Goal: Communication & Community: Answer question/provide support

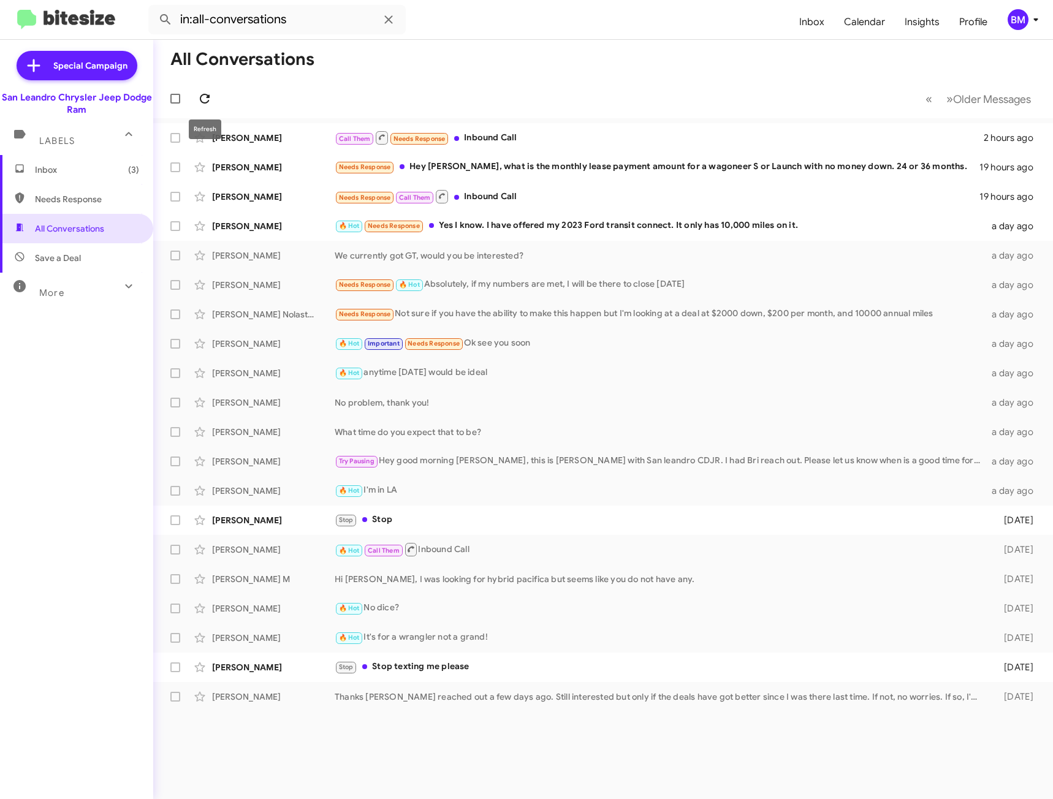
click at [208, 104] on icon at bounding box center [204, 98] width 15 height 15
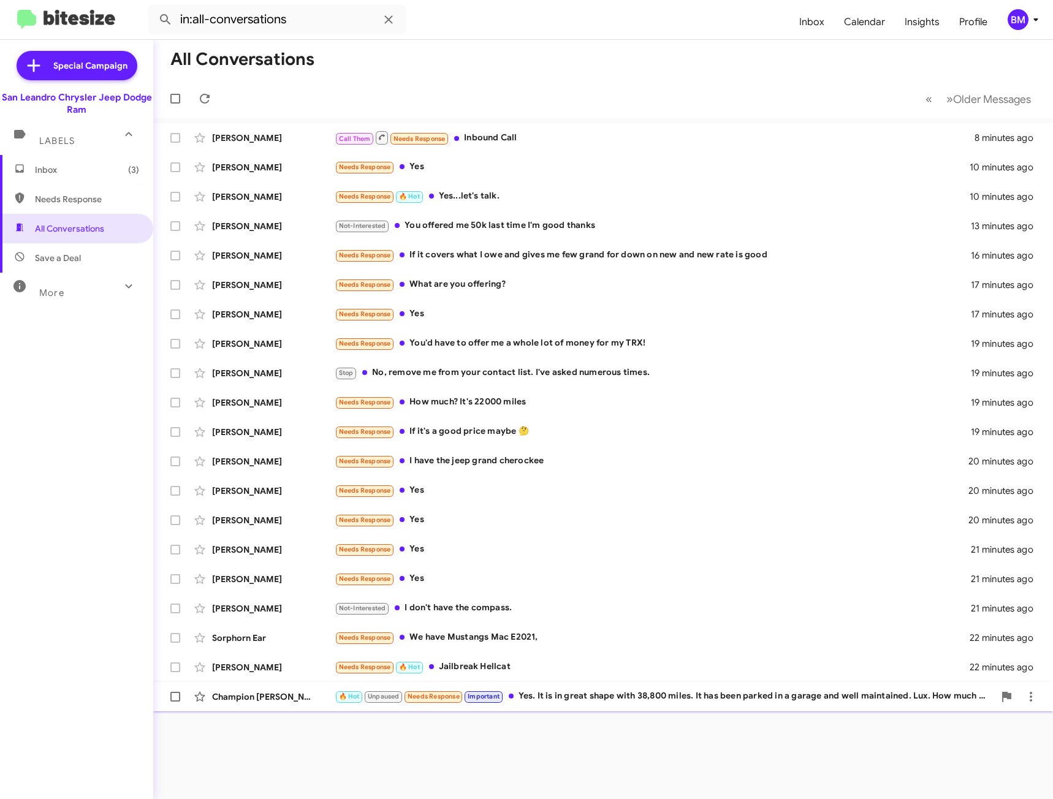
click at [587, 698] on div "🔥 Hot Unpaused Needs Response Important Yes. It is in great shape with 38,800 m…" at bounding box center [664, 696] width 659 height 14
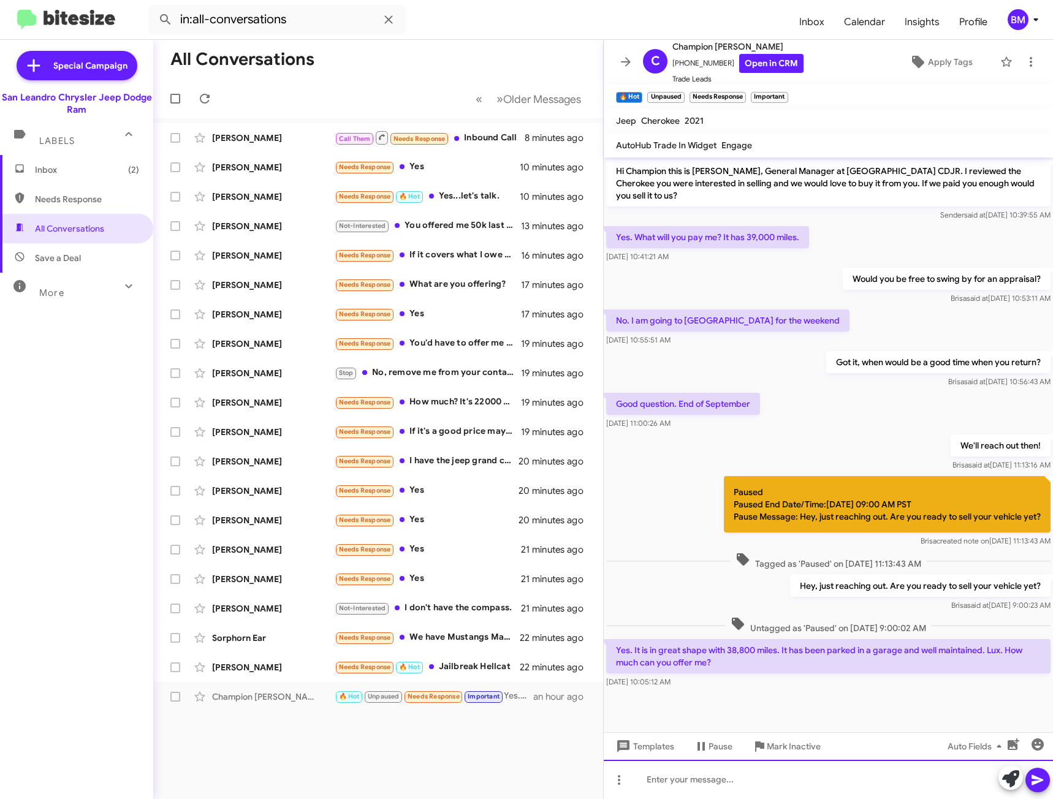
click at [697, 779] on div at bounding box center [828, 779] width 449 height 39
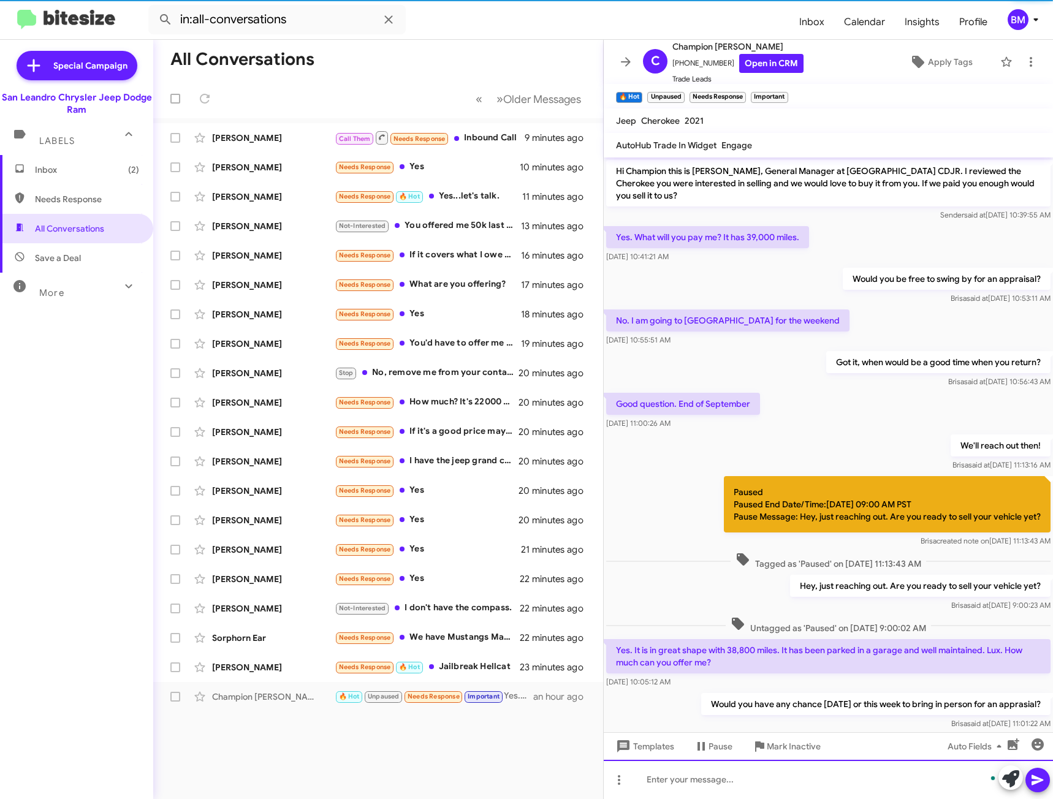
scroll to position [40, 0]
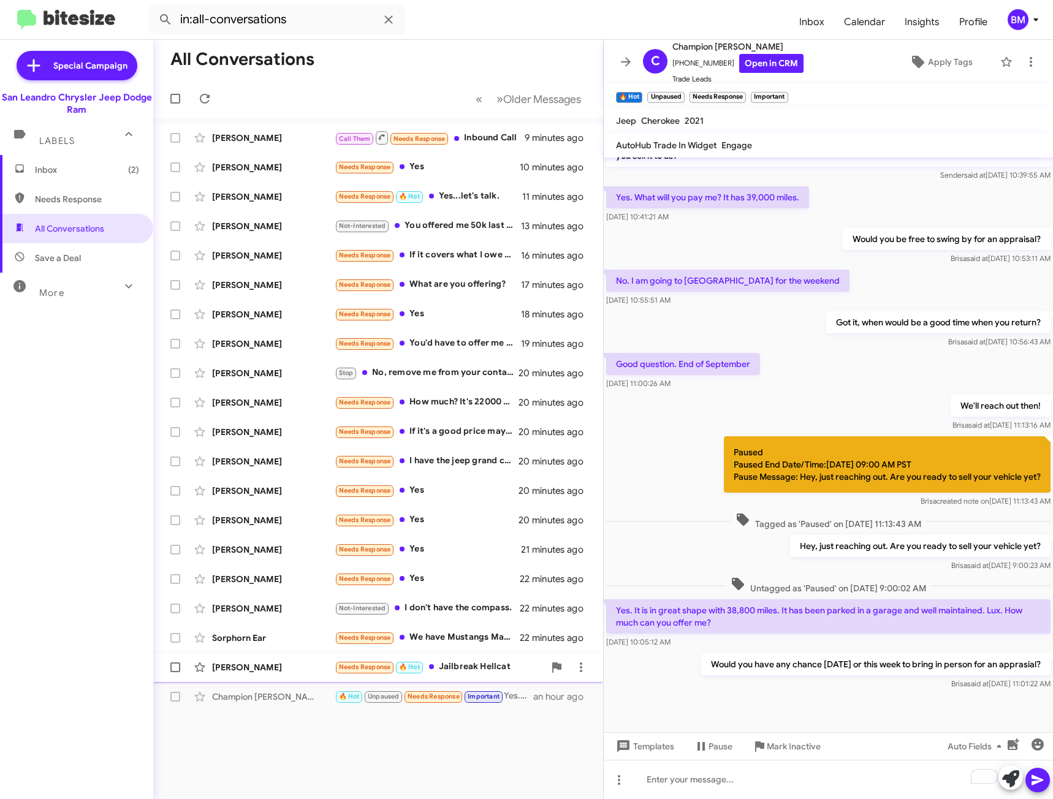
click at [450, 661] on div "Needs Response 🔥 Hot Jailbreak Hellcat" at bounding box center [440, 667] width 210 height 14
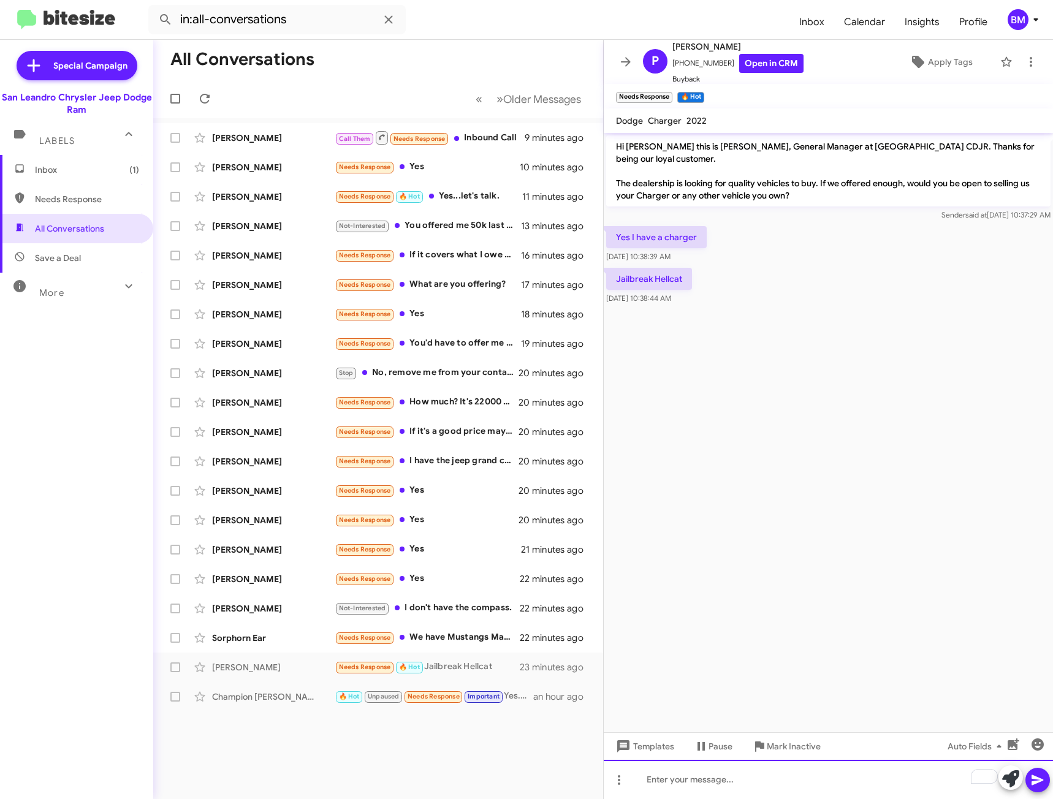
click at [672, 780] on div "To enrich screen reader interactions, please activate Accessibility in Grammarl…" at bounding box center [828, 779] width 449 height 39
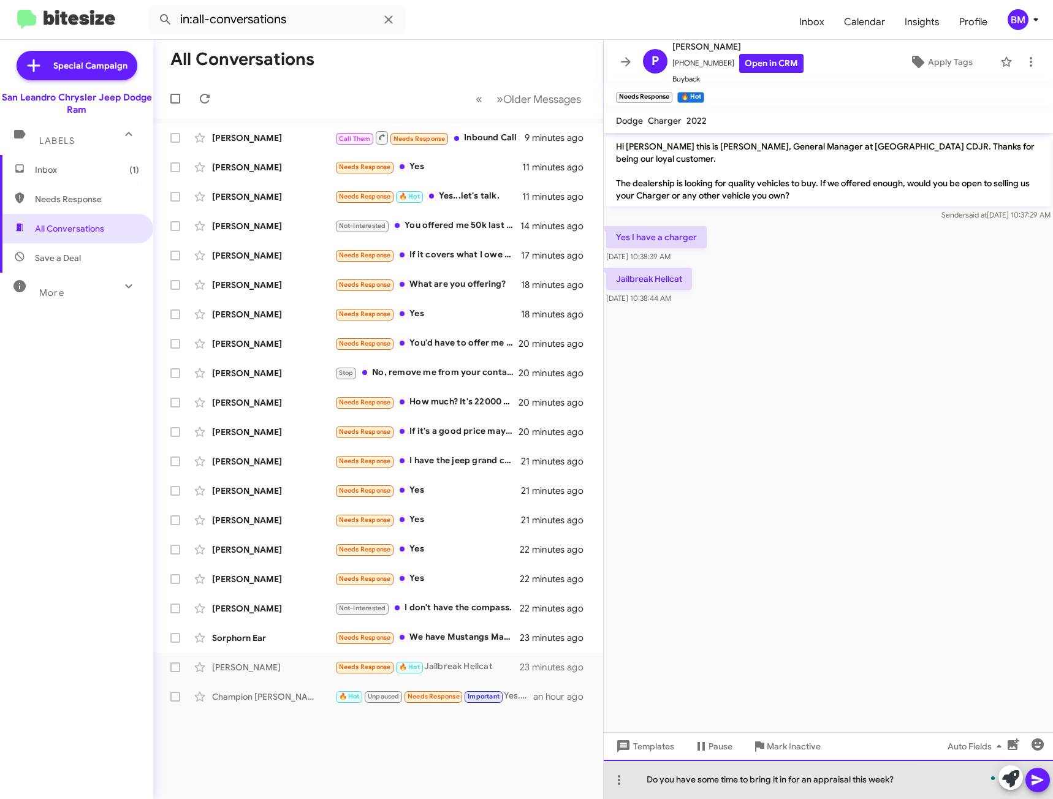
click at [672, 780] on div "Do you have some time to bring it in for an appraisal this week?" at bounding box center [828, 779] width 449 height 39
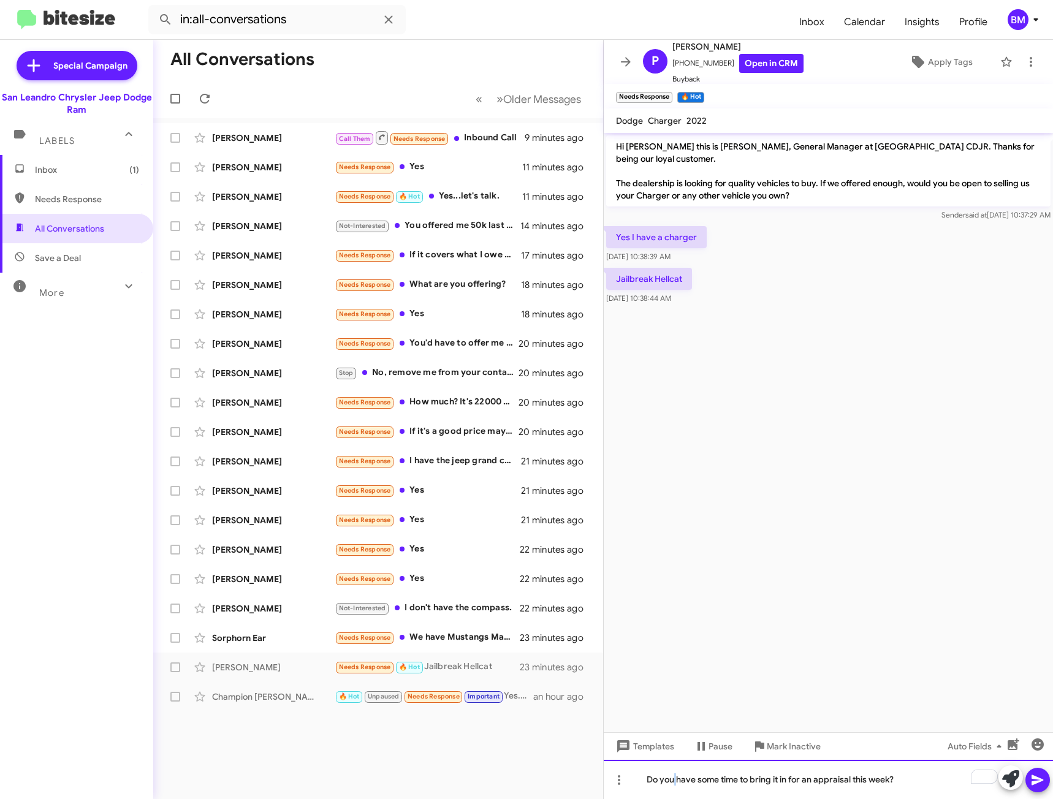
copy div "Do you have some time to bring it in for an appraisal this week?"
click at [1036, 784] on icon at bounding box center [1037, 780] width 15 height 15
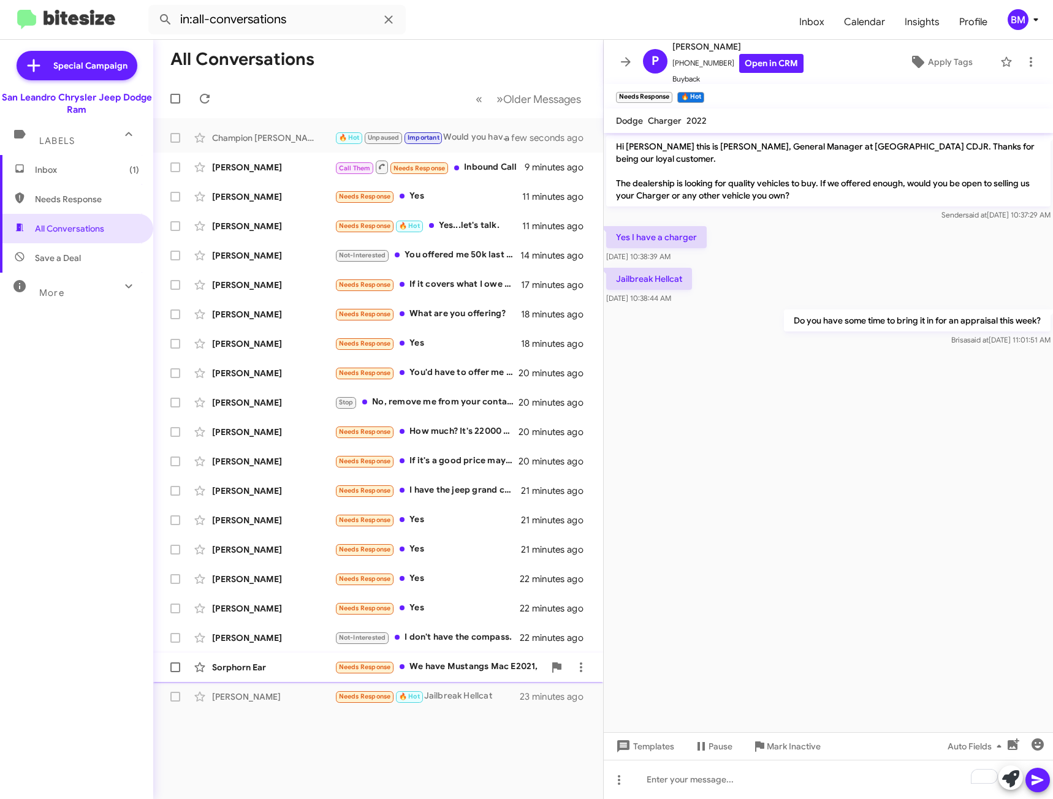
click at [460, 664] on div "Needs Response We have Mustangs Mac E2021," at bounding box center [440, 667] width 210 height 14
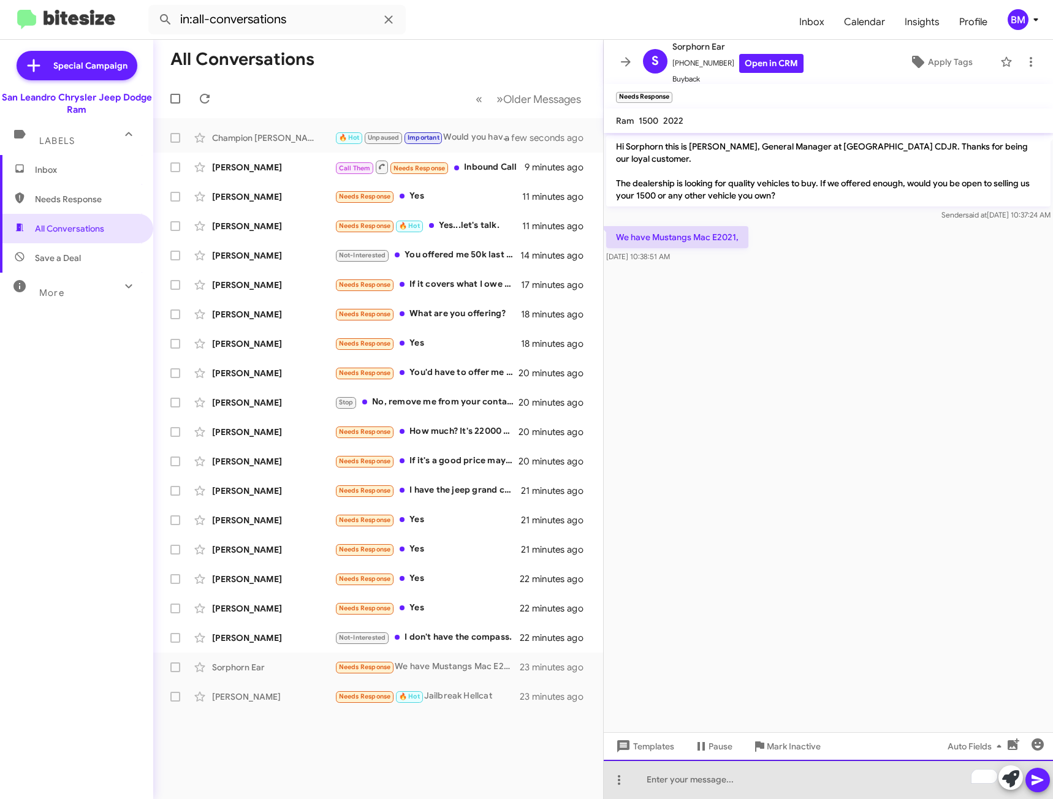
click at [697, 773] on div "To enrich screen reader interactions, please activate Accessibility in Grammarl…" at bounding box center [828, 779] width 449 height 39
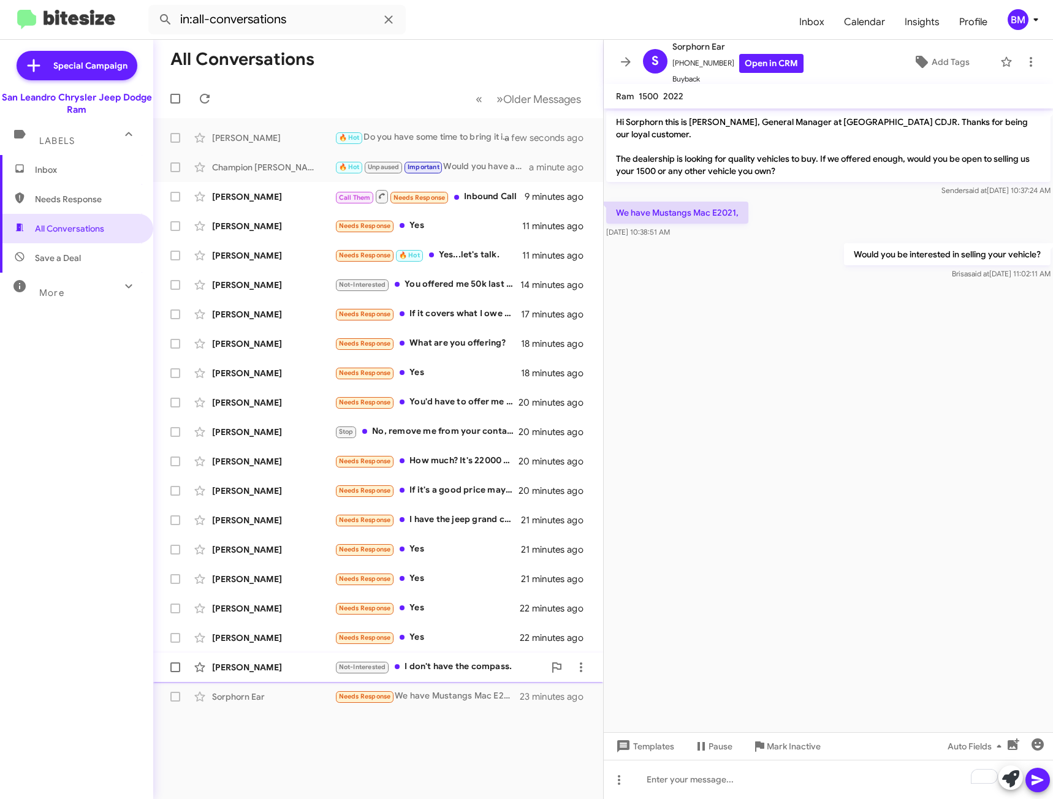
click at [462, 670] on div "Not-Interested I don't have the compass." at bounding box center [440, 667] width 210 height 14
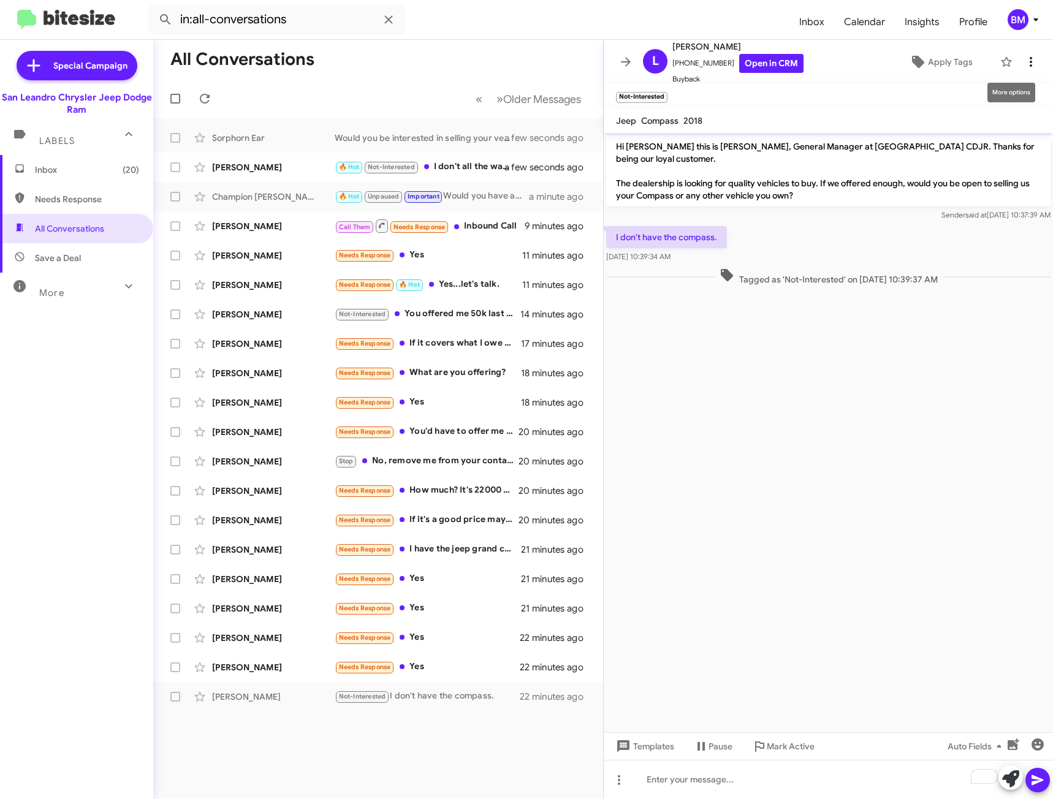
click at [1027, 54] on mat-toolbar "[PERSON_NAME] [PHONE_NUMBER] Open in CRM Buyback Apply Tags" at bounding box center [828, 62] width 449 height 44
click at [1023, 60] on icon at bounding box center [1030, 62] width 15 height 15
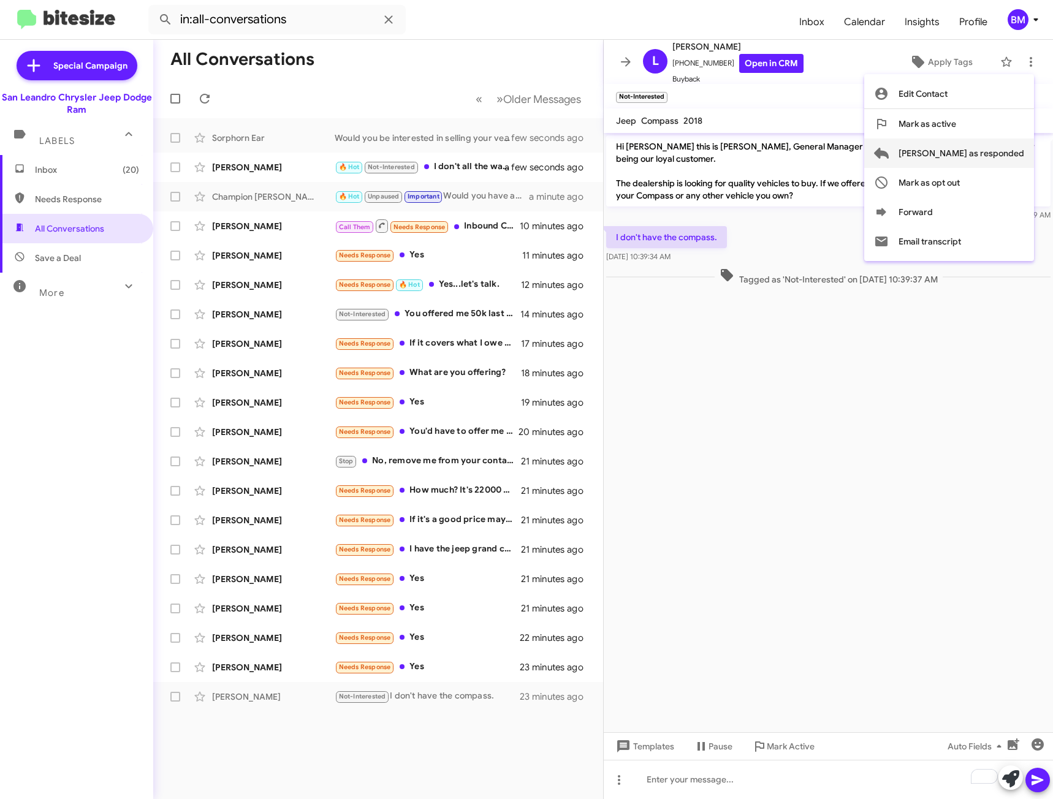
click at [971, 151] on span "[PERSON_NAME] as responded" at bounding box center [961, 152] width 126 height 29
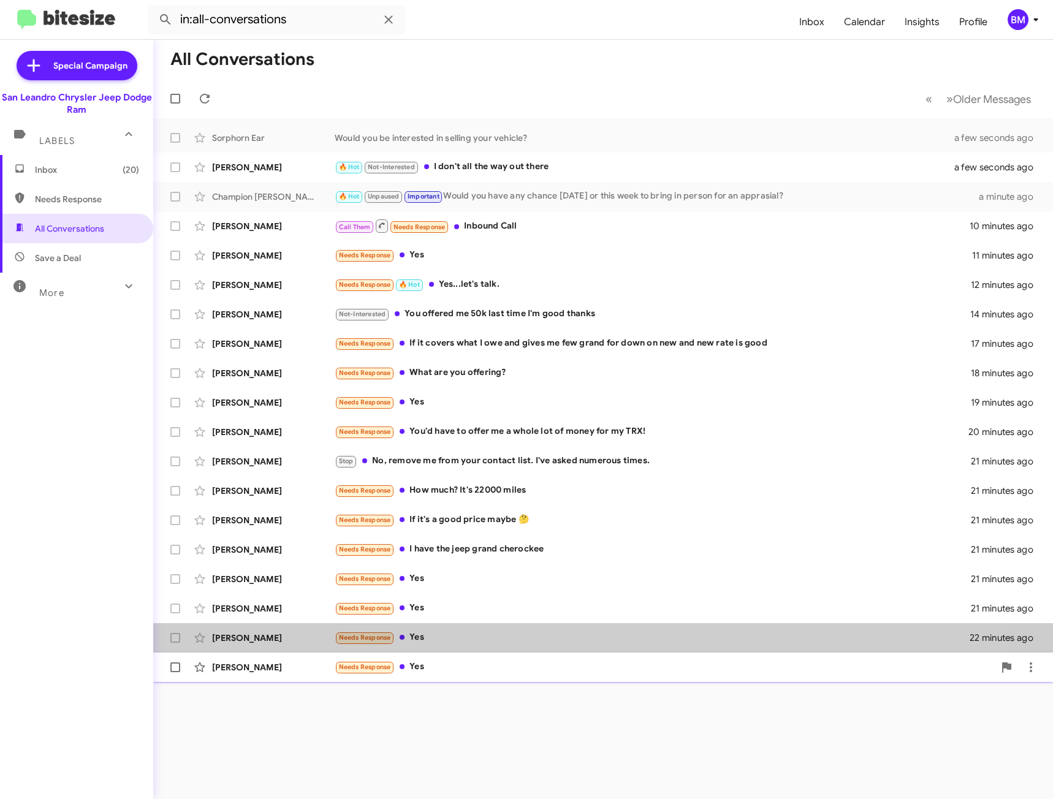
click at [486, 655] on mat-action-list "Sorphorn Ear Would you be interested in selling your vehicle? a few seconds ago…" at bounding box center [602, 400] width 899 height 564
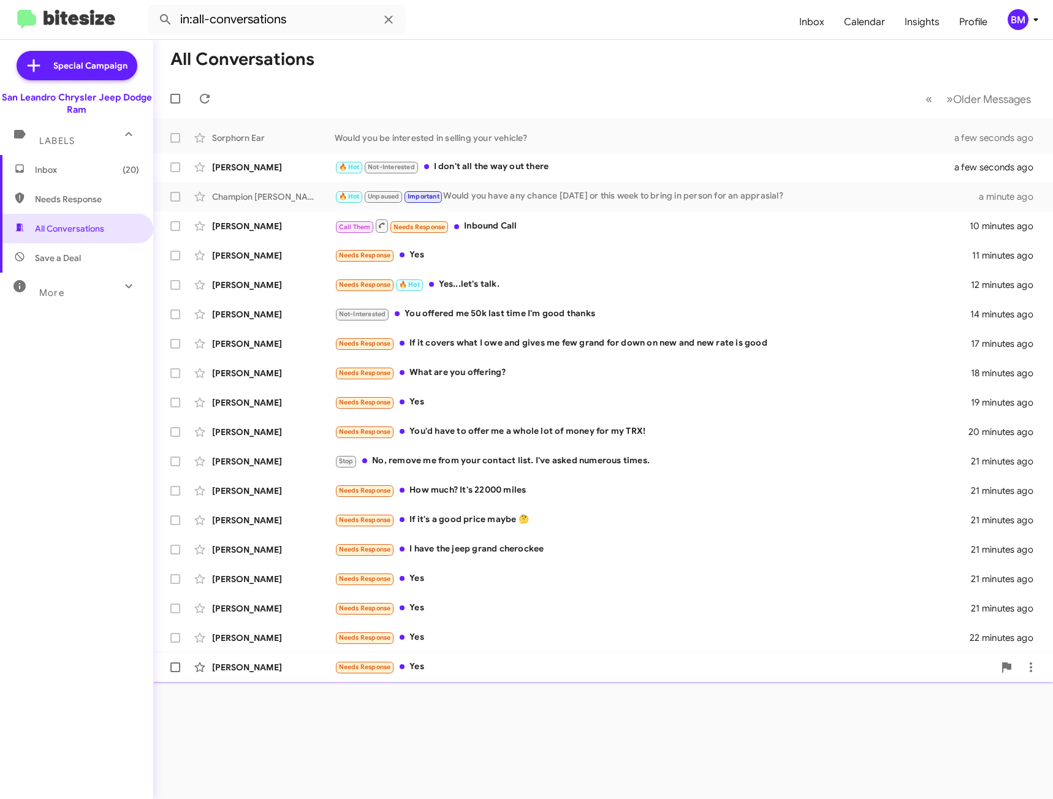
click at [486, 656] on div "[PERSON_NAME] Needs Response Yes 23 minutes ago" at bounding box center [603, 667] width 880 height 25
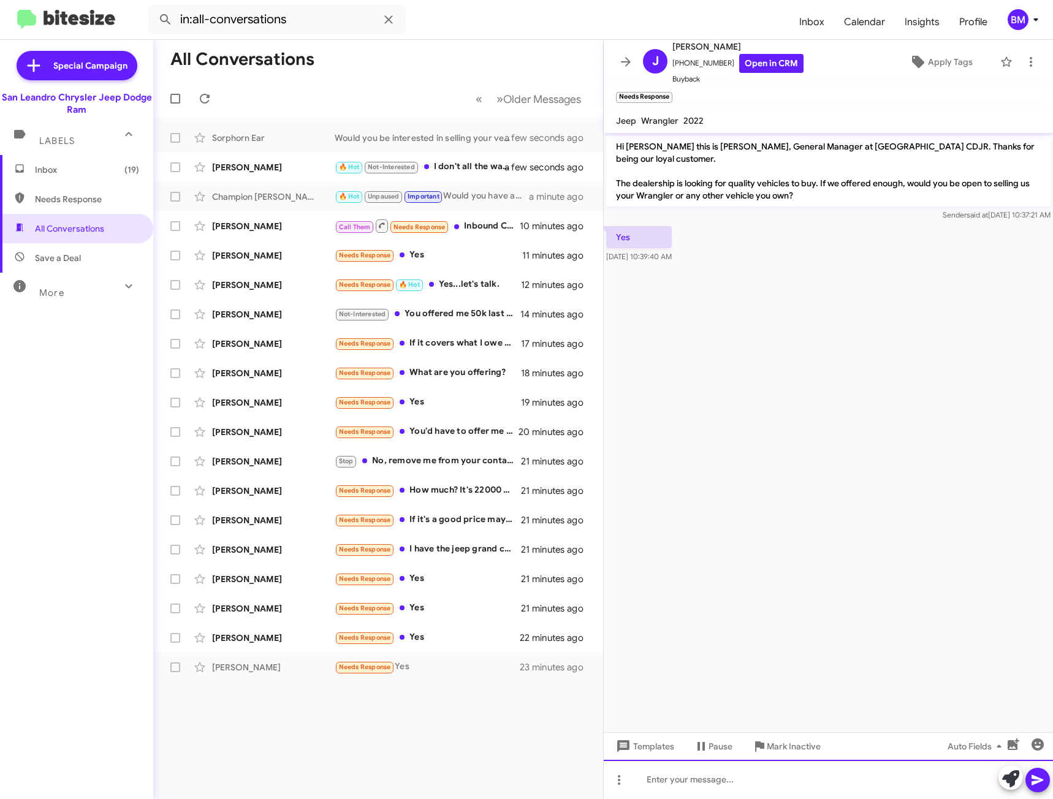
click at [711, 777] on div at bounding box center [828, 779] width 449 height 39
paste div "To enrich screen reader interactions, please activate Accessibility in Grammarl…"
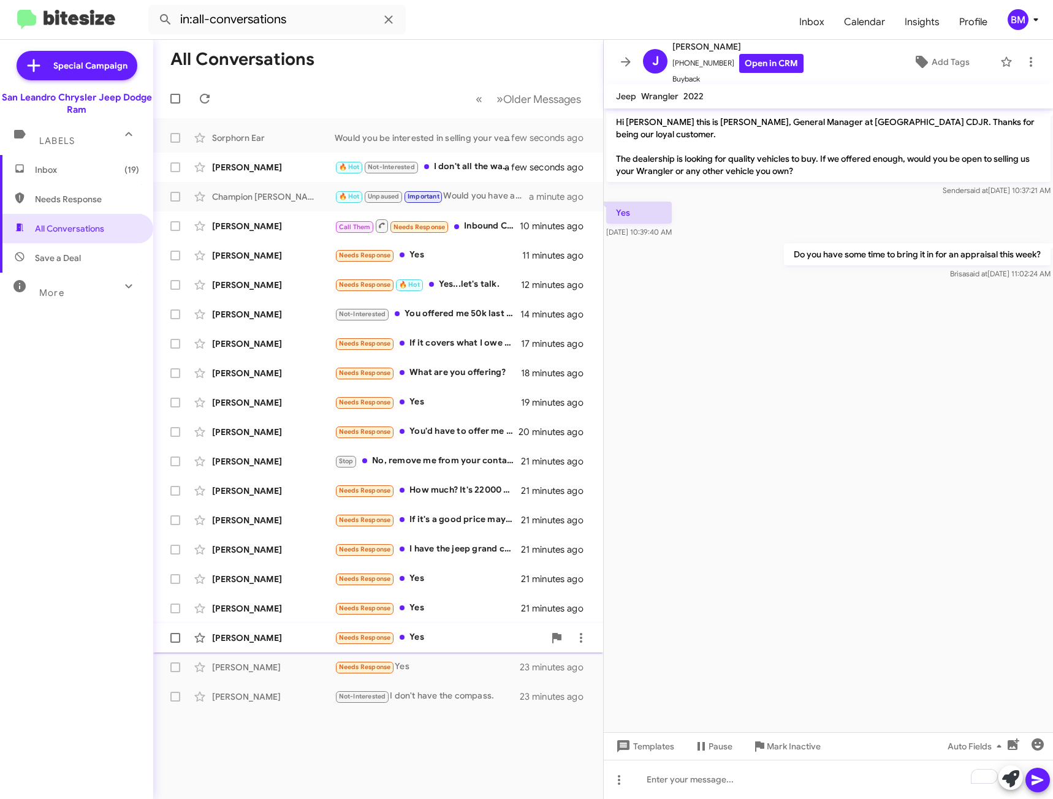
click at [449, 637] on div "Needs Response Yes" at bounding box center [440, 637] width 210 height 14
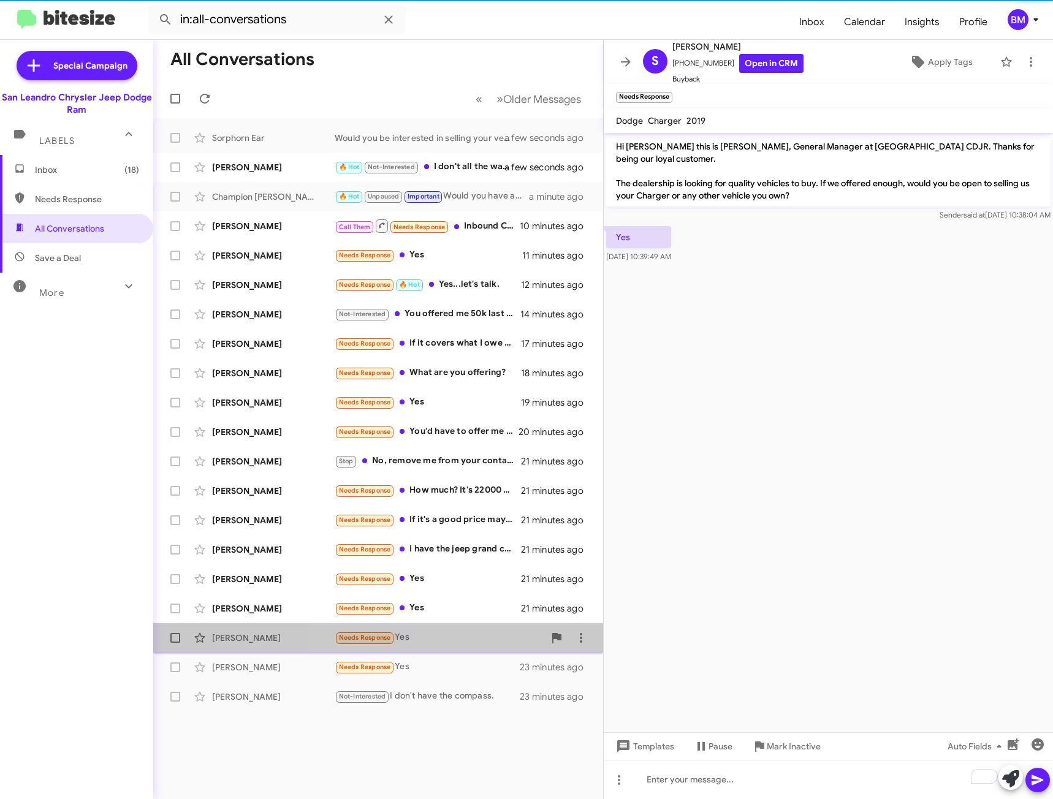
click at [456, 635] on div "Needs Response Yes" at bounding box center [440, 637] width 210 height 14
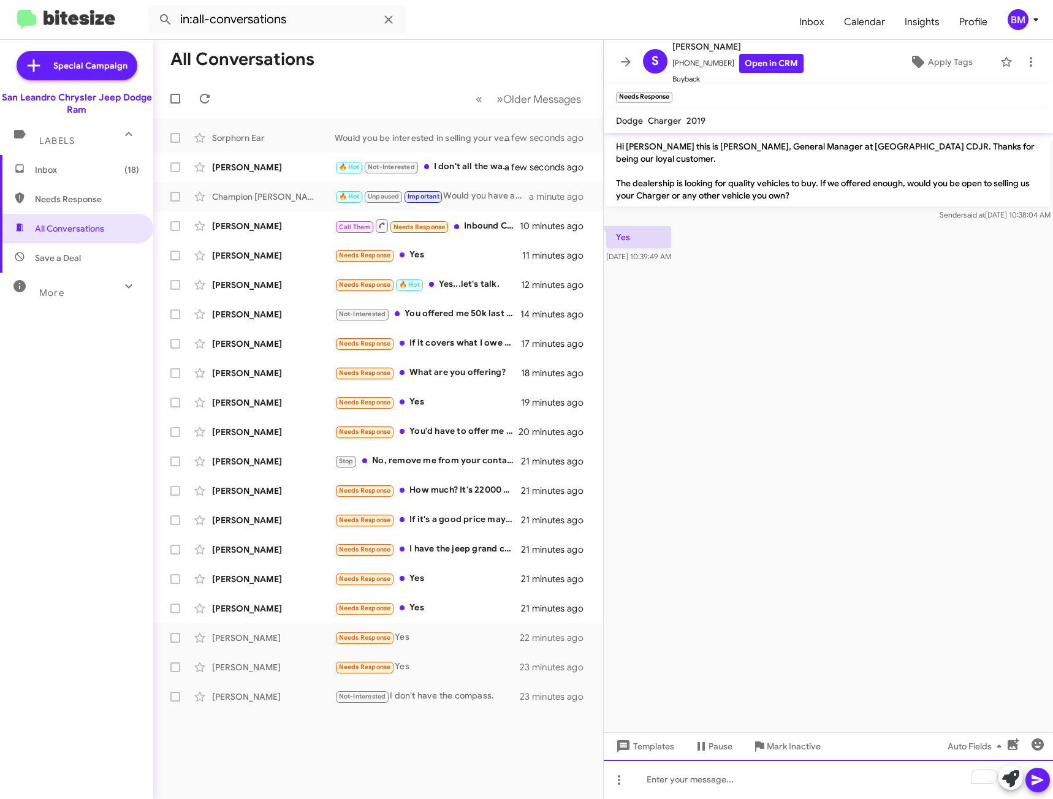
click at [687, 782] on div "To enrich screen reader interactions, please activate Accessibility in Grammarl…" at bounding box center [828, 779] width 449 height 39
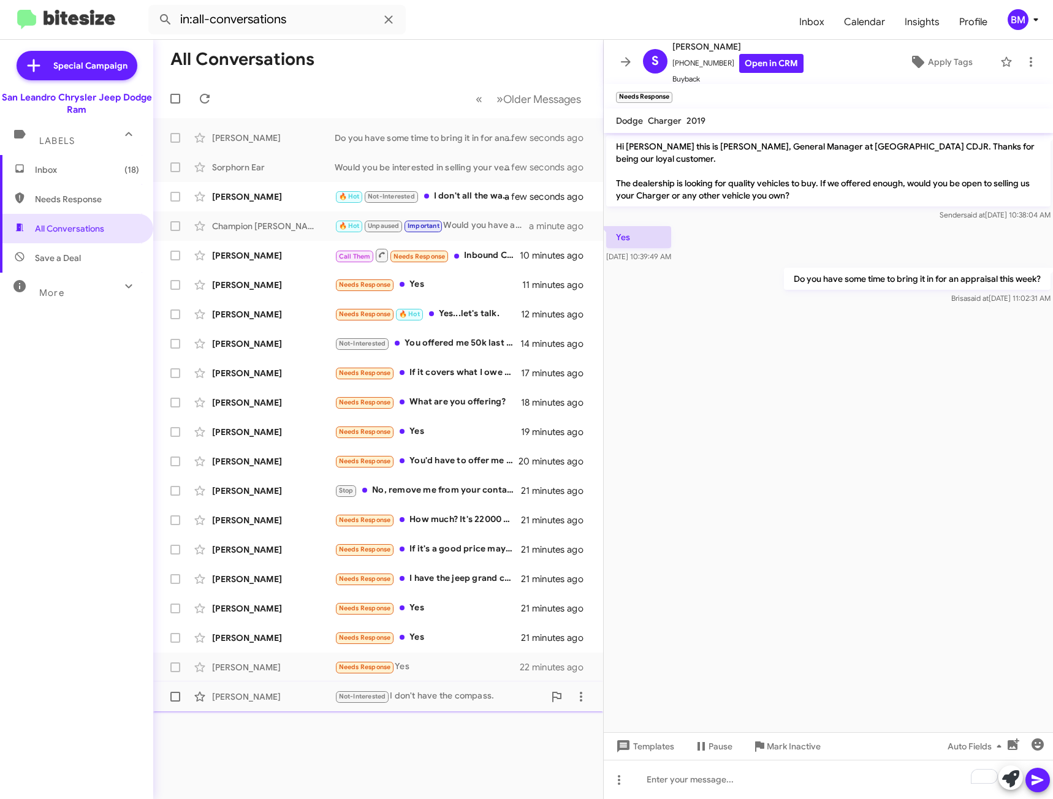
click at [447, 697] on div "Not-Interested I don't have the compass." at bounding box center [440, 696] width 210 height 14
click at [1028, 62] on icon at bounding box center [1030, 62] width 15 height 15
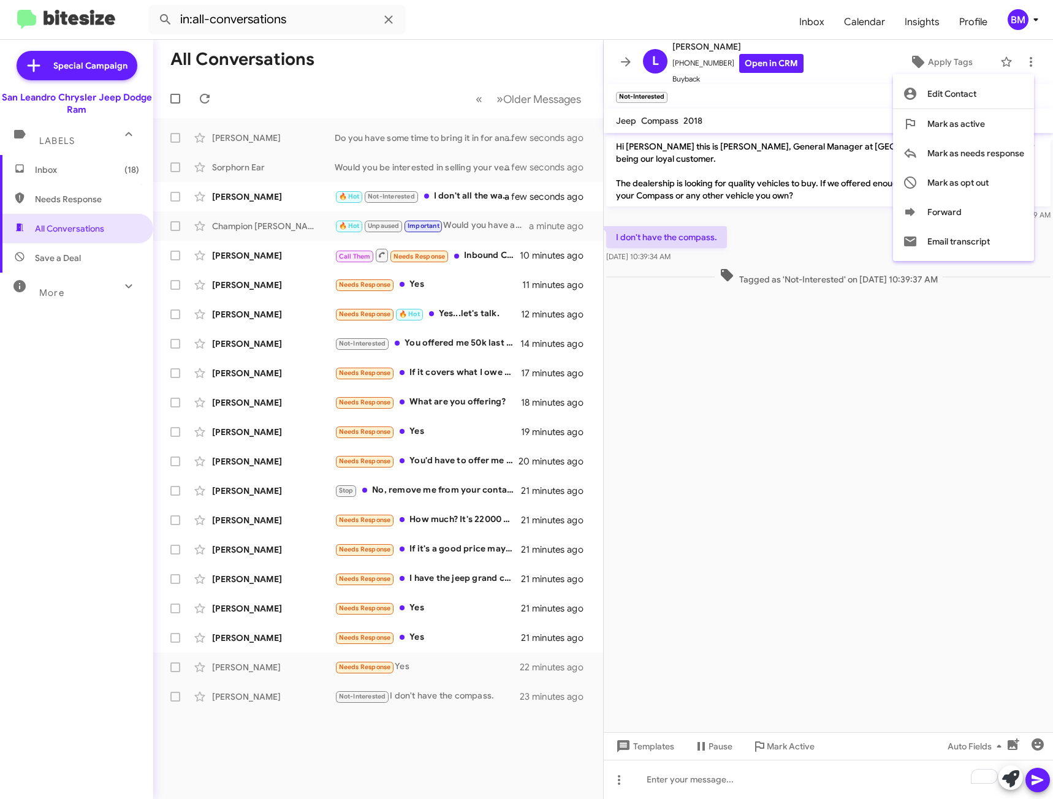
click at [566, 671] on div at bounding box center [526, 399] width 1053 height 799
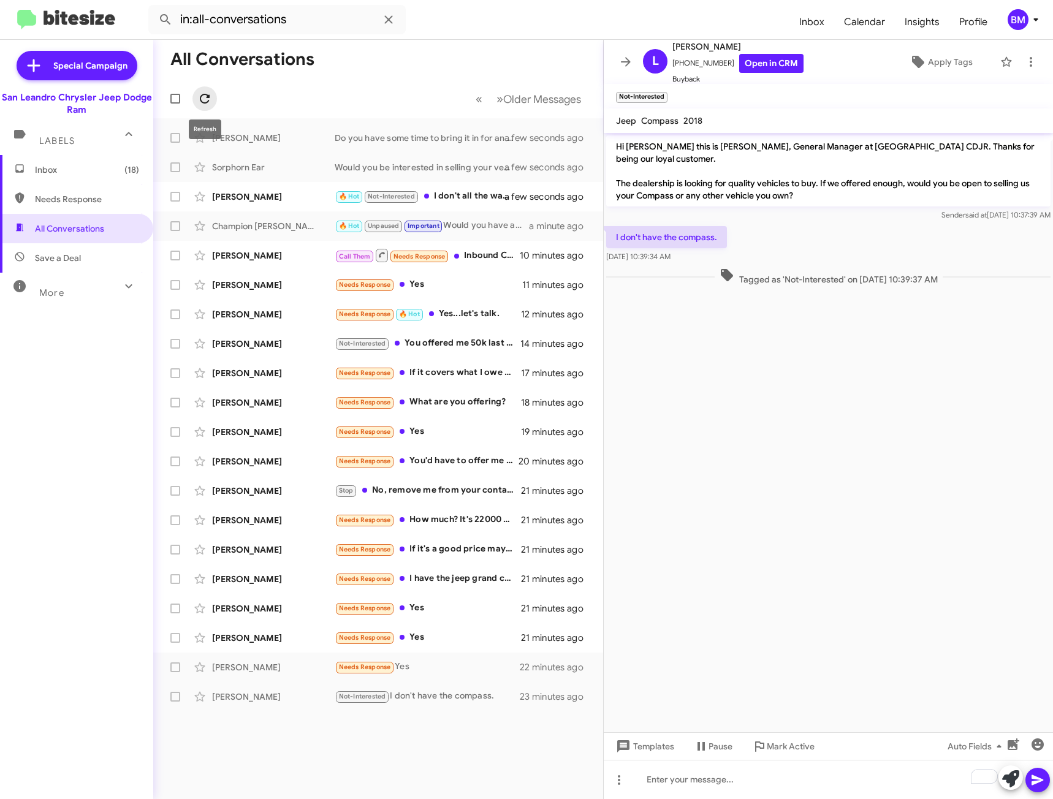
click at [207, 99] on icon at bounding box center [204, 98] width 15 height 15
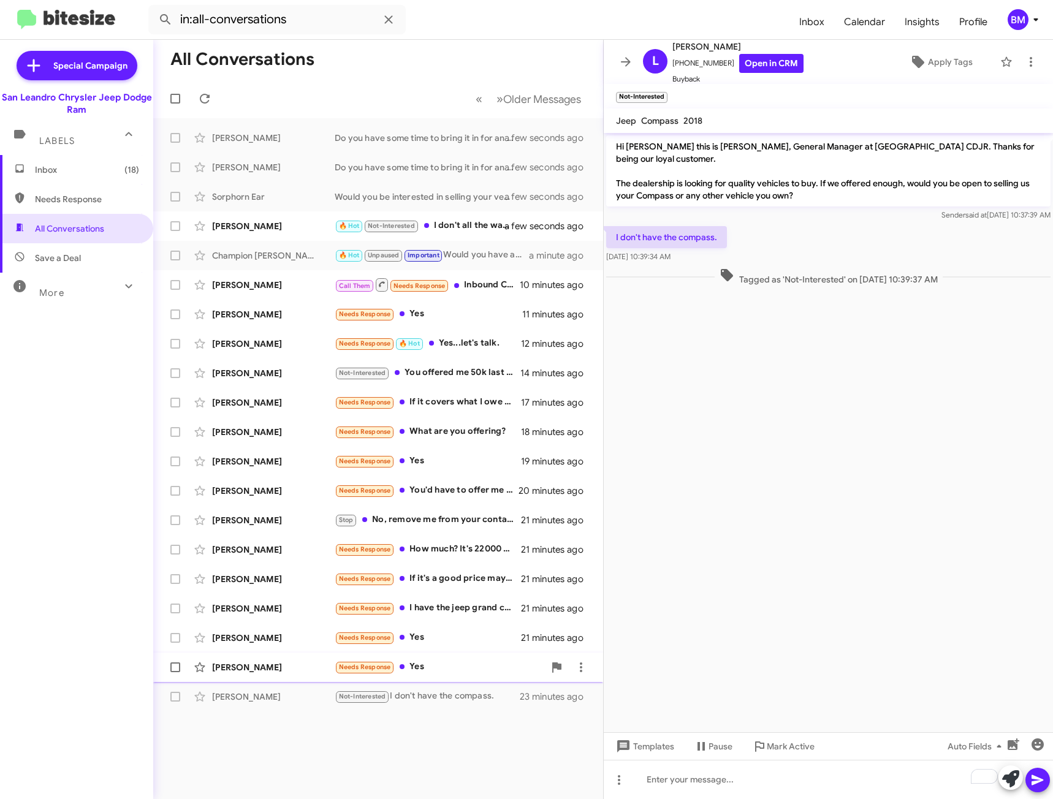
click at [474, 659] on div "[PERSON_NAME] Needs Response Yes 21 minutes ago" at bounding box center [378, 667] width 430 height 25
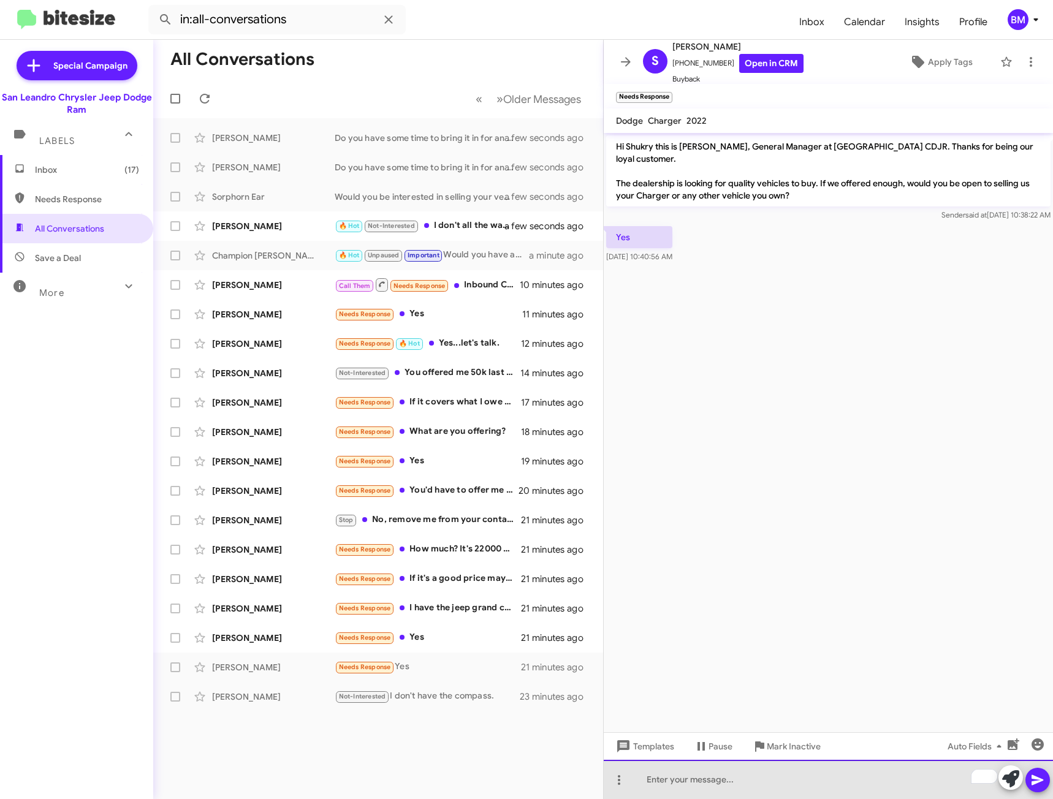
click at [693, 783] on div "To enrich screen reader interactions, please activate Accessibility in Grammarl…" at bounding box center [828, 779] width 449 height 39
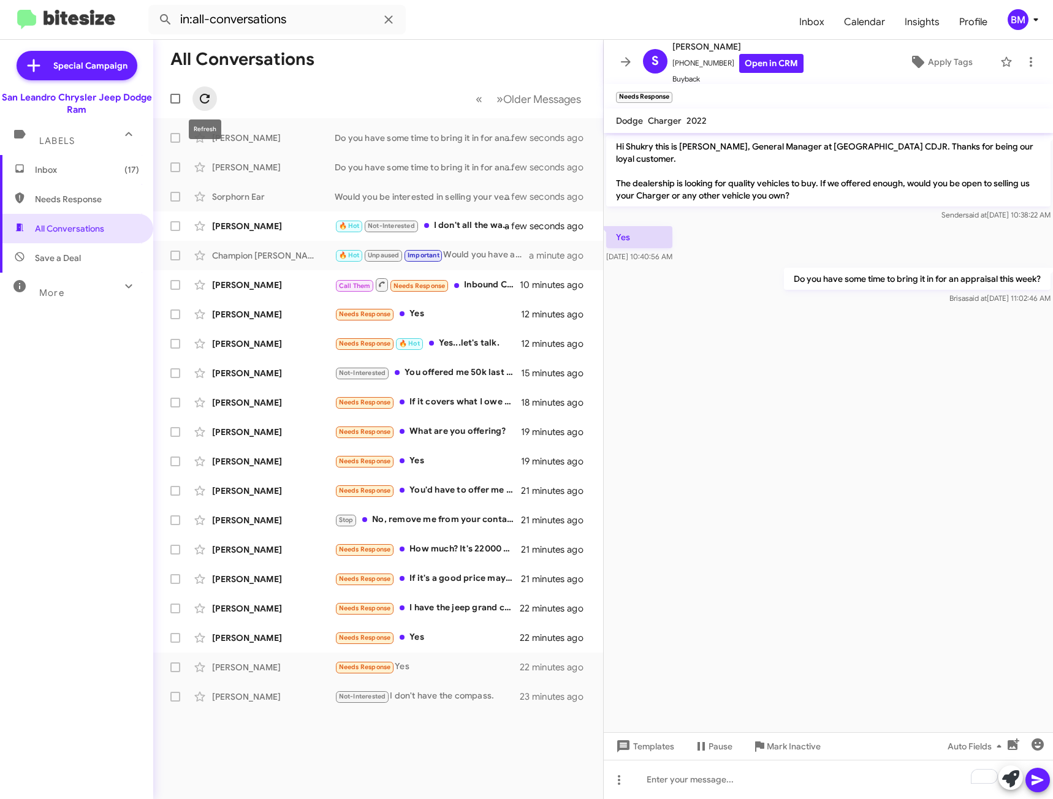
click at [202, 102] on icon at bounding box center [205, 99] width 10 height 10
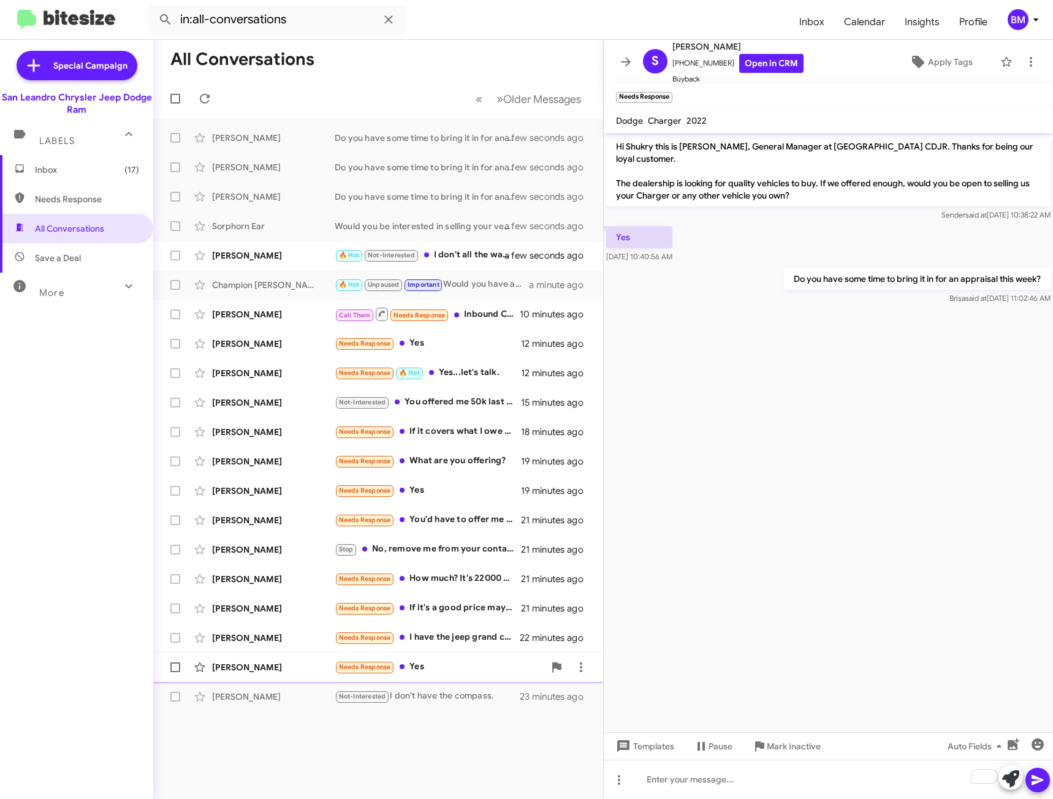
click at [467, 667] on div "Needs Response Yes" at bounding box center [440, 667] width 210 height 14
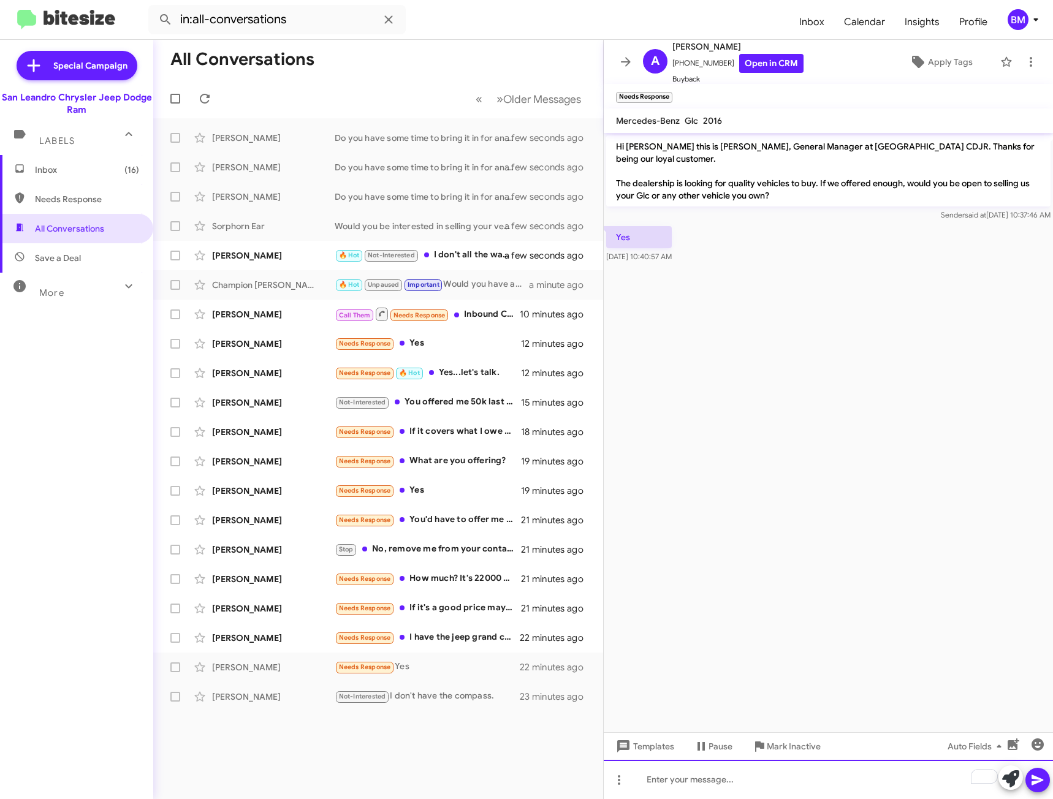
click at [702, 790] on div "To enrich screen reader interactions, please activate Accessibility in Grammarl…" at bounding box center [828, 779] width 449 height 39
click at [204, 98] on icon at bounding box center [204, 98] width 15 height 15
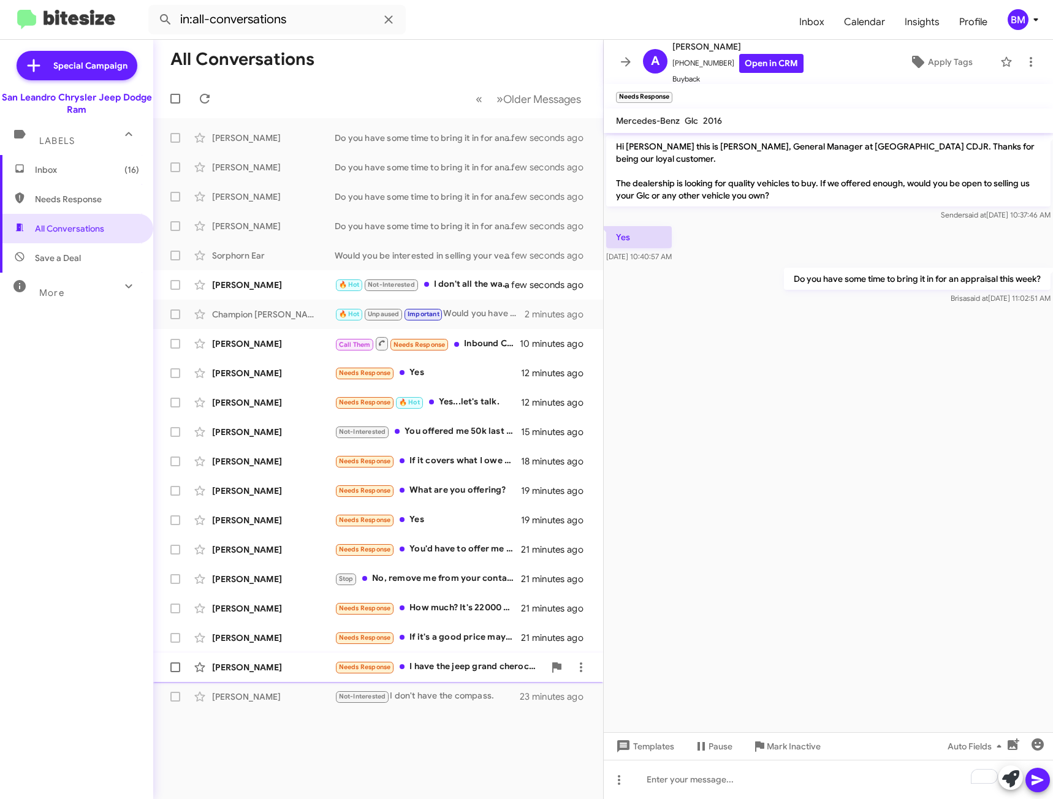
click at [494, 667] on div "Needs Response I have the jeep grand cherockee" at bounding box center [440, 667] width 210 height 14
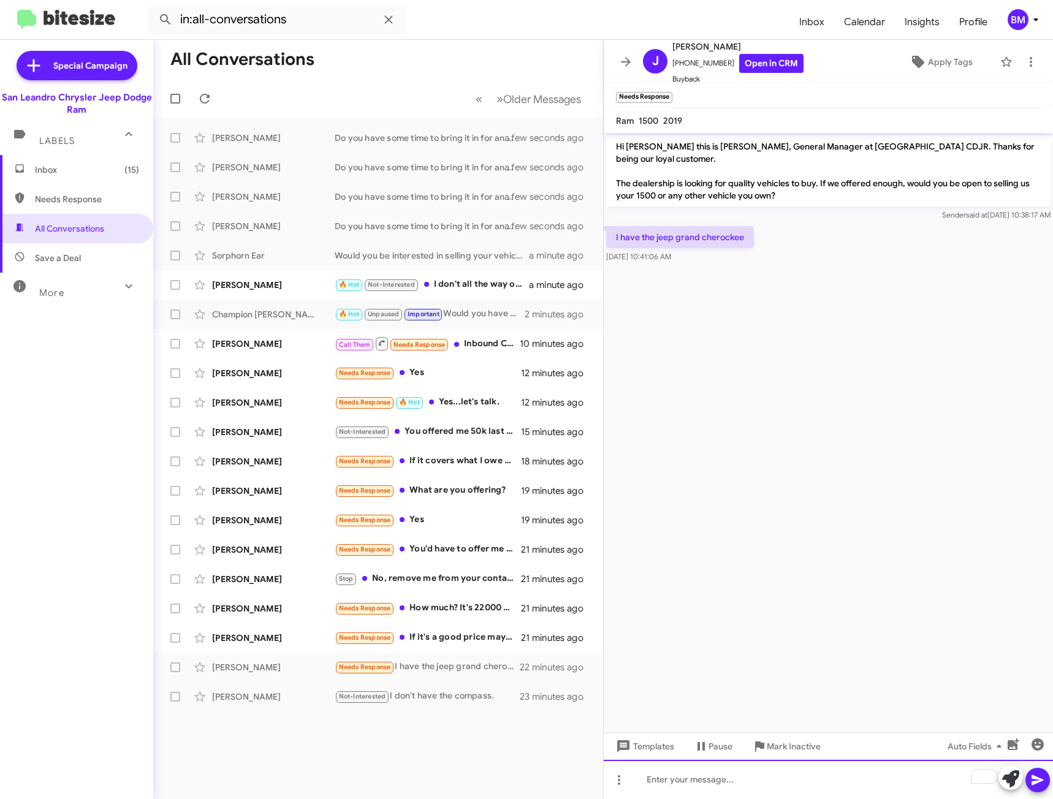
click at [673, 778] on div "To enrich screen reader interactions, please activate Accessibility in Grammarl…" at bounding box center [828, 779] width 449 height 39
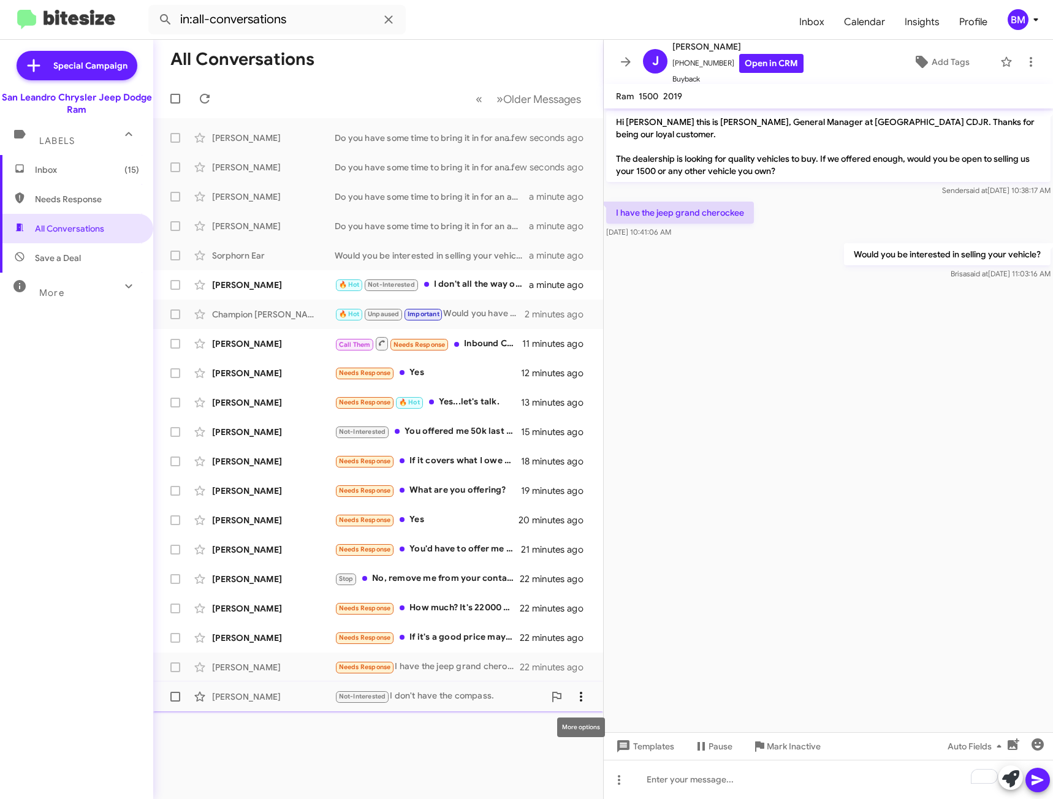
click at [580, 695] on icon at bounding box center [580, 696] width 15 height 15
click at [512, 727] on div at bounding box center [526, 399] width 1053 height 799
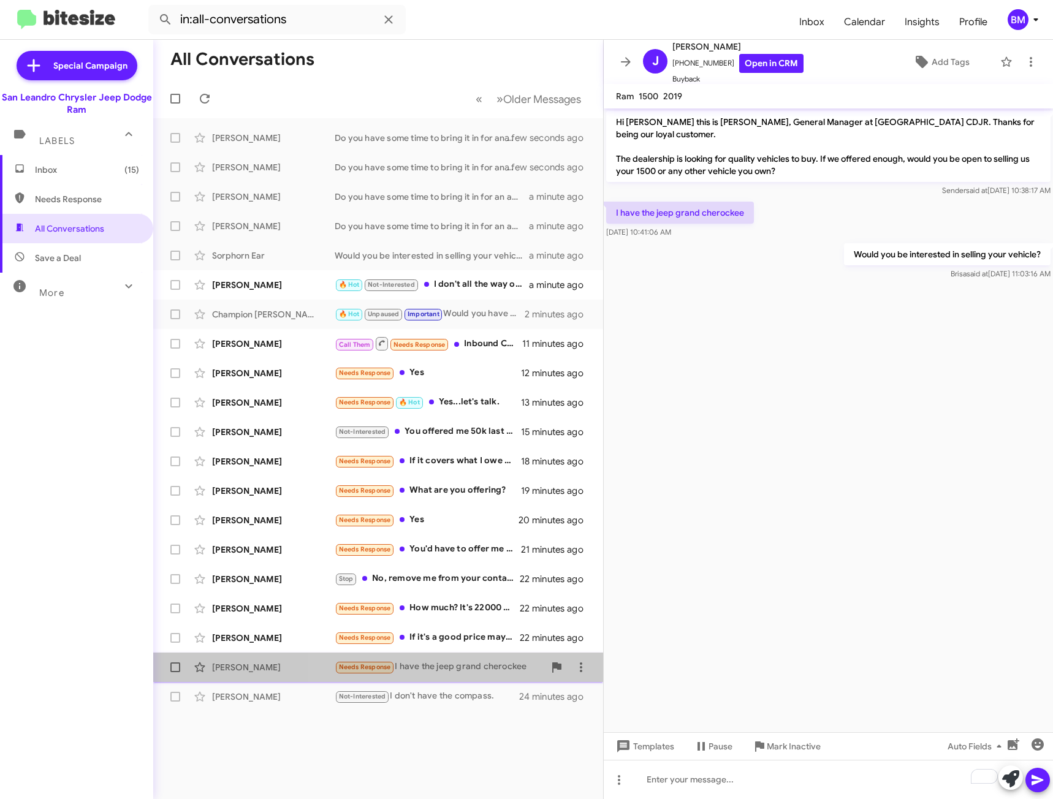
click at [411, 661] on div "[PERSON_NAME] Needs Response I have the jeep grand cherockee 22 minutes ago" at bounding box center [378, 667] width 430 height 25
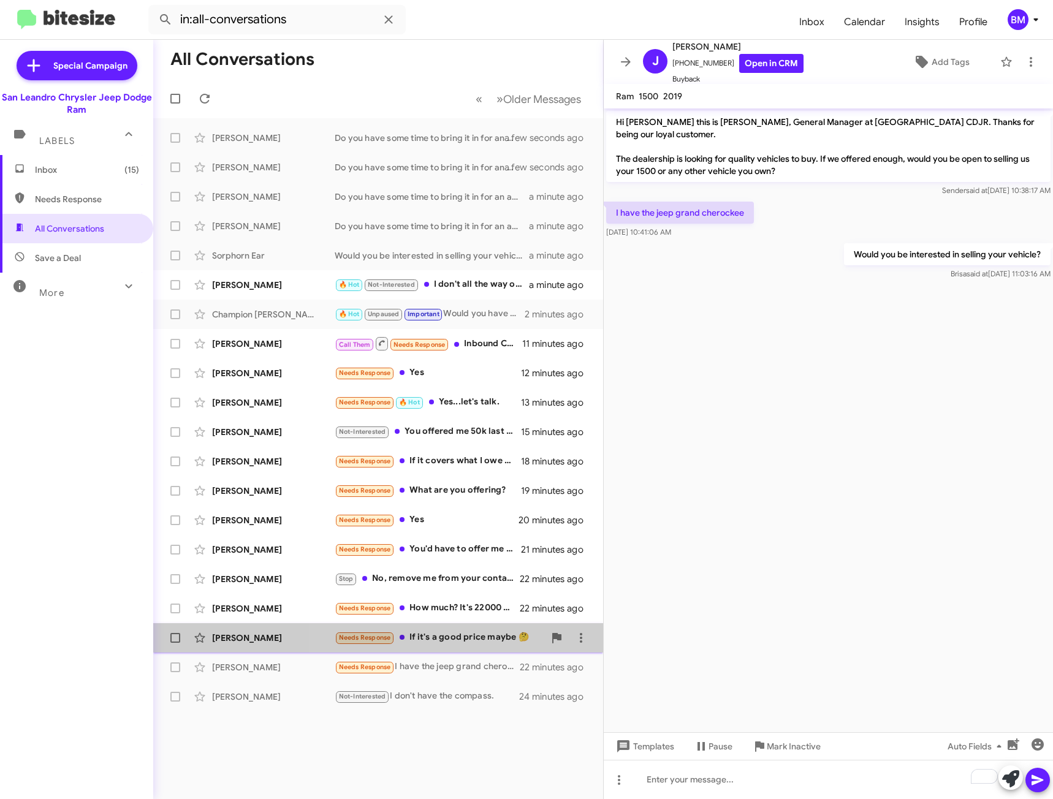
click at [442, 635] on div "Needs Response If it's a good price maybe 🤔" at bounding box center [440, 637] width 210 height 14
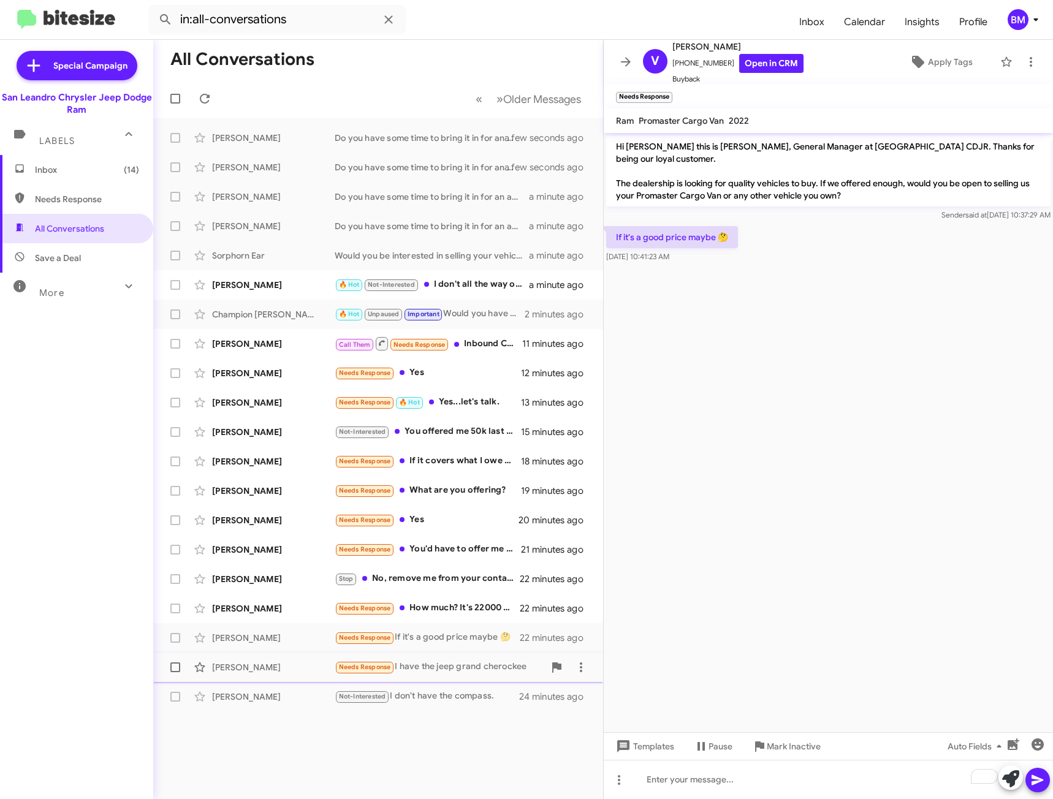
click at [437, 670] on div "Needs Response I have the jeep grand cherockee" at bounding box center [440, 667] width 210 height 14
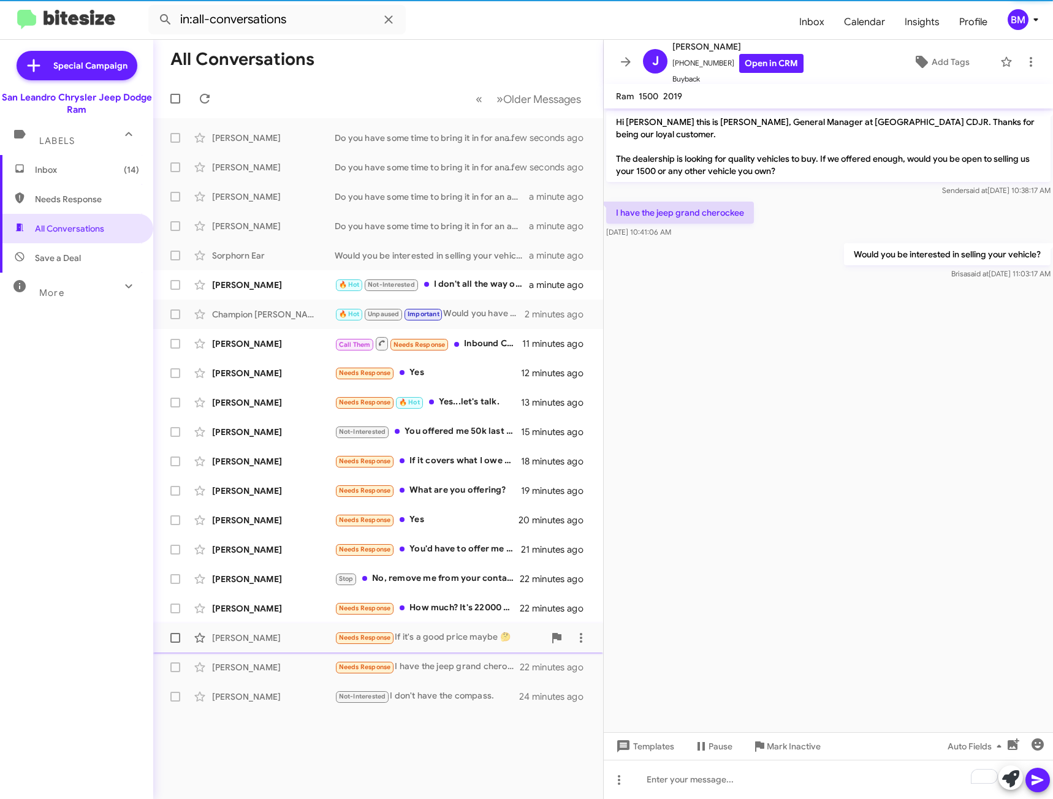
click at [423, 636] on div "Needs Response If it's a good price maybe 🤔" at bounding box center [440, 637] width 210 height 14
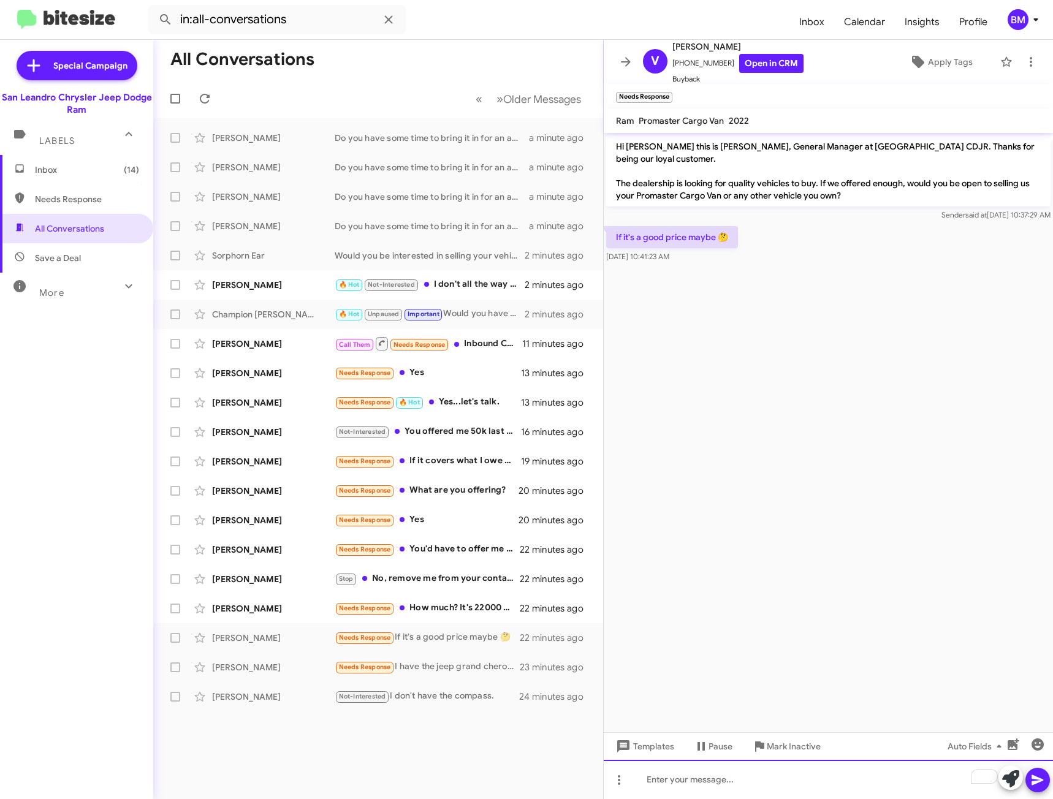
click at [702, 782] on div "To enrich screen reader interactions, please activate Accessibility in Grammarl…" at bounding box center [828, 779] width 449 height 39
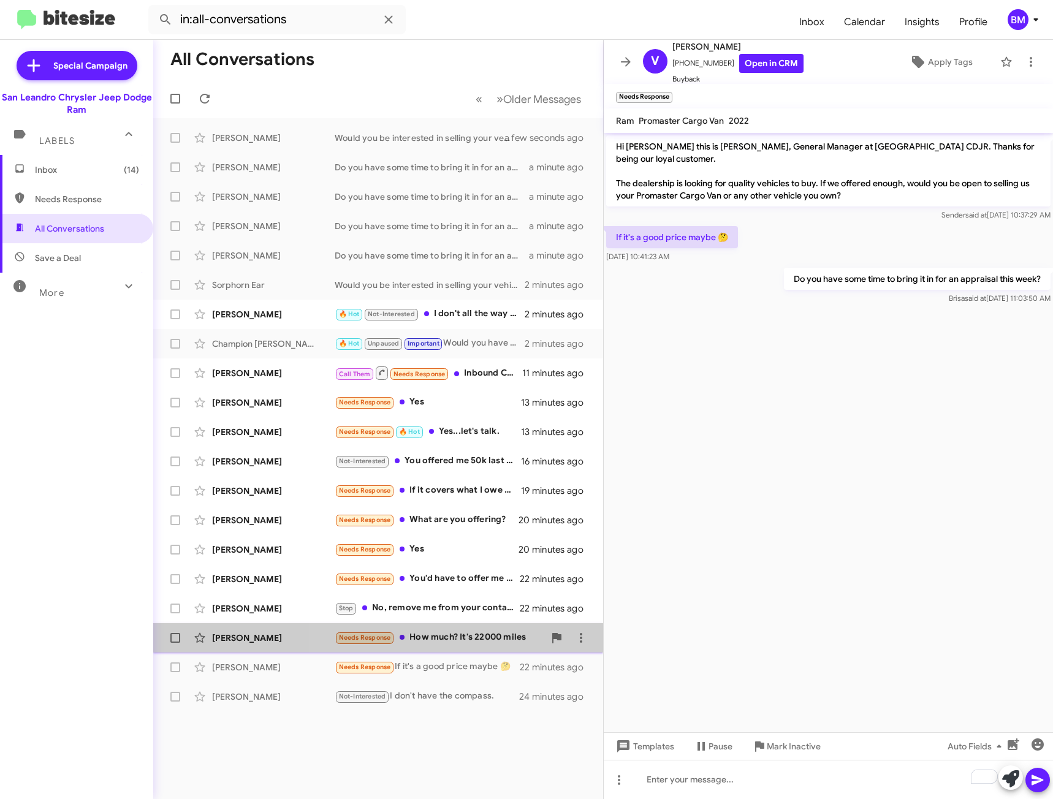
click at [456, 637] on div "Needs Response How much? It's 22000 miles" at bounding box center [440, 637] width 210 height 14
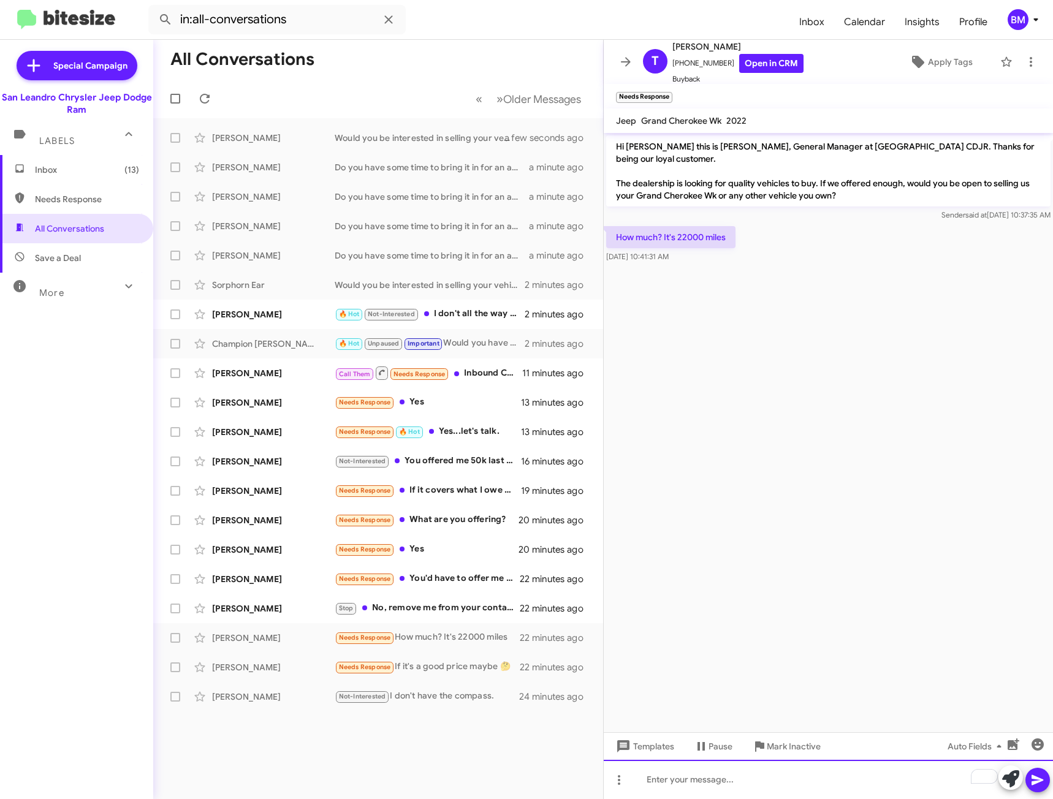
click at [767, 773] on div "To enrich screen reader interactions, please activate Accessibility in Grammarl…" at bounding box center [828, 779] width 449 height 39
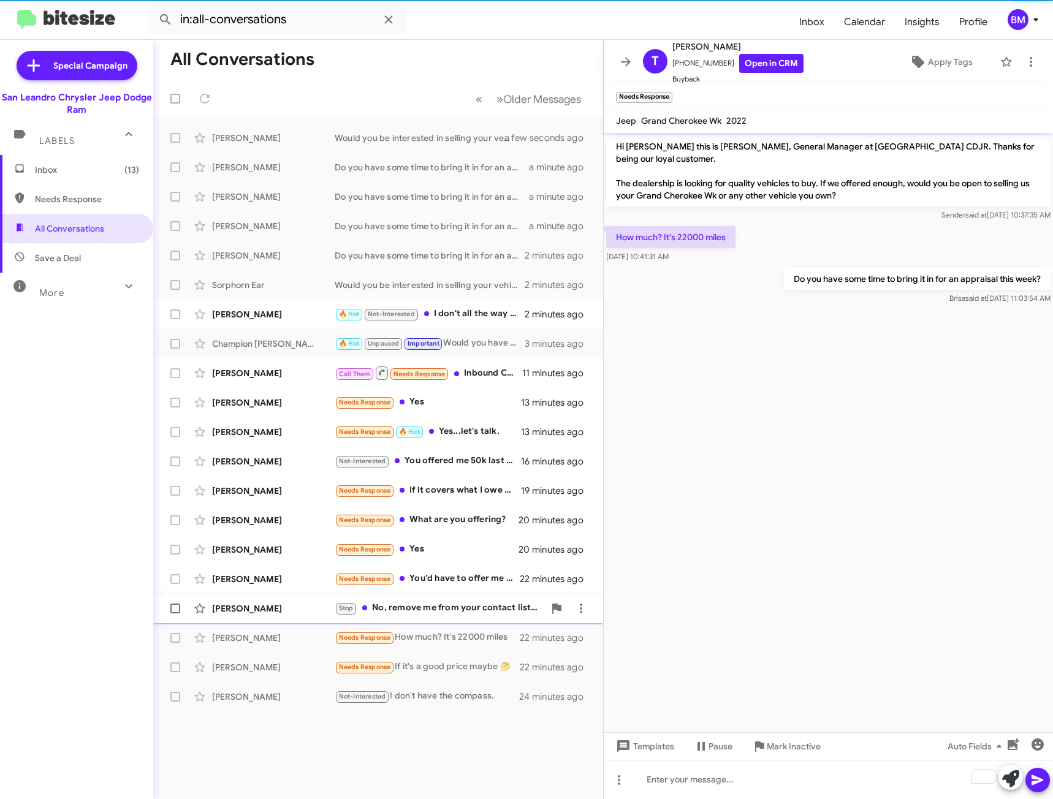
click at [433, 601] on div "Stop No, remove me from your contact list. I've asked numerous times." at bounding box center [440, 608] width 210 height 14
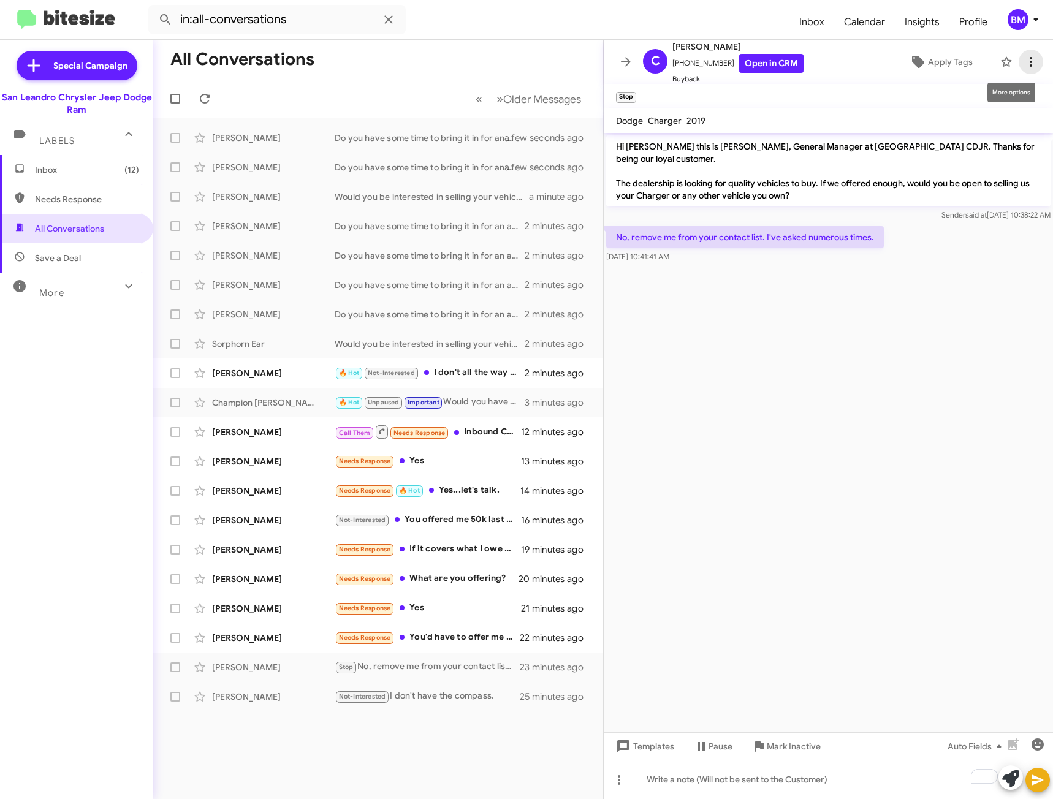
click at [1023, 56] on icon at bounding box center [1030, 62] width 15 height 15
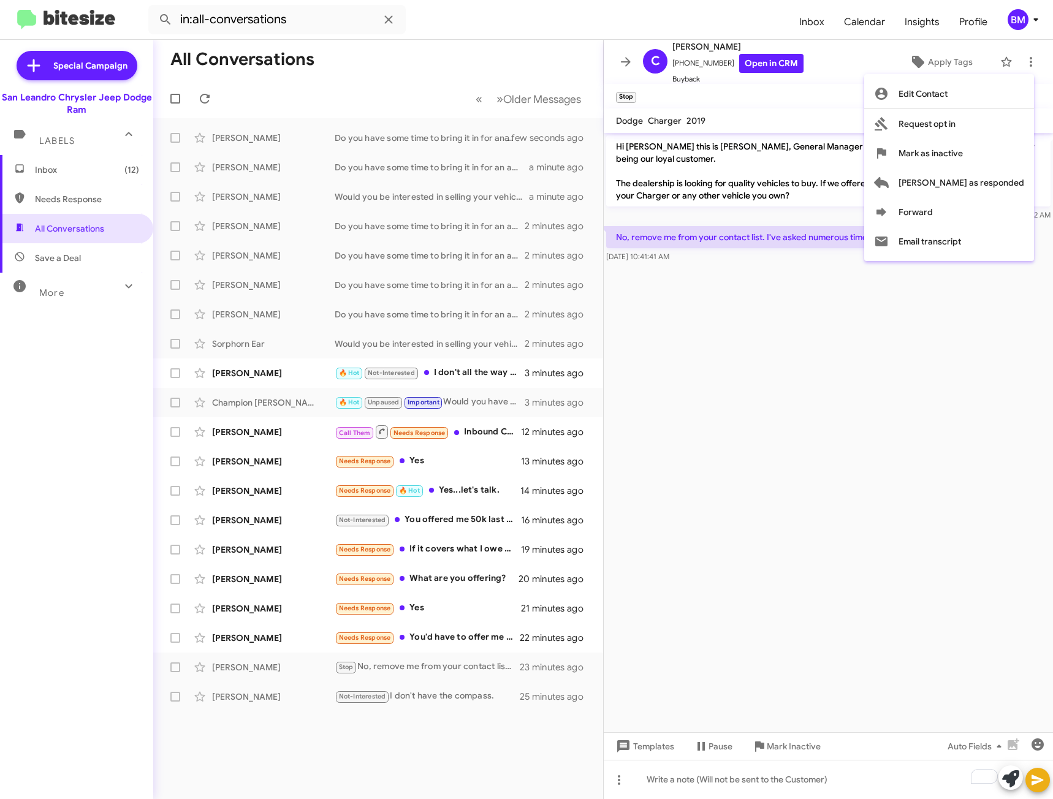
drag, startPoint x: 858, startPoint y: 754, endPoint x: 818, endPoint y: 828, distance: 84.2
drag, startPoint x: 818, startPoint y: 828, endPoint x: 771, endPoint y: 743, distance: 97.9
click at [771, 743] on div at bounding box center [526, 399] width 1053 height 799
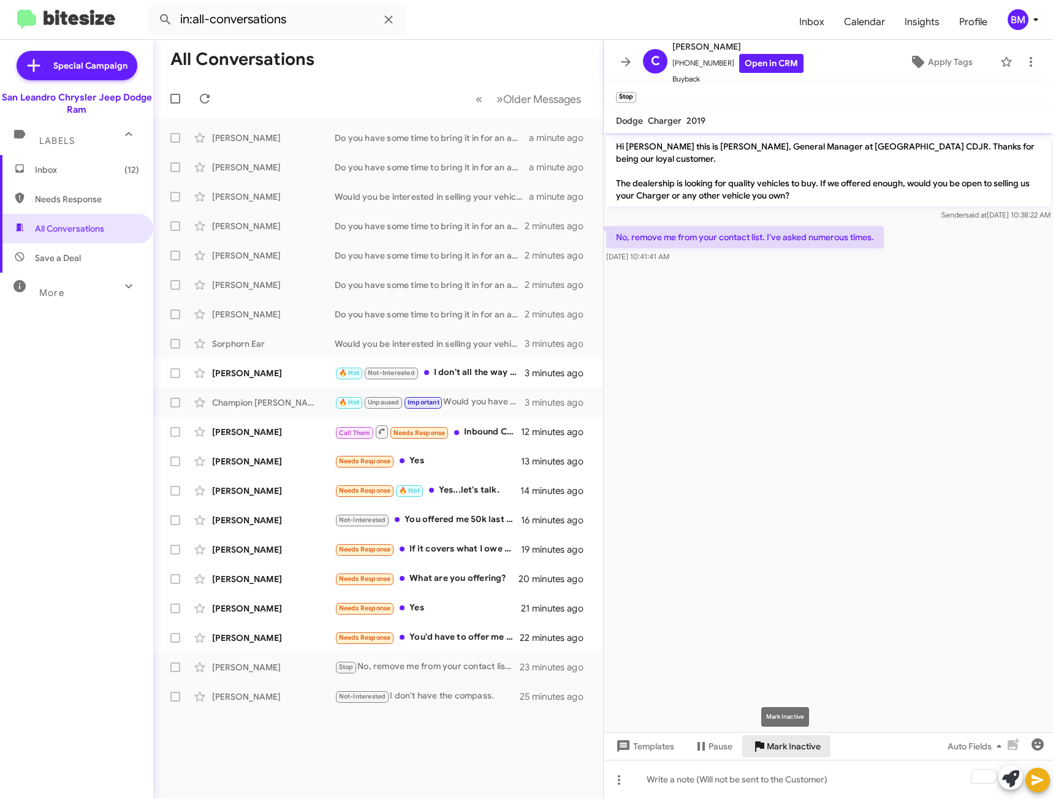
click at [767, 743] on span "Mark Inactive" at bounding box center [793, 746] width 54 height 22
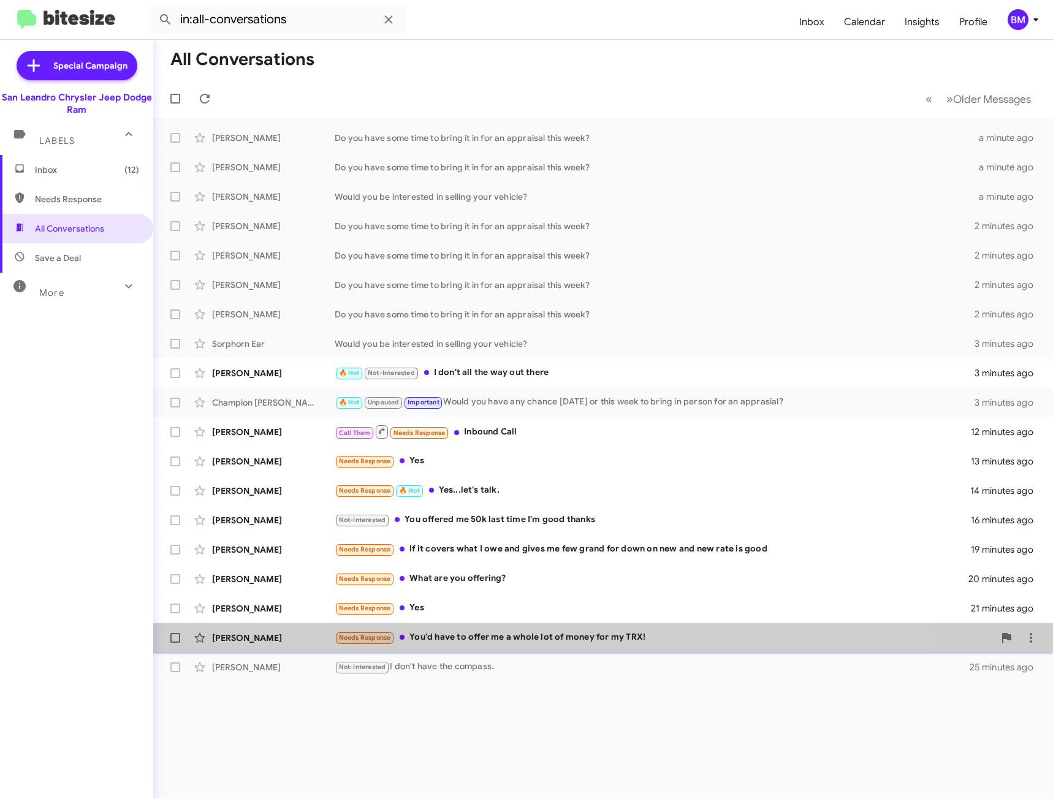
click at [524, 642] on div "Needs Response You'd have to offer me a whole lot of money for my TRX!" at bounding box center [664, 637] width 659 height 14
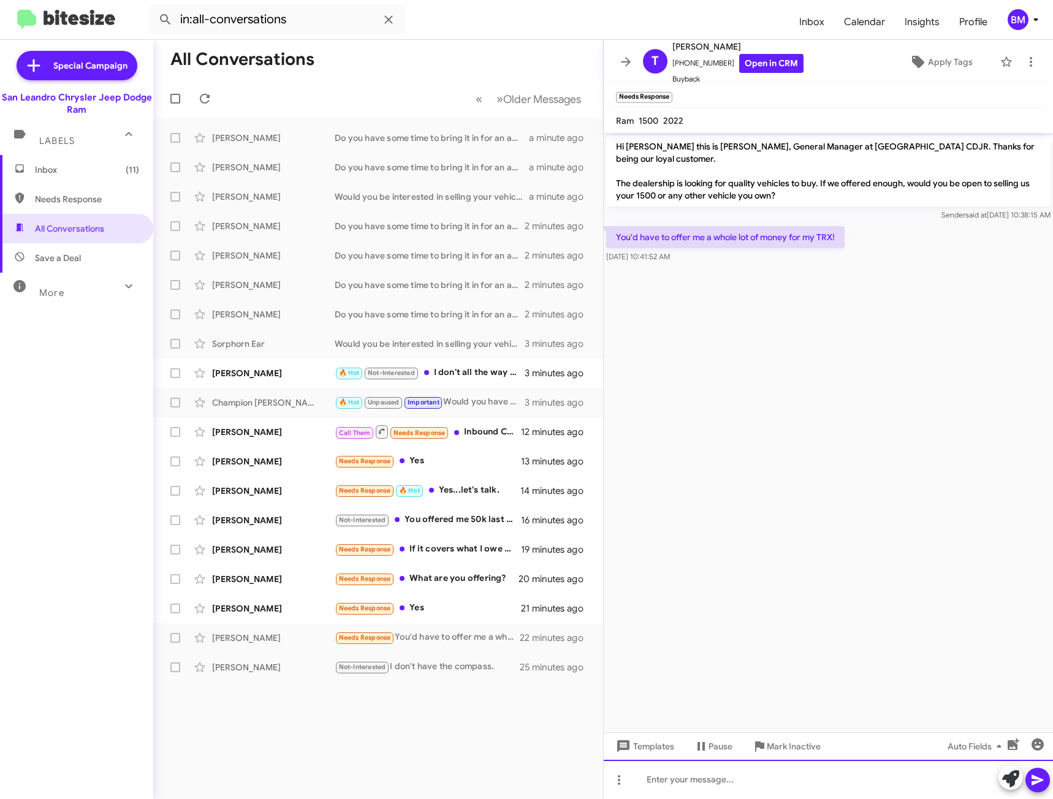
click at [754, 774] on div at bounding box center [828, 779] width 449 height 39
paste div "To enrich screen reader interactions, please activate Accessibility in Grammarl…"
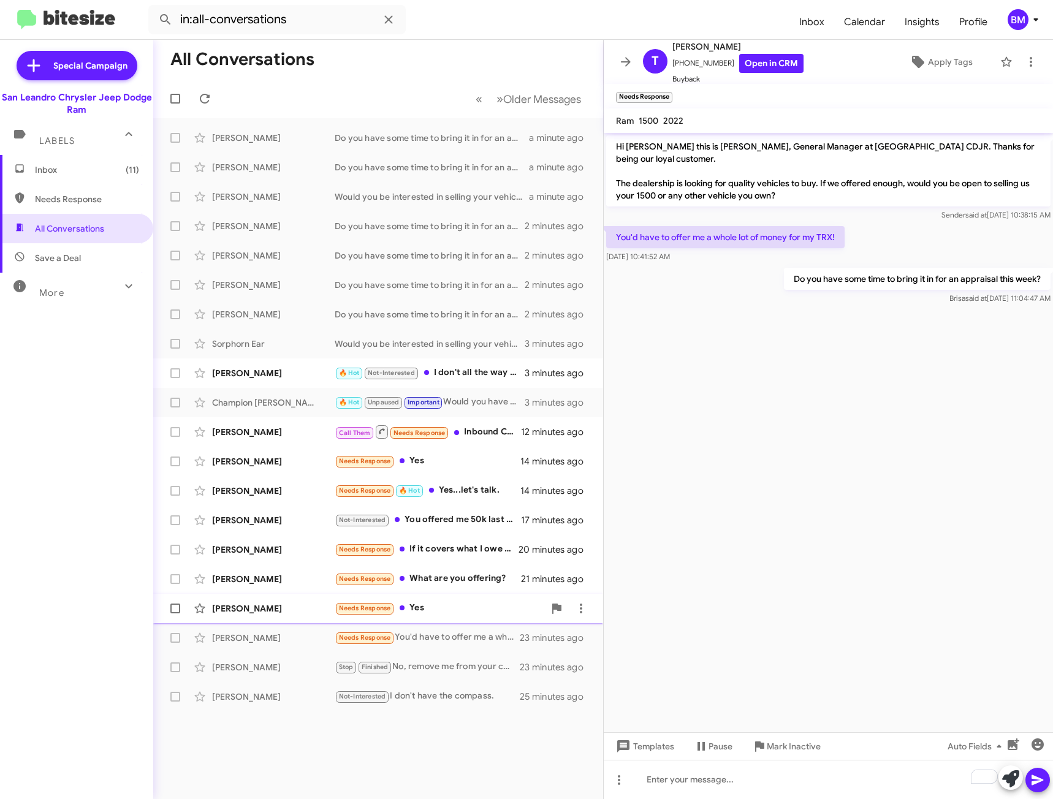
click at [422, 607] on div "Needs Response Yes" at bounding box center [440, 608] width 210 height 14
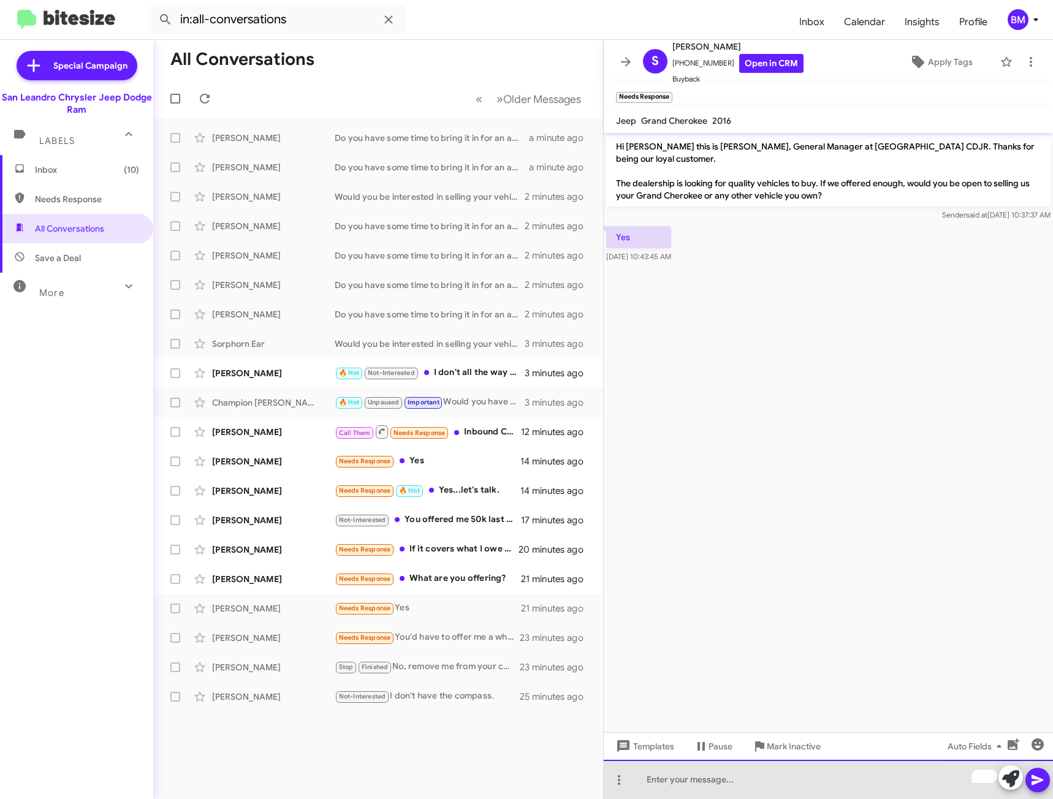
click at [689, 780] on div "To enrich screen reader interactions, please activate Accessibility in Grammarl…" at bounding box center [828, 779] width 449 height 39
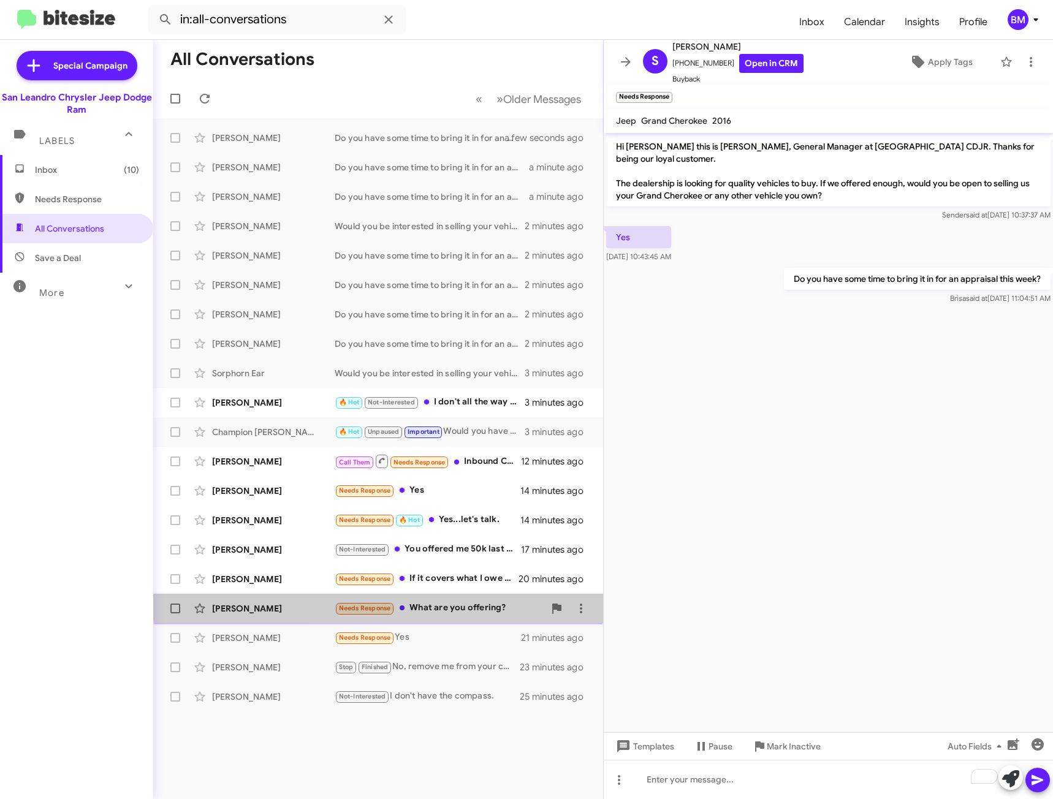
click at [439, 600] on div "[PERSON_NAME] Needs Response What are you offering? 21 minutes ago" at bounding box center [378, 608] width 430 height 25
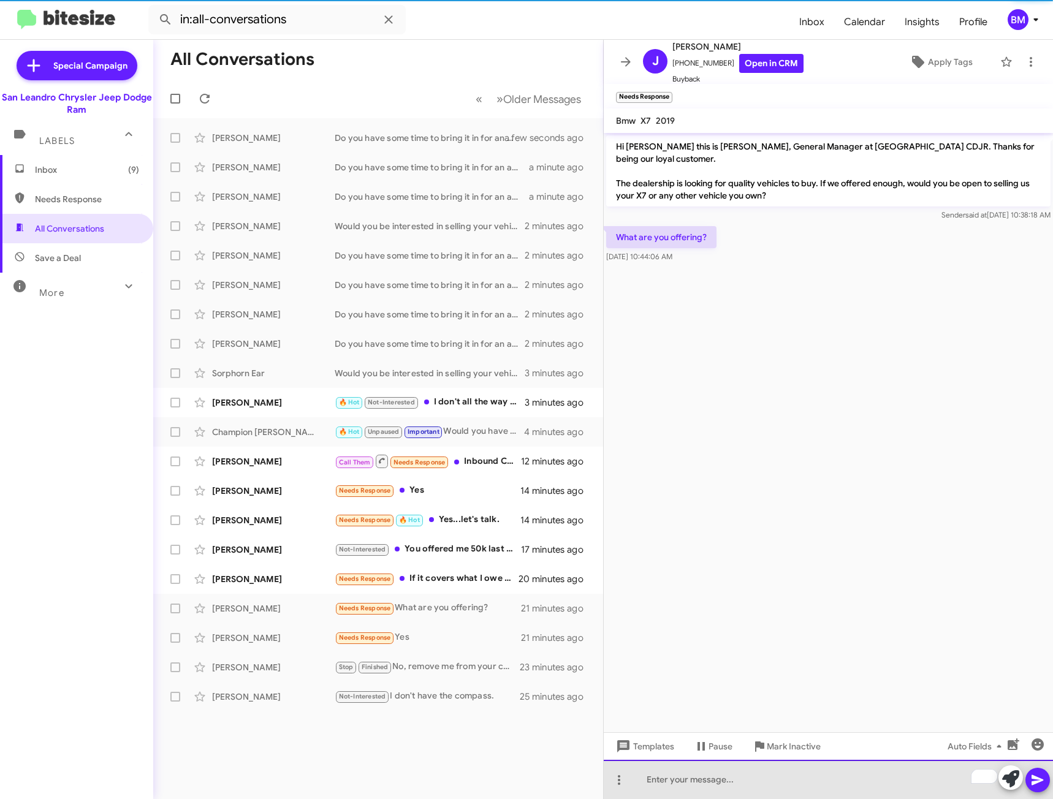
click at [707, 772] on div "To enrich screen reader interactions, please activate Accessibility in Grammarl…" at bounding box center [828, 779] width 449 height 39
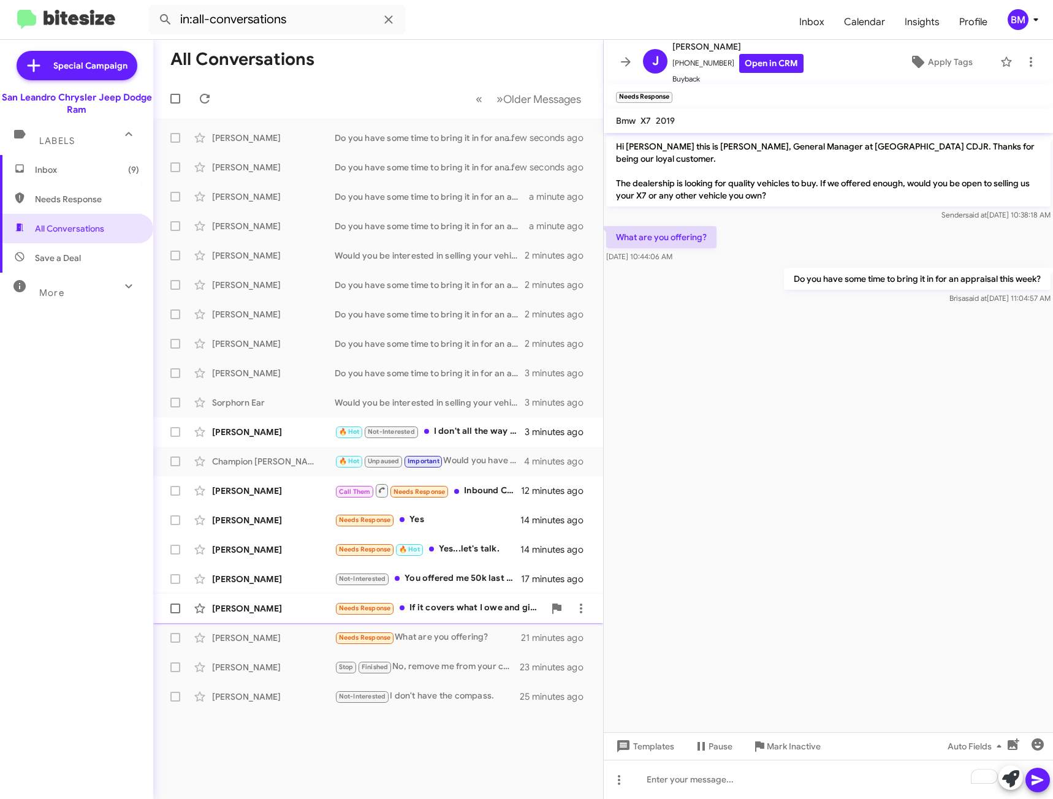
click at [447, 605] on div "Needs Response If it covers what I owe and gives me few grand for down on new a…" at bounding box center [440, 608] width 210 height 14
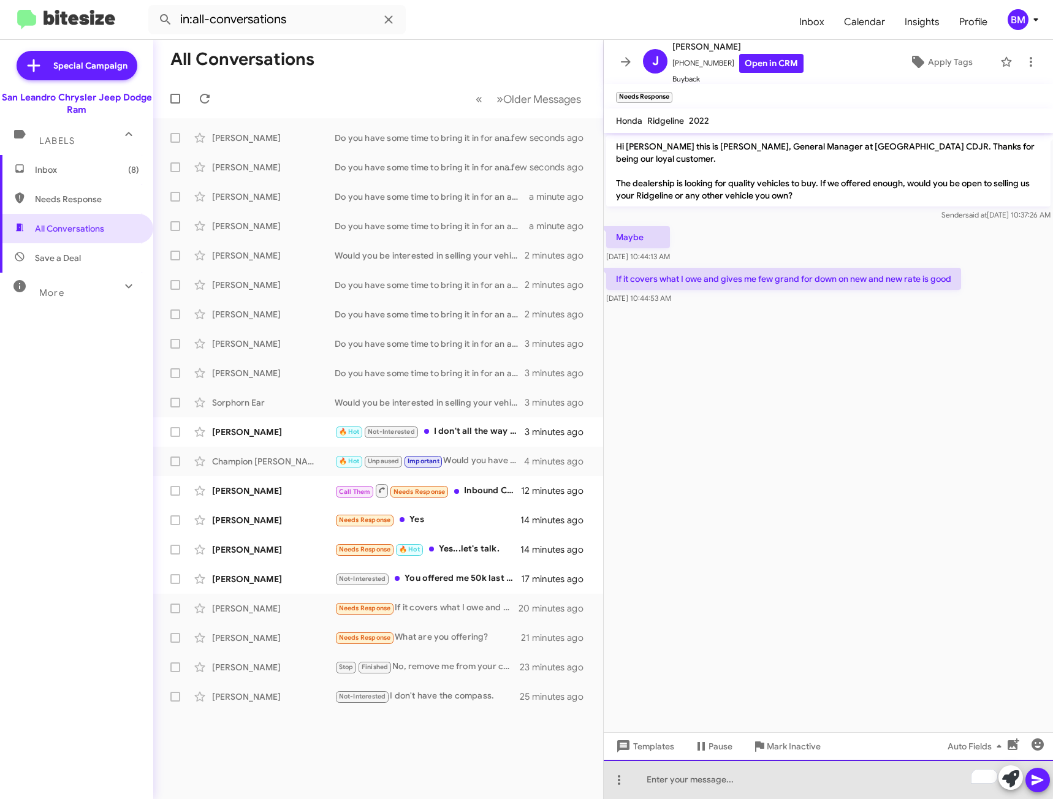
click at [711, 777] on div "To enrich screen reader interactions, please activate Accessibility in Grammarl…" at bounding box center [828, 779] width 449 height 39
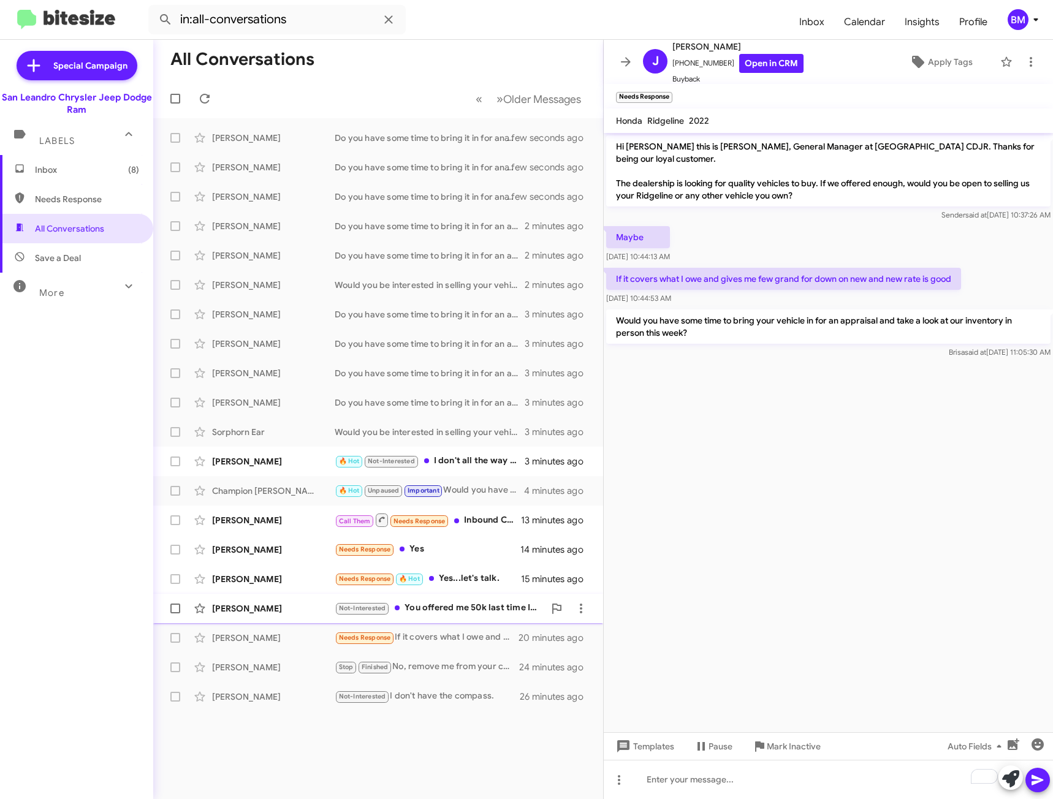
click at [466, 609] on div "Not-Interested You offered me 50k last time I'm good thanks" at bounding box center [440, 608] width 210 height 14
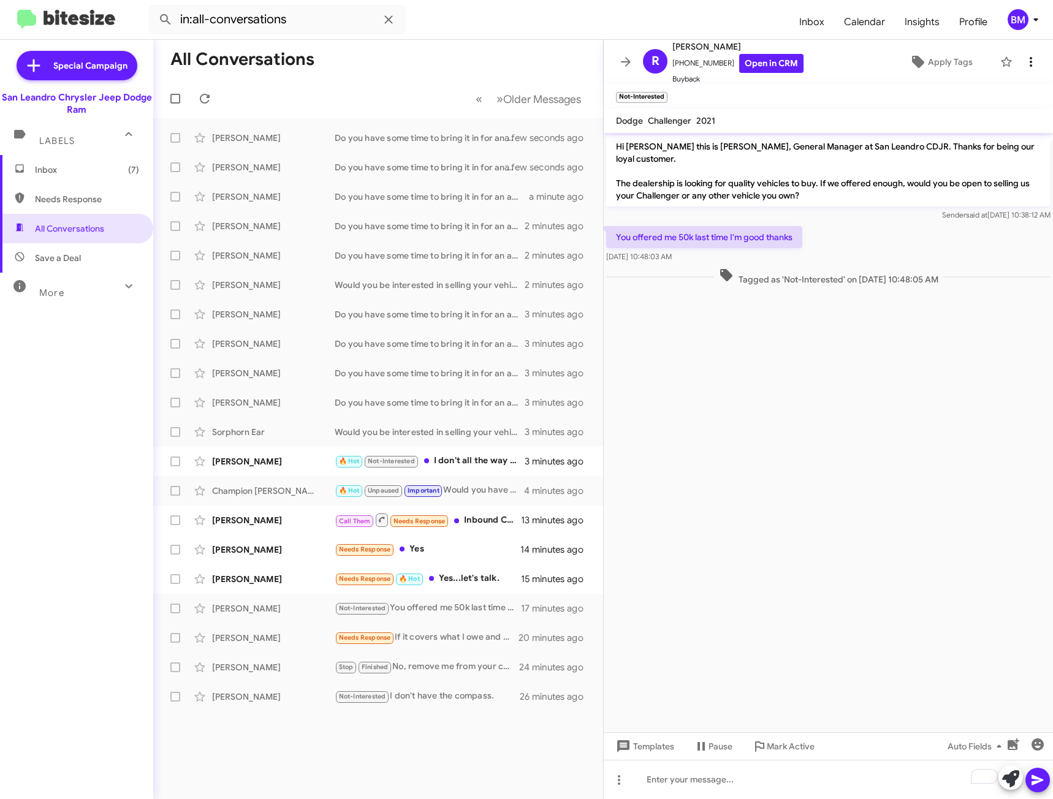
click at [1023, 61] on icon at bounding box center [1030, 62] width 15 height 15
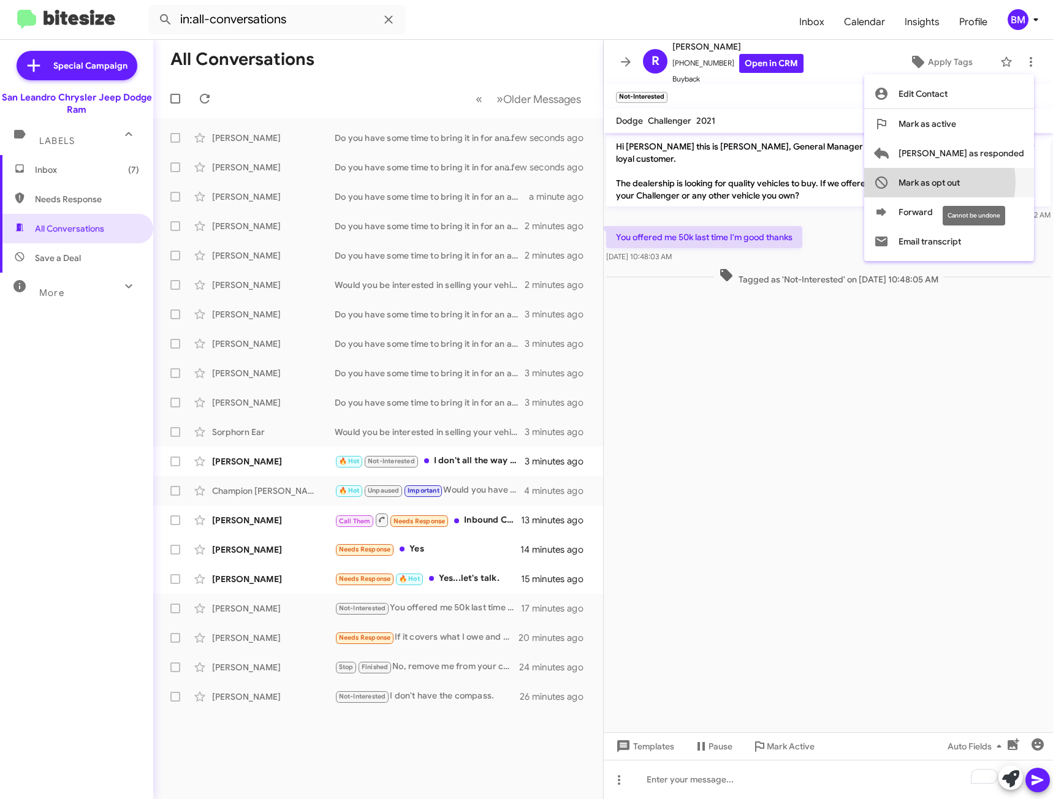
click at [960, 182] on span "Mark as opt out" at bounding box center [928, 182] width 61 height 29
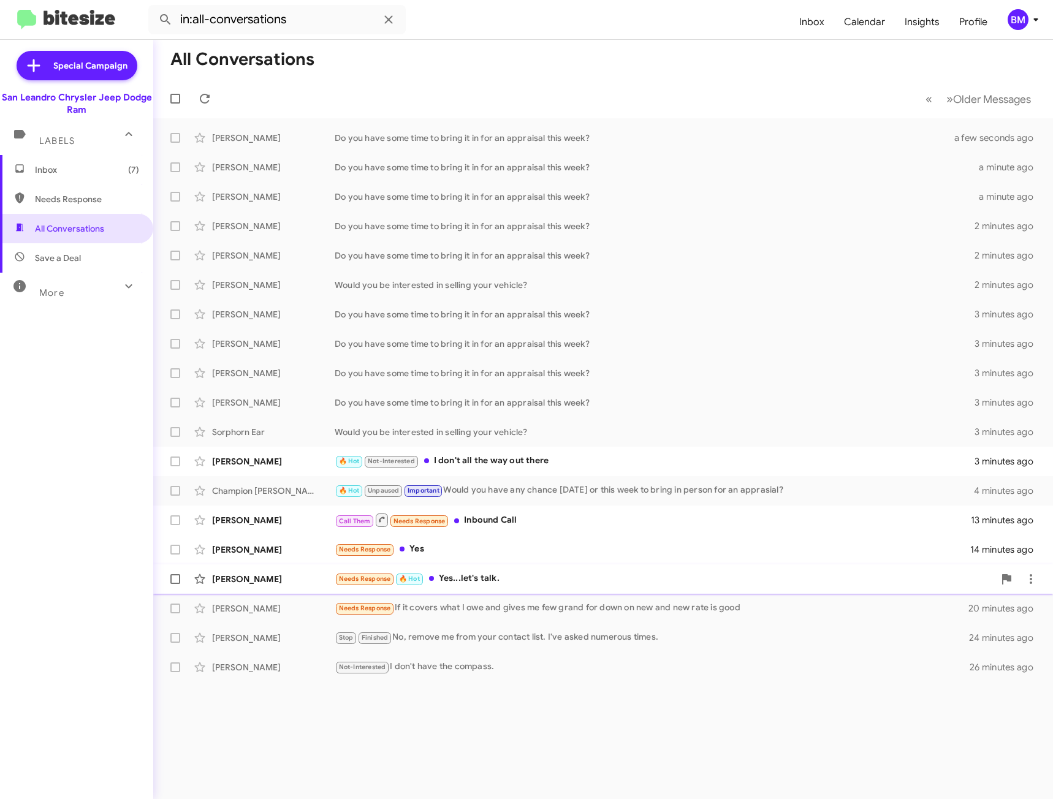
click at [573, 585] on div "Needs Response 🔥 Hot Yes...let's talk." at bounding box center [664, 579] width 659 height 14
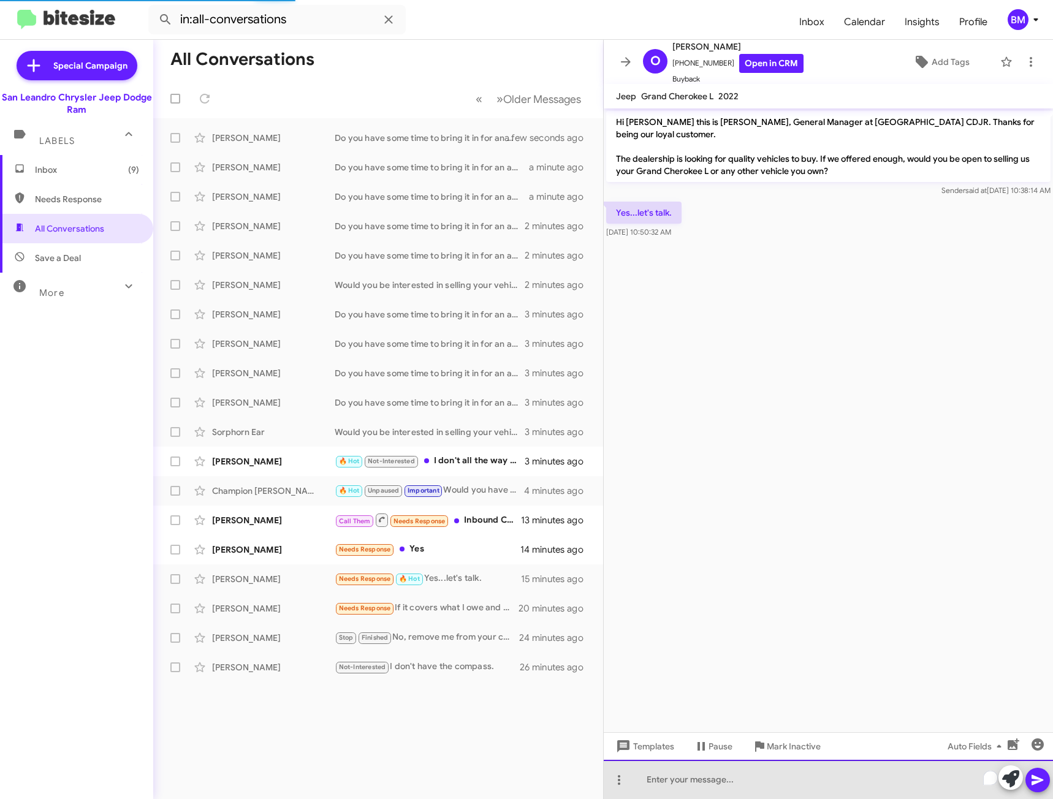
click at [681, 779] on div "To enrich screen reader interactions, please activate Accessibility in Grammarl…" at bounding box center [828, 779] width 449 height 39
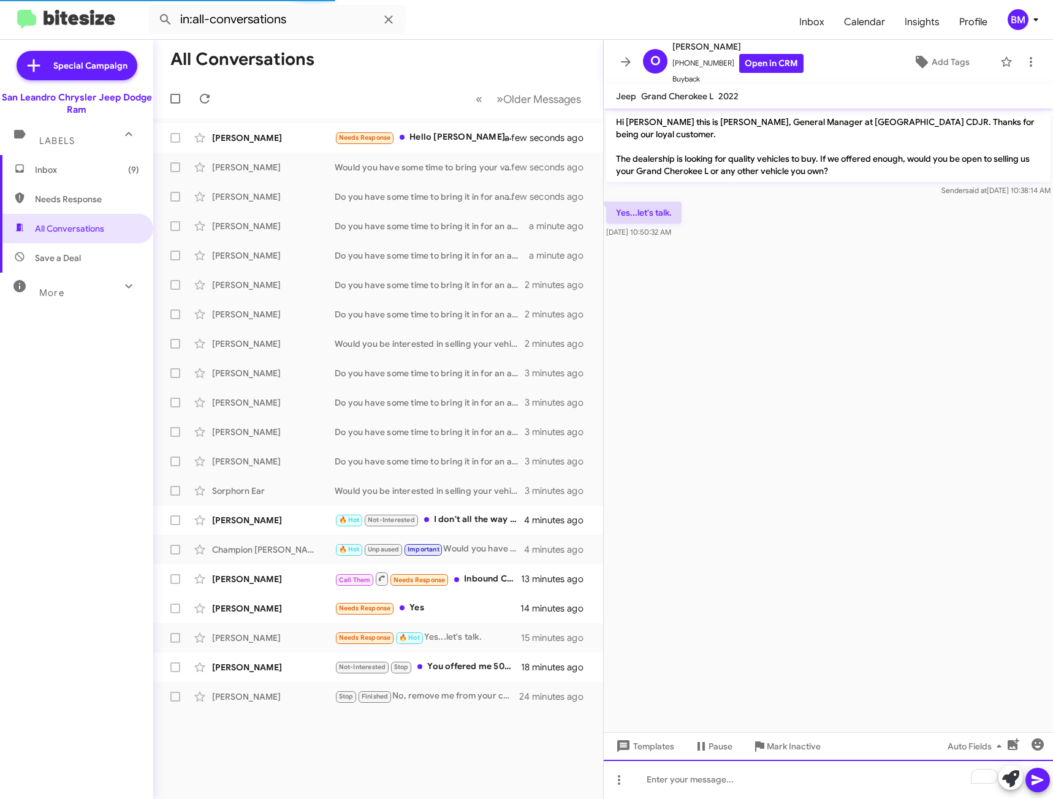
paste div "To enrich screen reader interactions, please activate Accessibility in Grammarl…"
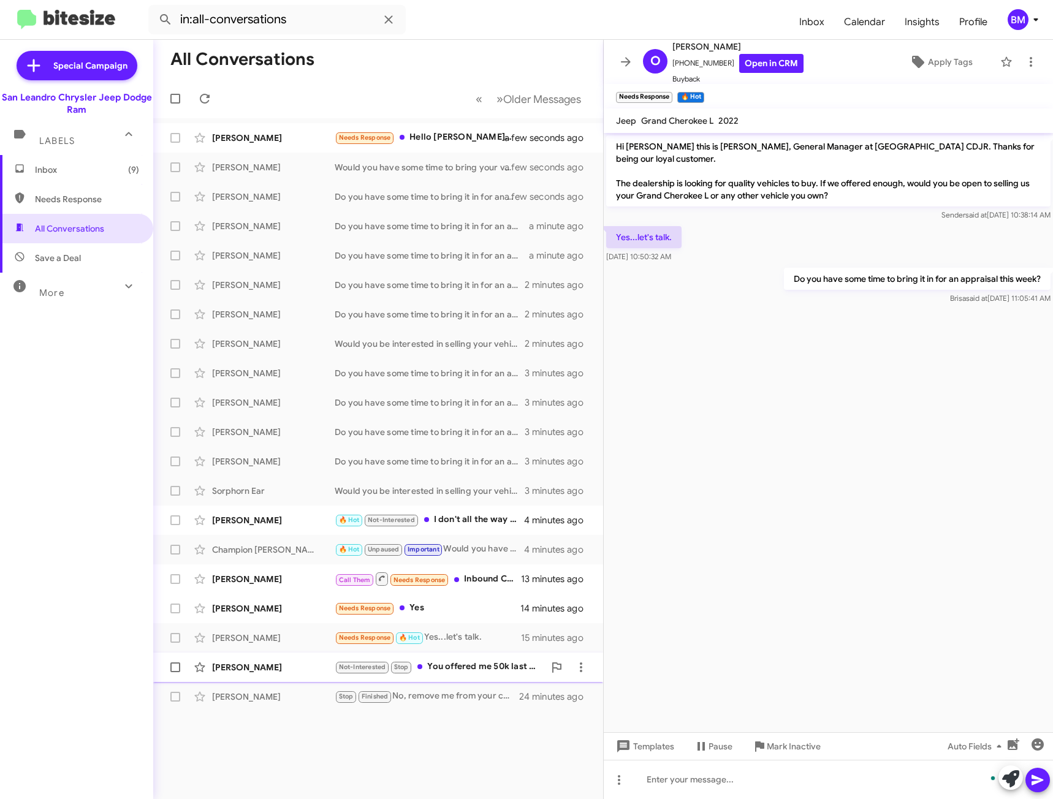
click at [469, 659] on div "[PERSON_NAME] Not-Interested Stop You offered me 50k last time I'm good thanks …" at bounding box center [378, 667] width 430 height 25
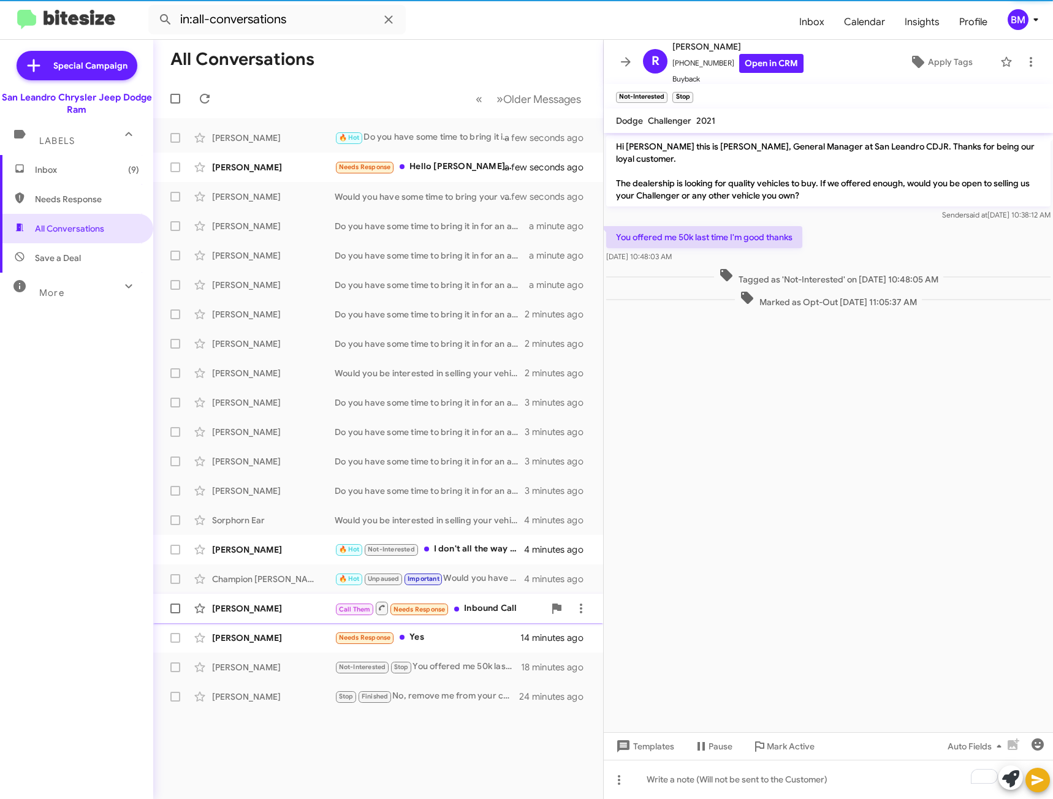
click at [453, 606] on div "Call Them Needs Response Inbound Call" at bounding box center [440, 607] width 210 height 15
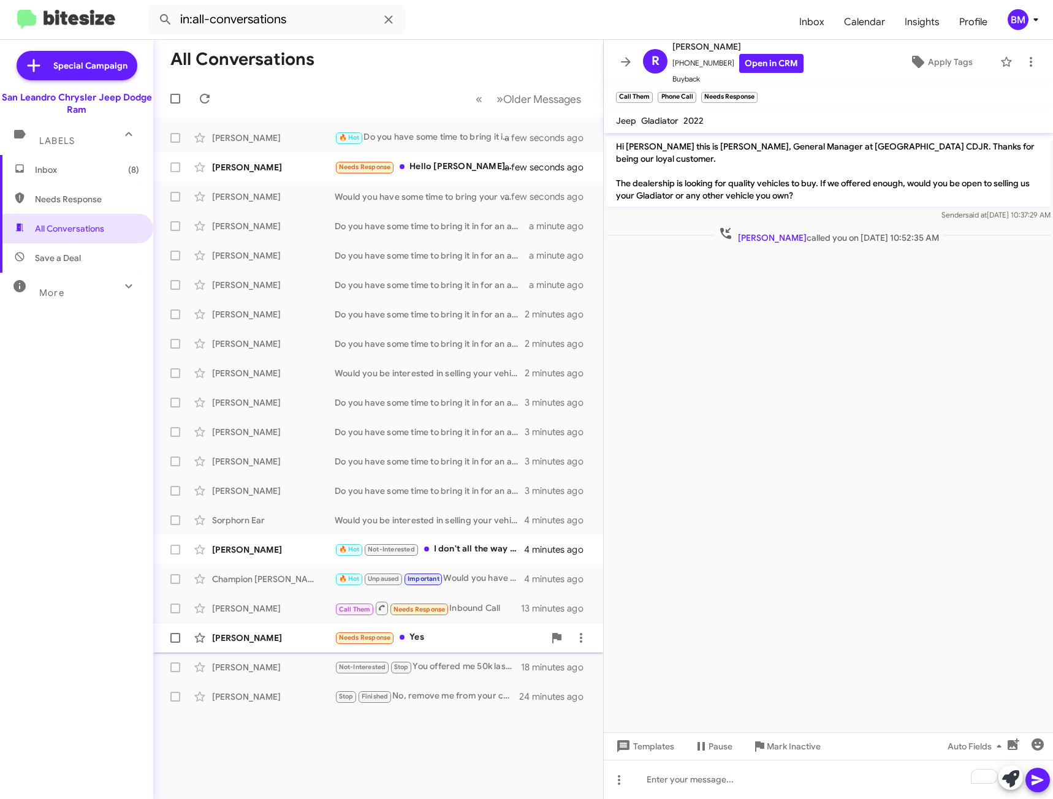
click at [443, 643] on div "Needs Response Yes" at bounding box center [440, 637] width 210 height 14
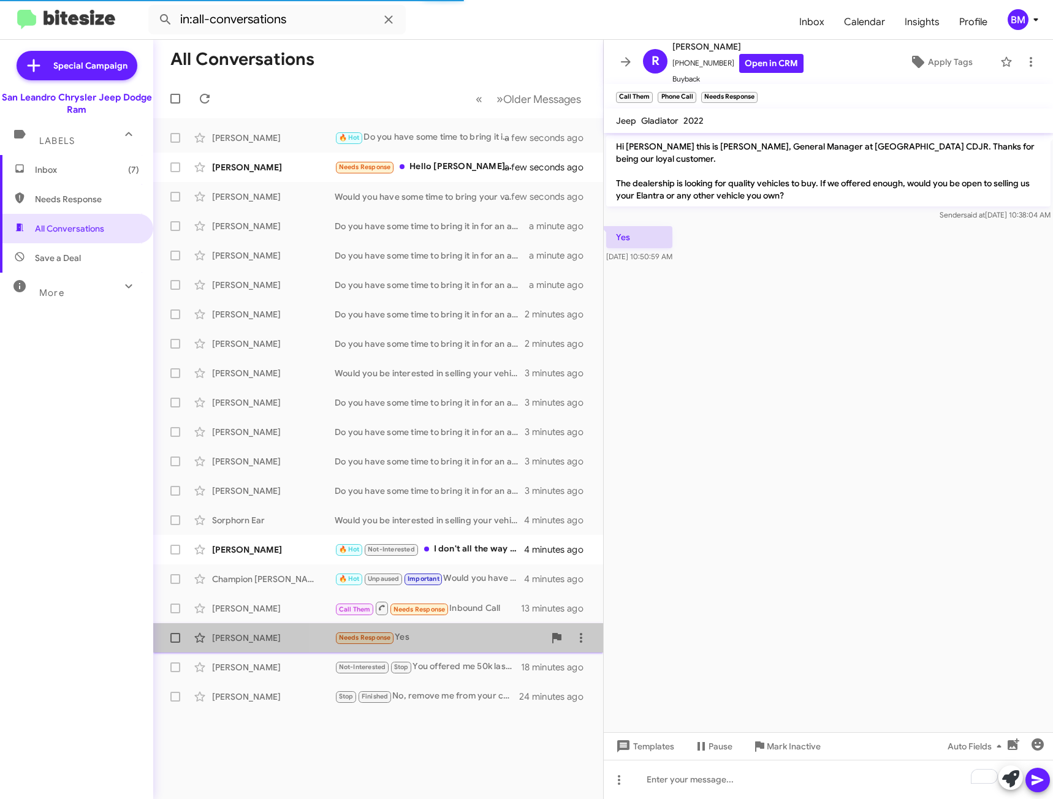
click at [480, 637] on div "Needs Response Yes" at bounding box center [440, 637] width 210 height 14
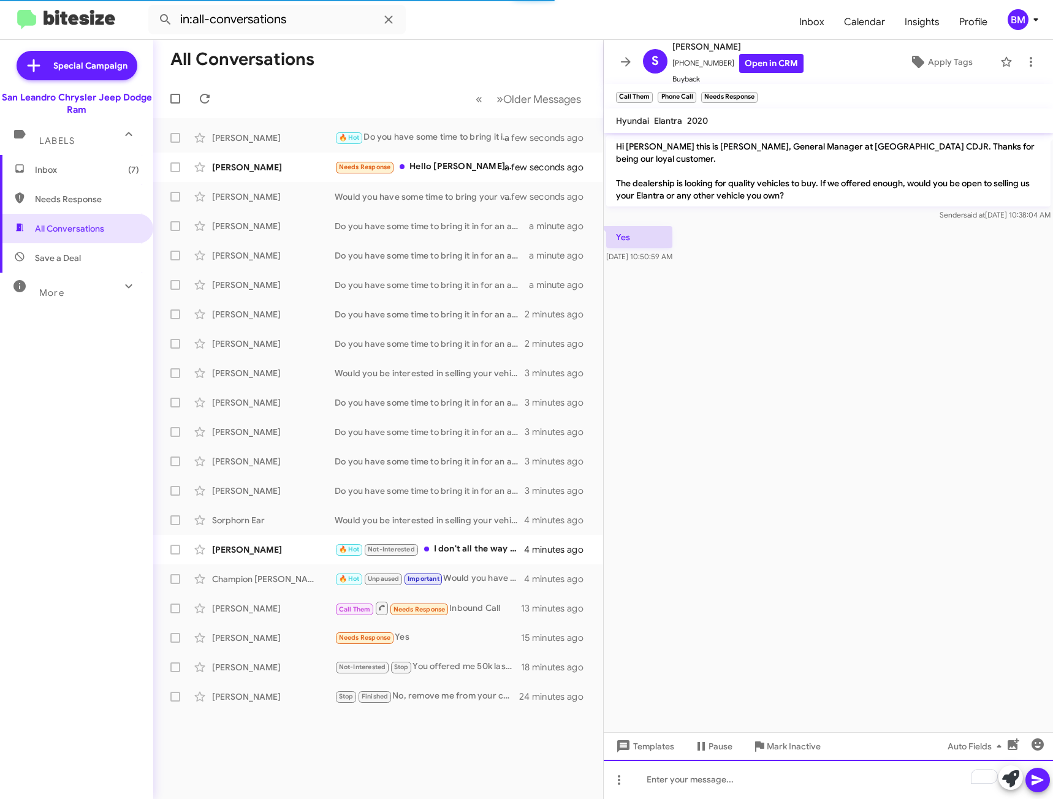
click at [726, 780] on div "To enrich screen reader interactions, please activate Accessibility in Grammarl…" at bounding box center [828, 779] width 449 height 39
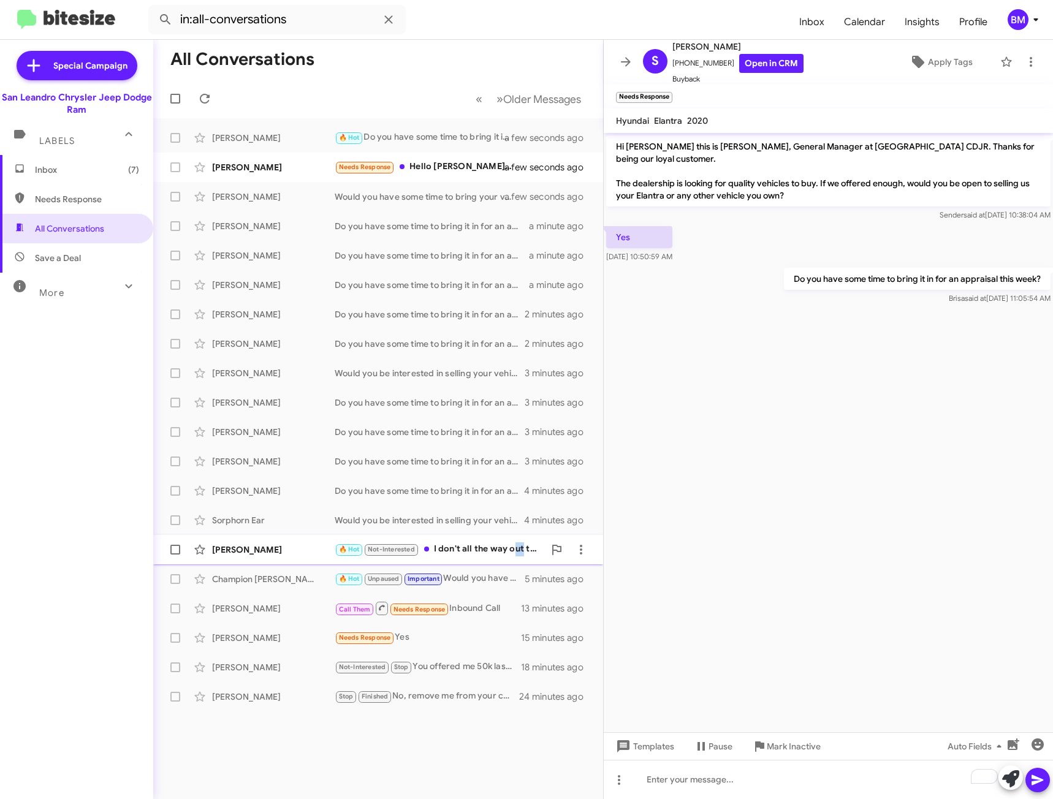
click at [524, 550] on div "🔥 Hot Not-Interested I don't all the way out there" at bounding box center [440, 549] width 210 height 14
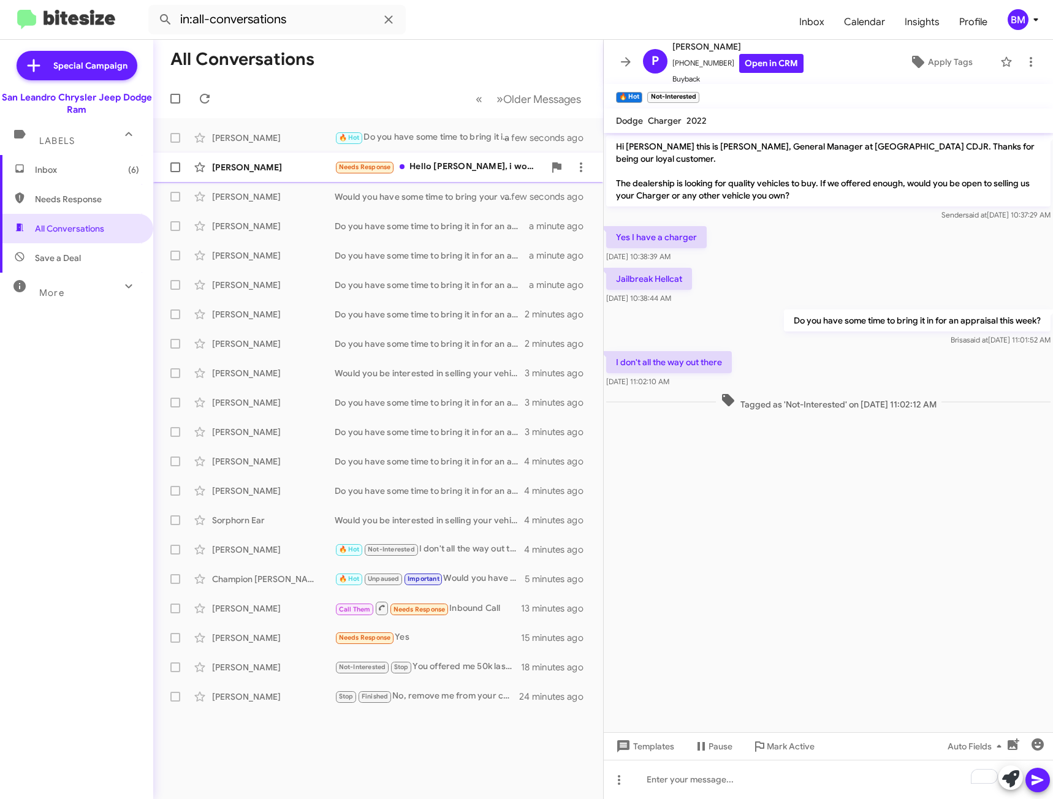
click at [450, 178] on span "[PERSON_NAME] Needs Response Hello [PERSON_NAME], i would love to know more on …" at bounding box center [378, 167] width 450 height 29
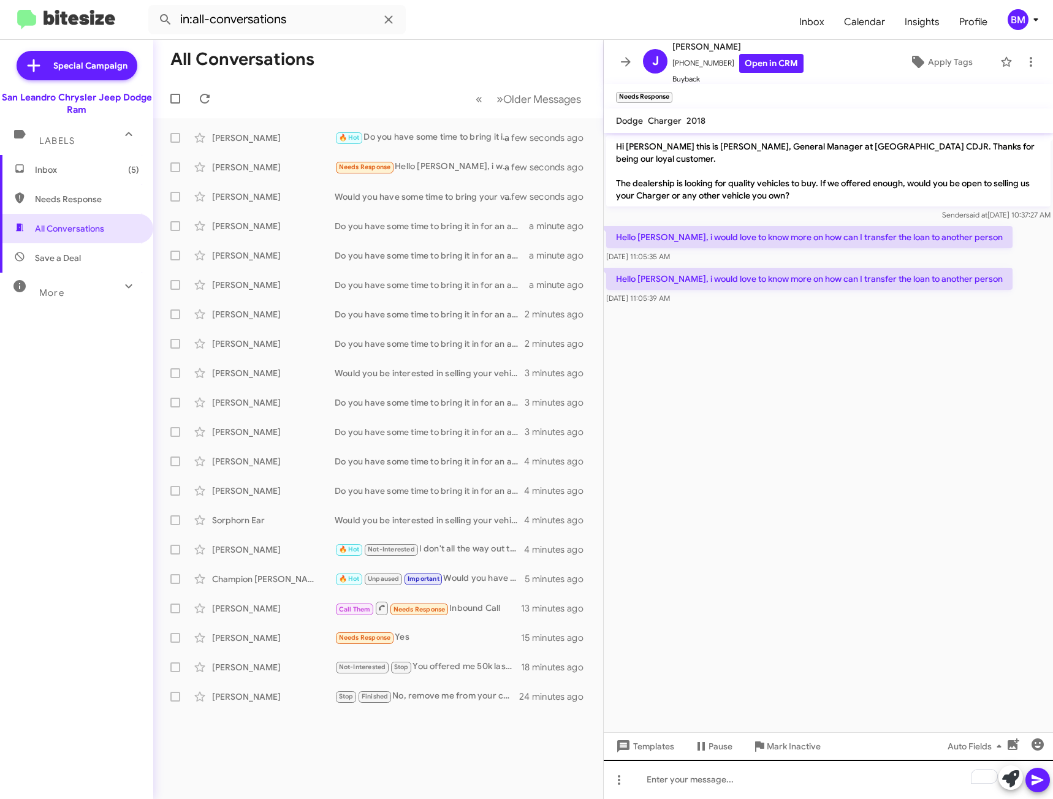
drag, startPoint x: 718, startPoint y: 759, endPoint x: 708, endPoint y: 766, distance: 12.4
click at [717, 759] on div "Templates Pause Mark Inactive Auto Fields" at bounding box center [828, 746] width 449 height 28
click at [700, 771] on div "To enrich screen reader interactions, please activate Accessibility in Grammarl…" at bounding box center [828, 779] width 449 height 39
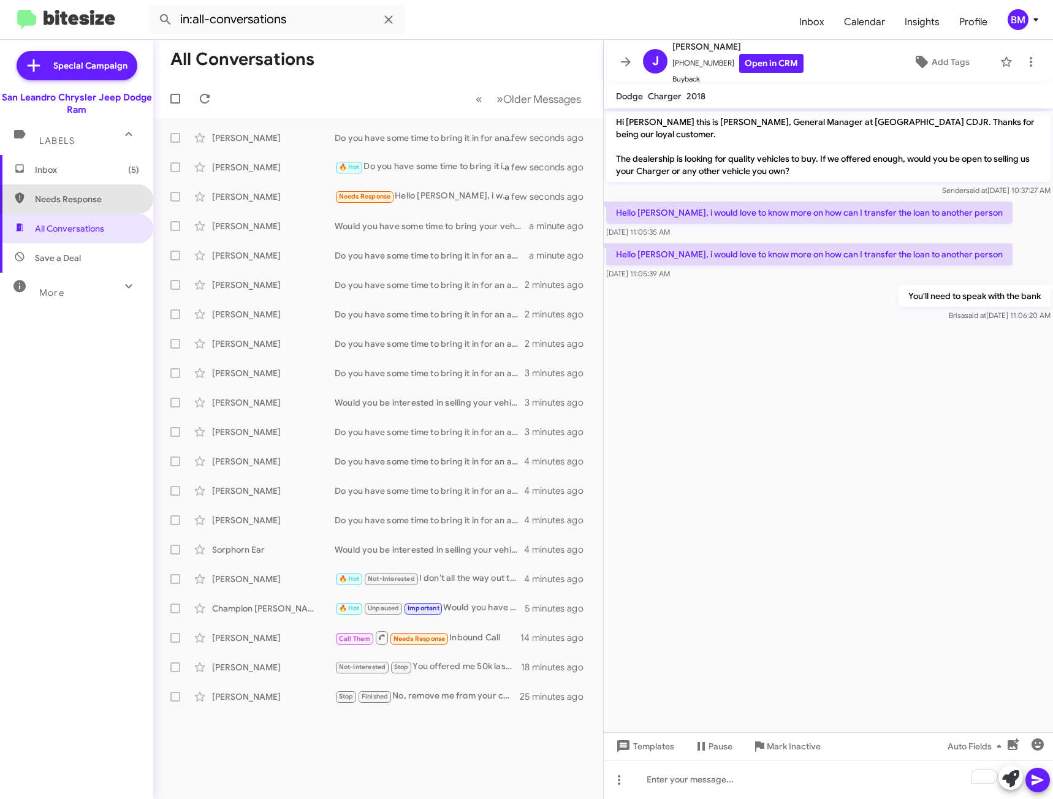
click at [94, 197] on span "Needs Response" at bounding box center [87, 199] width 104 height 12
type input "in:needs-response"
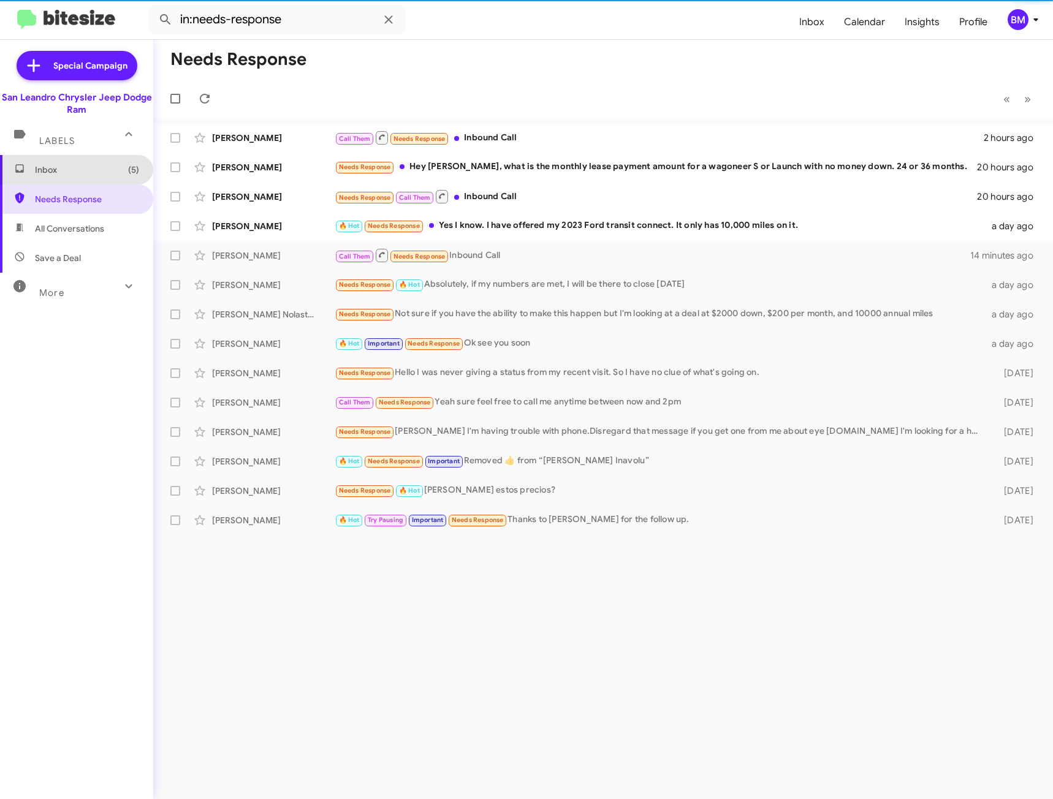
click at [95, 173] on span "Inbox (5)" at bounding box center [87, 170] width 104 height 12
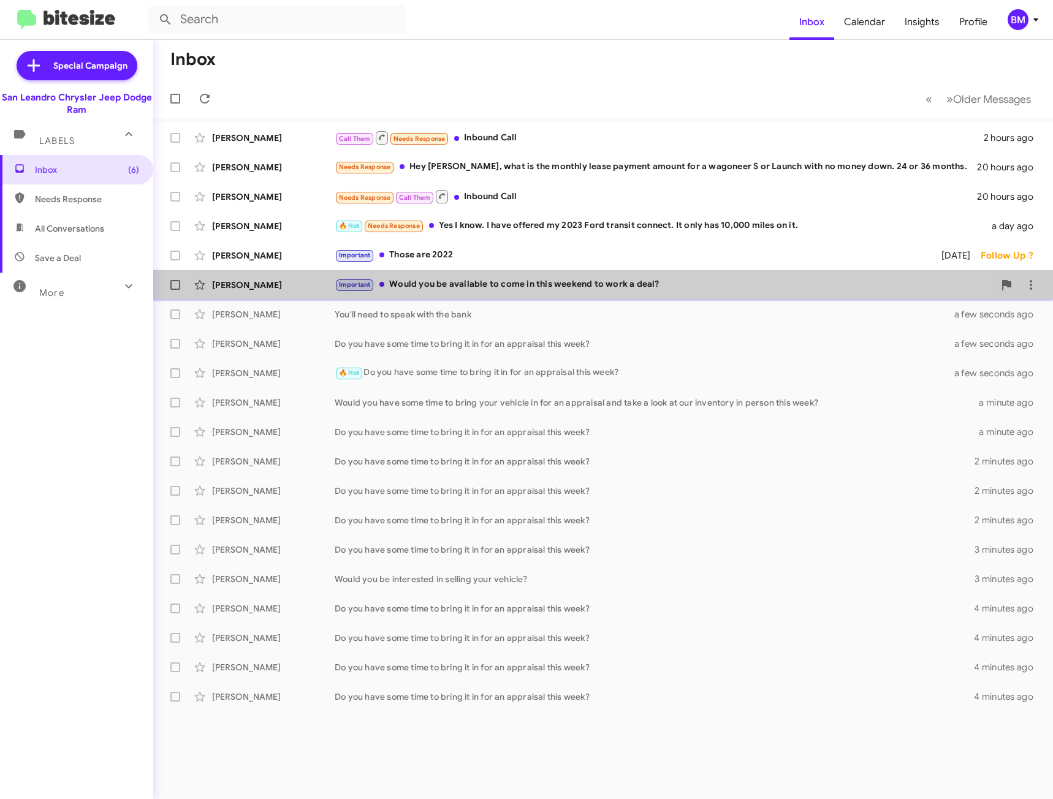
click at [477, 292] on div "[PERSON_NAME] Important Would you be available to come in this weekend to work …" at bounding box center [603, 285] width 880 height 25
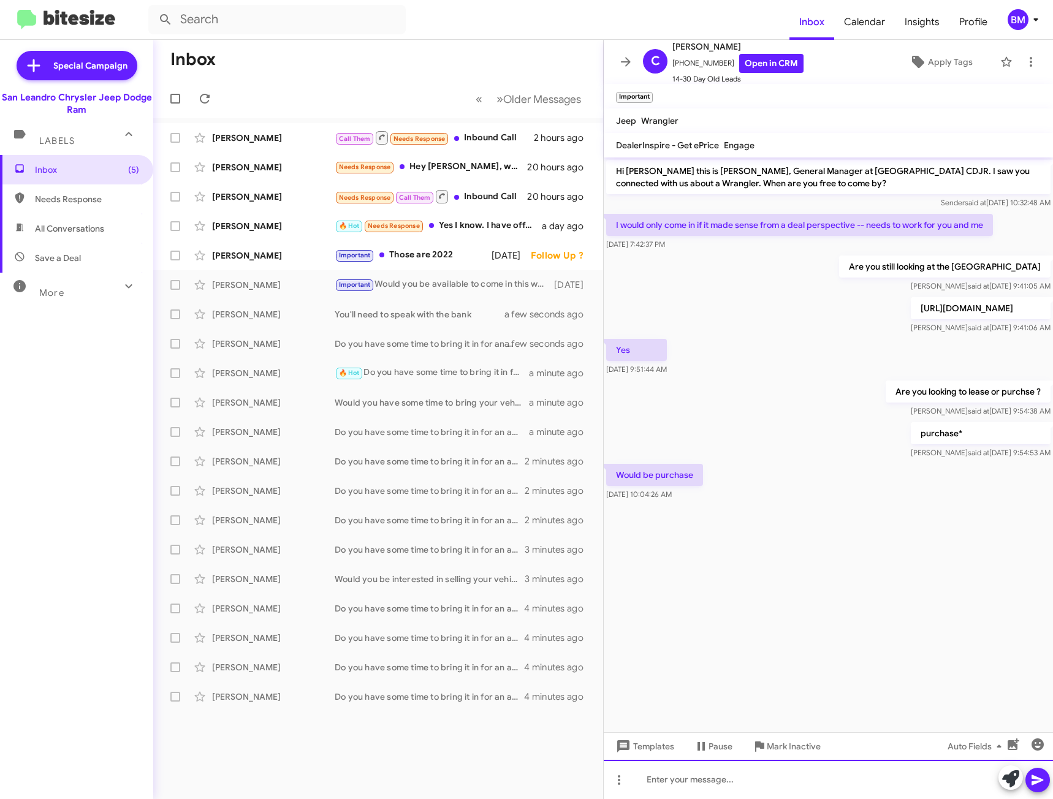
click at [769, 782] on div at bounding box center [828, 779] width 449 height 39
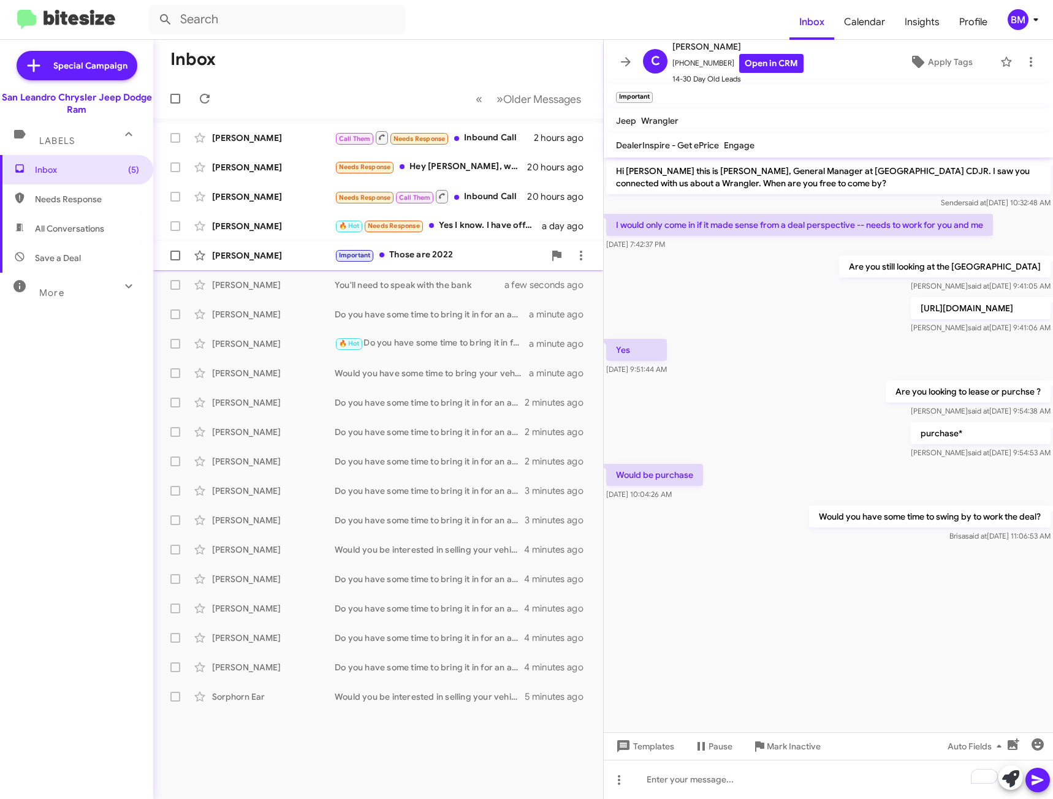
click at [439, 249] on div "Important Those are 2022" at bounding box center [440, 255] width 210 height 14
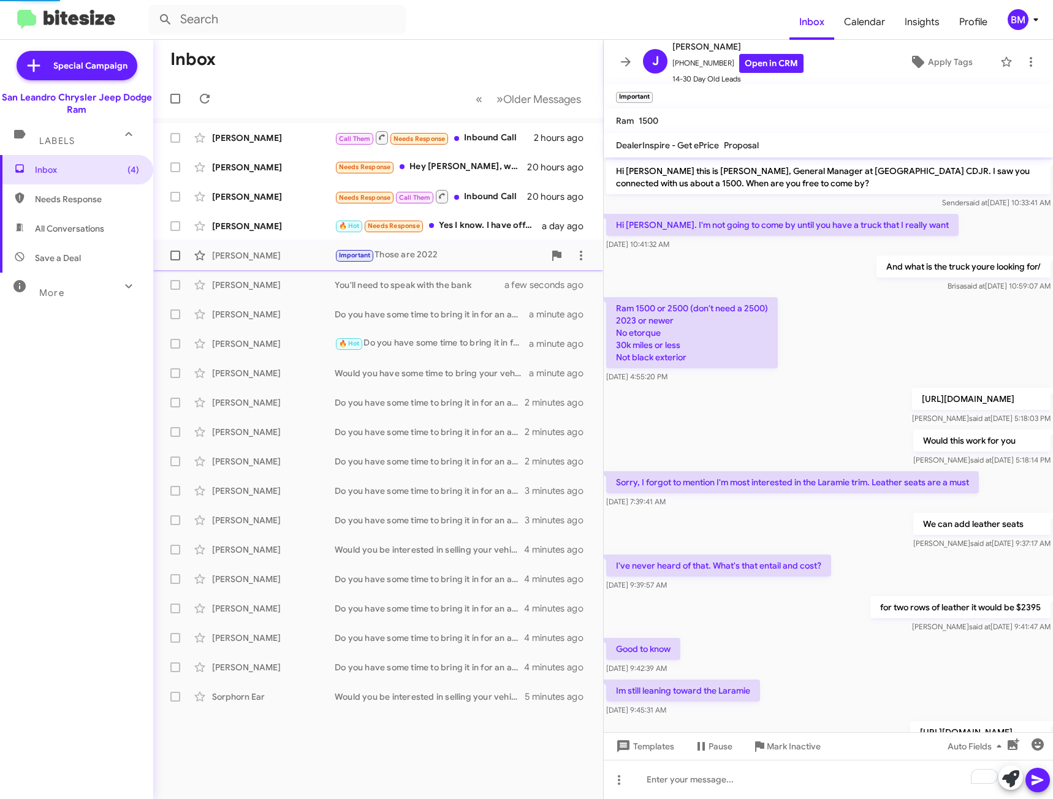
scroll to position [219, 0]
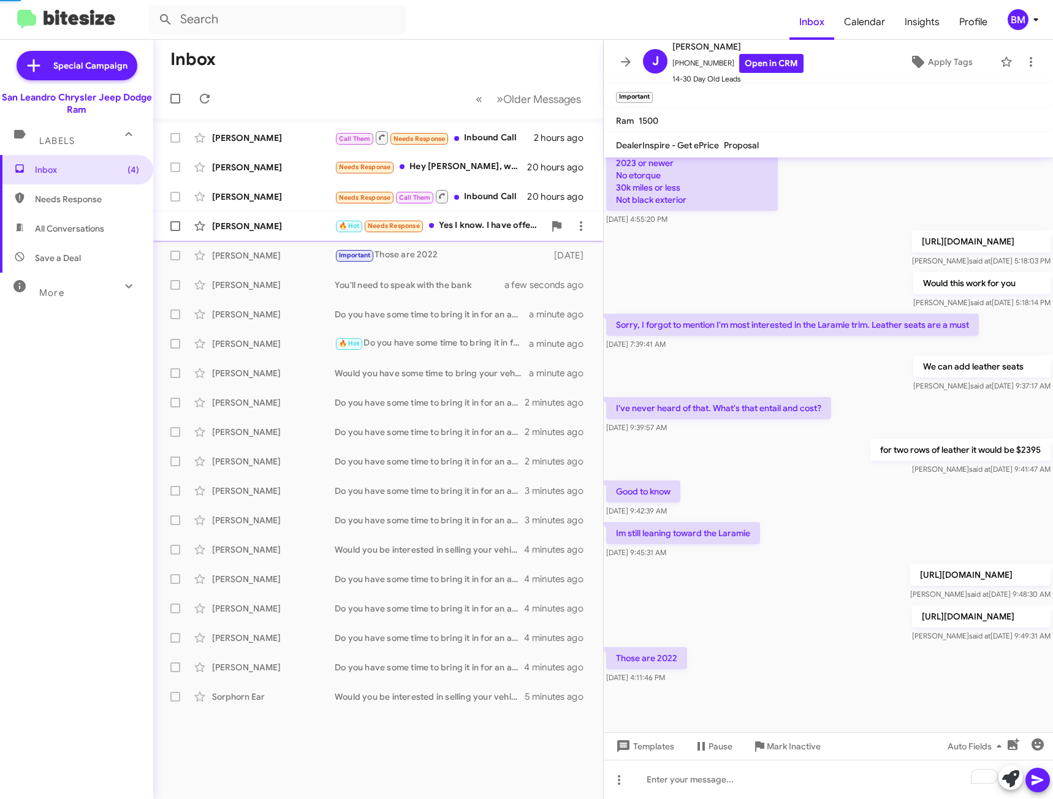
click at [460, 230] on div "🔥 Hot Needs Response Yes I know. I have offered my 2023 Ford transit connect. I…" at bounding box center [440, 226] width 210 height 14
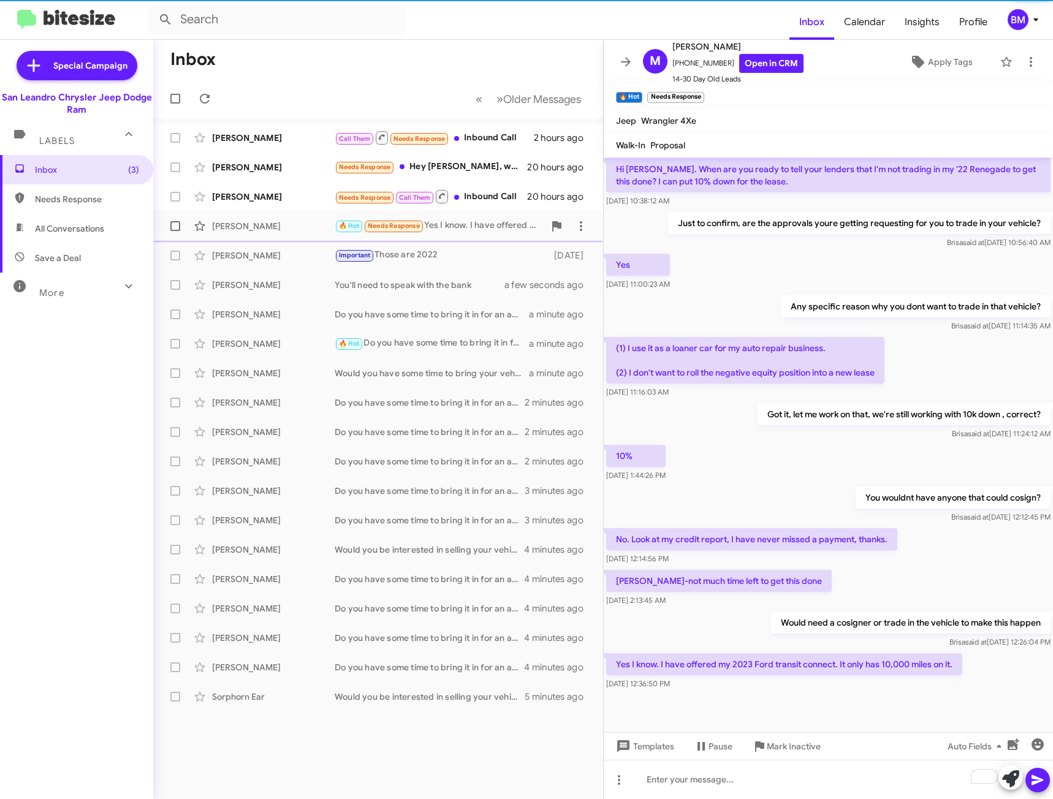
scroll to position [56, 0]
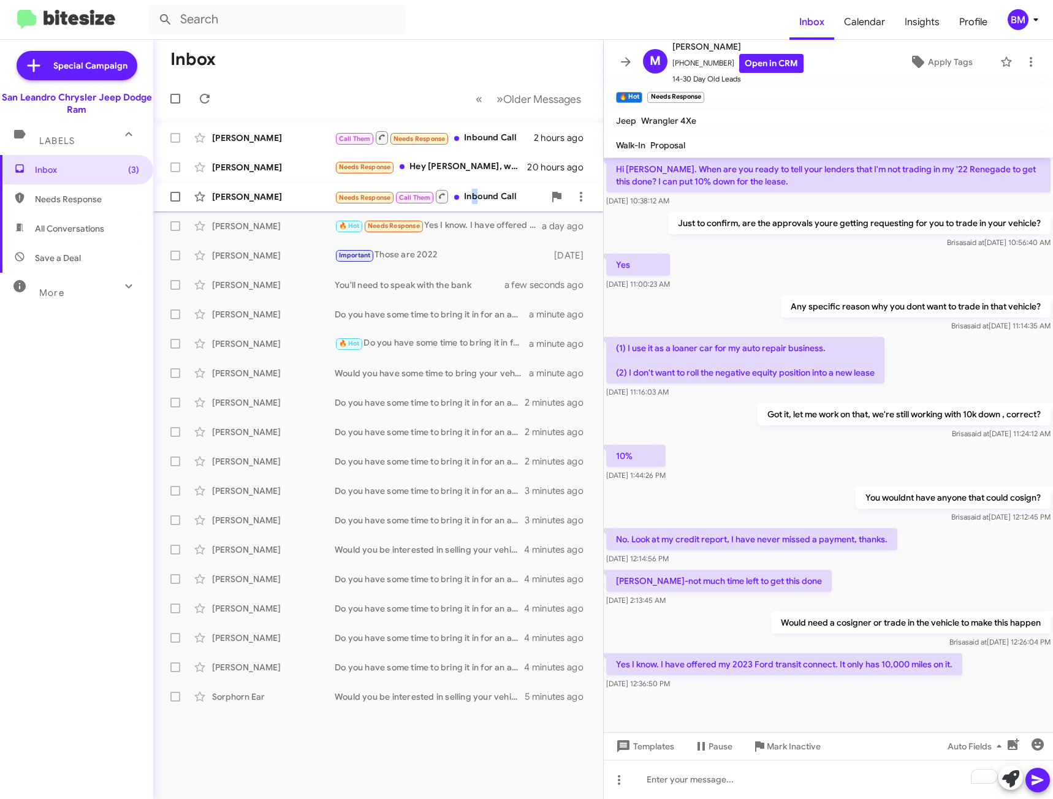
click at [472, 199] on div "Needs Response Call Them Inbound Call" at bounding box center [440, 196] width 210 height 15
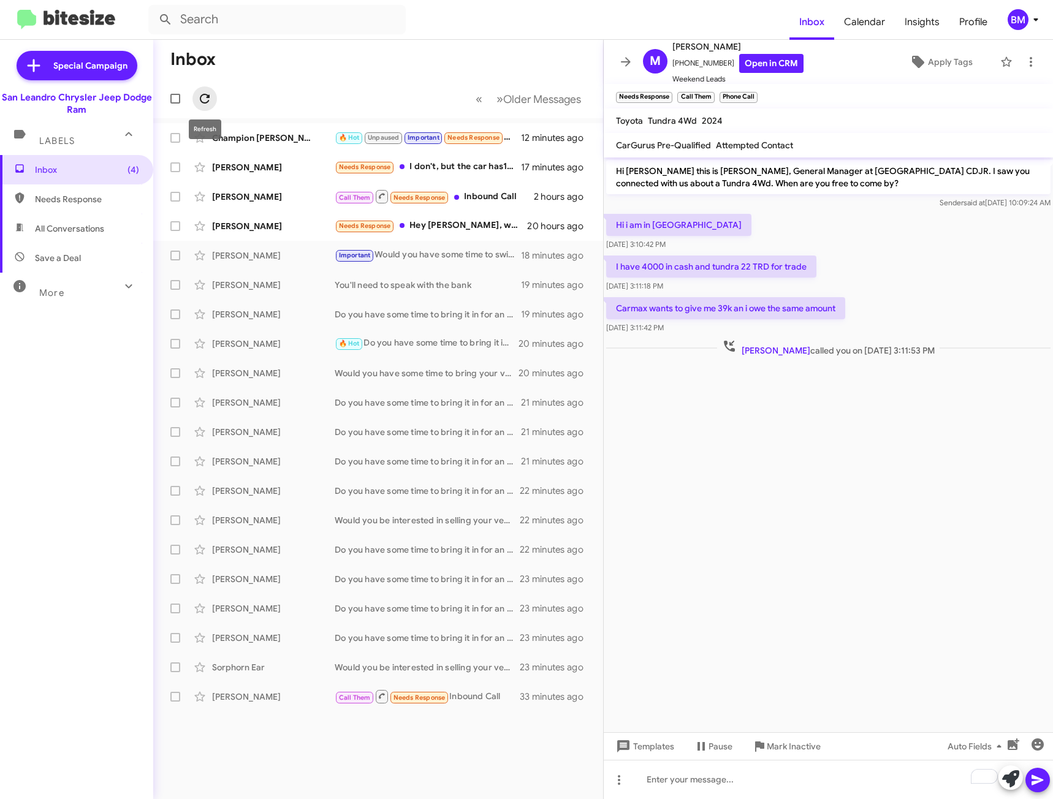
click at [210, 97] on icon at bounding box center [205, 99] width 10 height 10
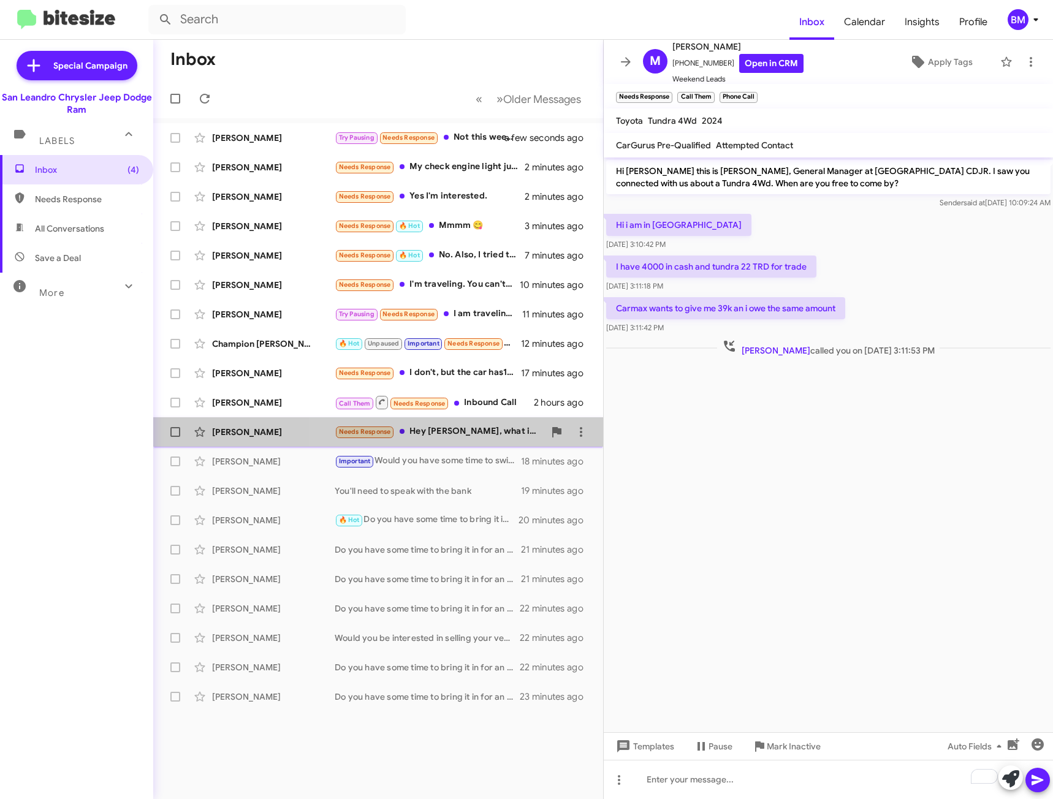
click at [473, 430] on div "Needs Response Hey [PERSON_NAME], what is the monthly lease payment amount for …" at bounding box center [440, 432] width 210 height 14
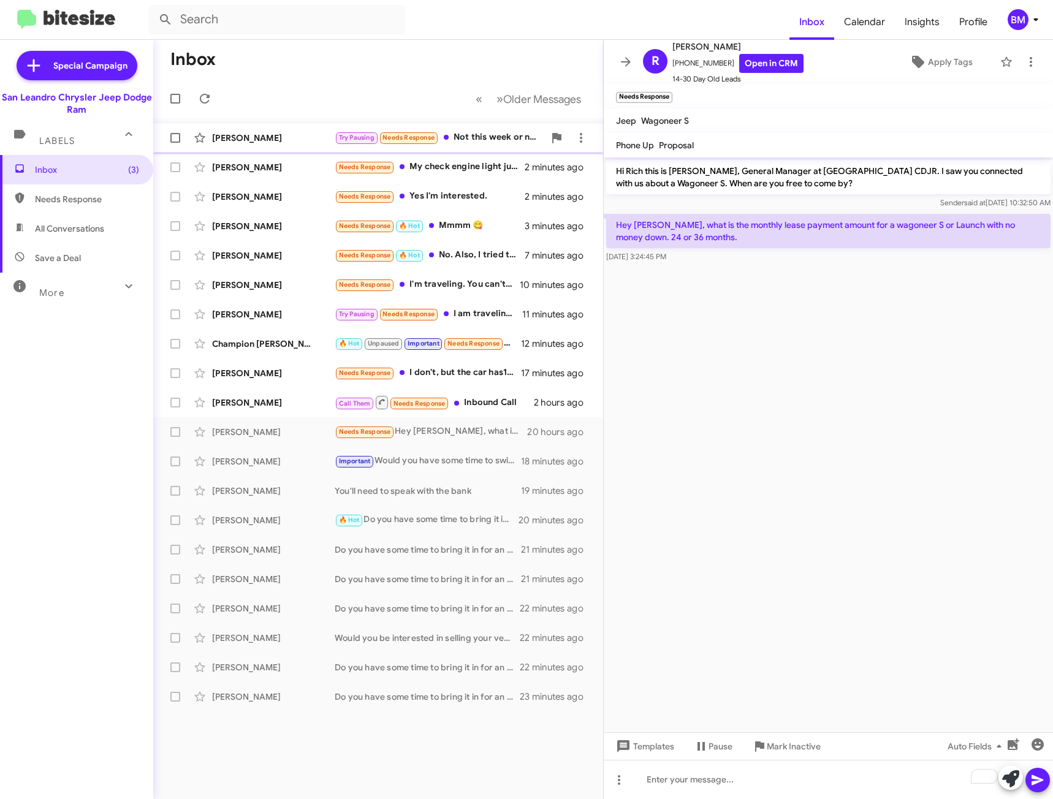
click at [482, 137] on div "Try Pausing Needs Response Not this week or next but week after" at bounding box center [440, 138] width 210 height 14
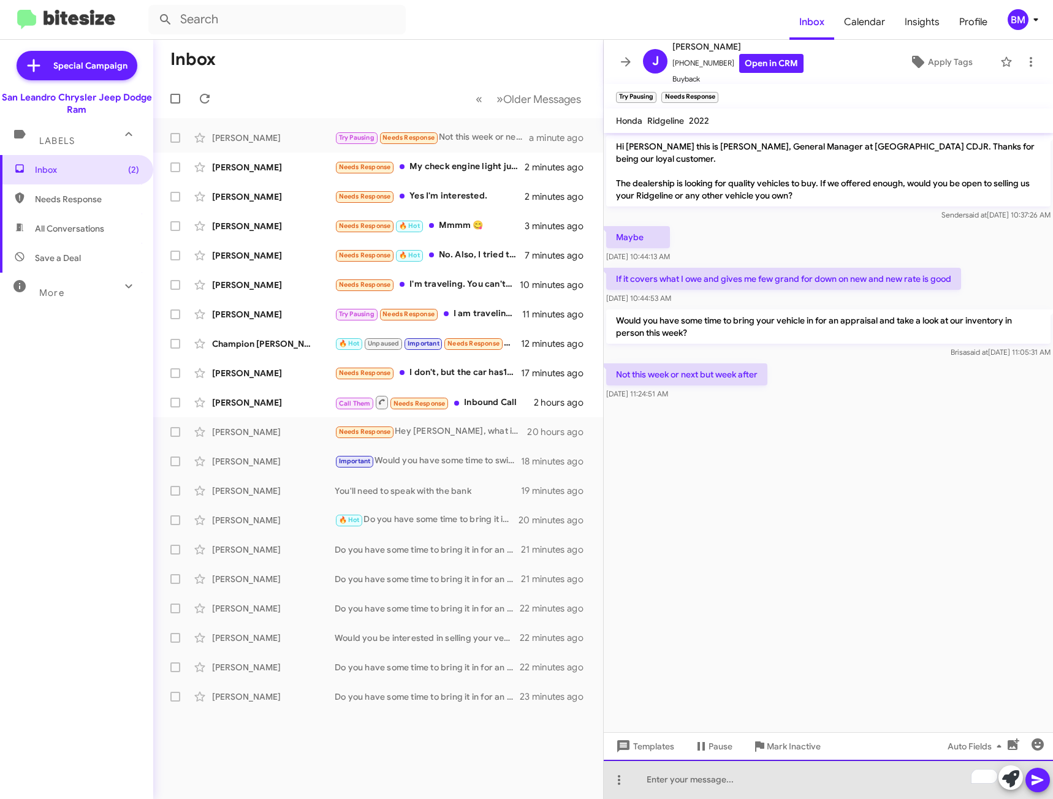
click at [790, 777] on div "To enrich screen reader interactions, please activate Accessibility in Grammarl…" at bounding box center [828, 779] width 449 height 39
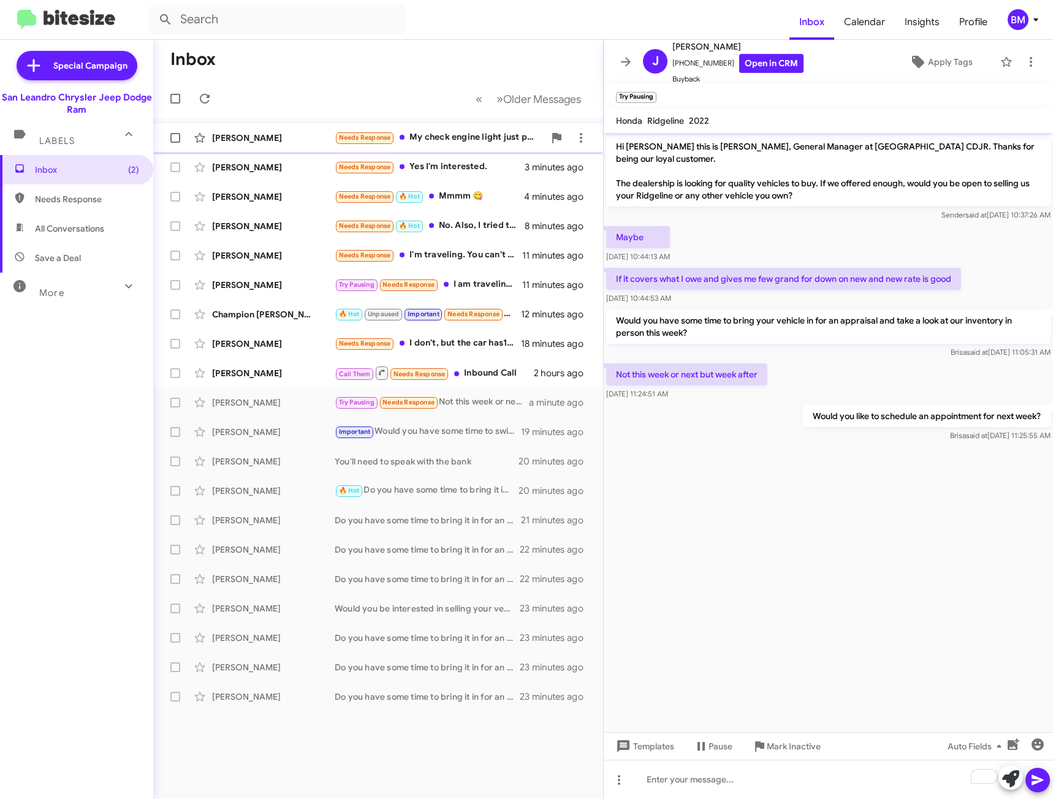
click at [466, 138] on div "Needs Response My check engine light just popped on. The car only has 32,000 mi…" at bounding box center [440, 138] width 210 height 14
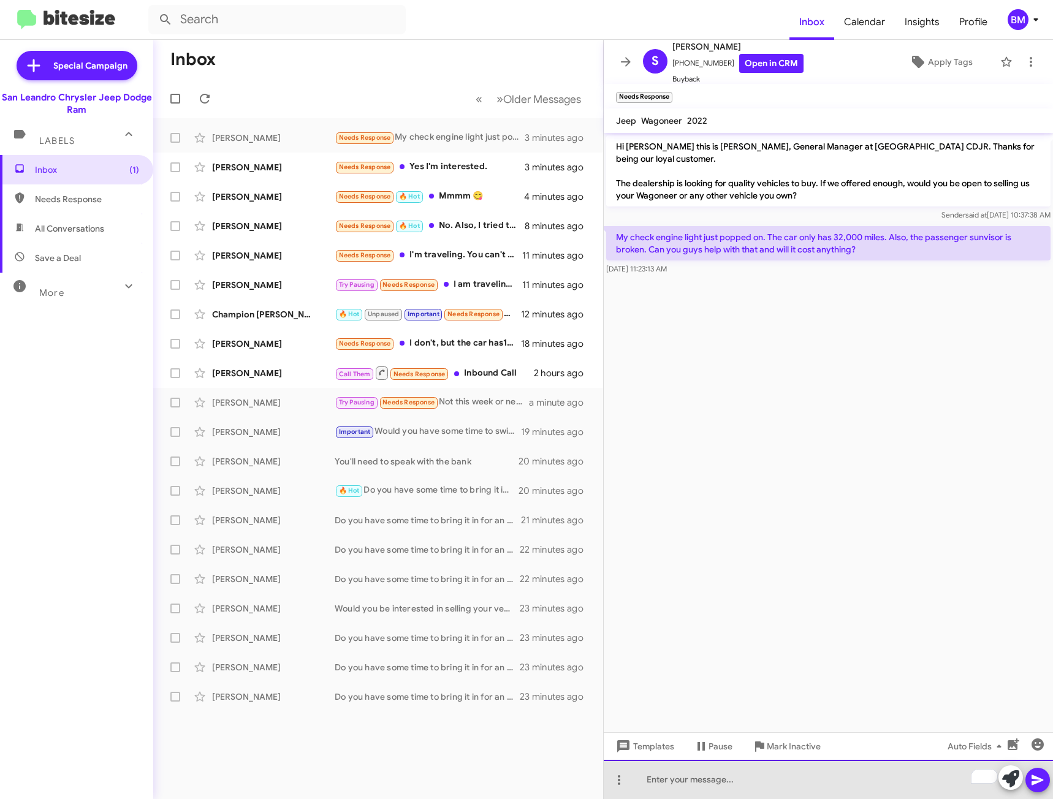
click at [751, 782] on div "To enrich screen reader interactions, please activate Accessibility in Grammarl…" at bounding box center [828, 779] width 449 height 39
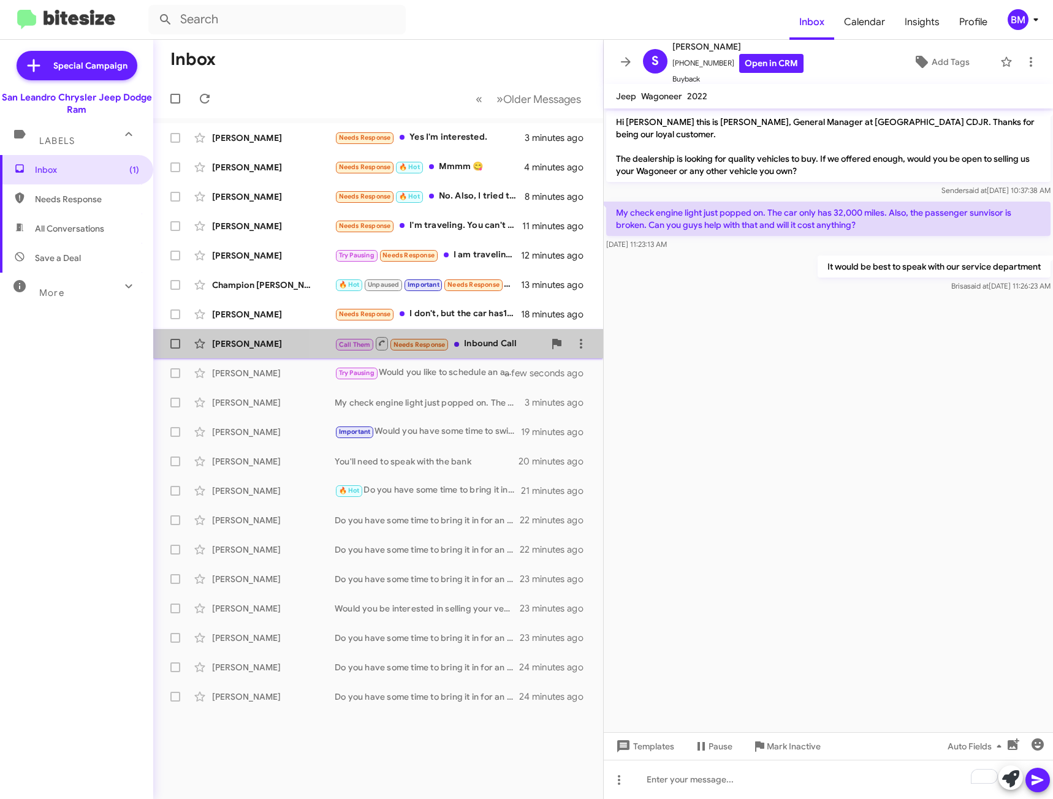
click at [468, 345] on div "Call Them Needs Response Inbound Call" at bounding box center [440, 343] width 210 height 15
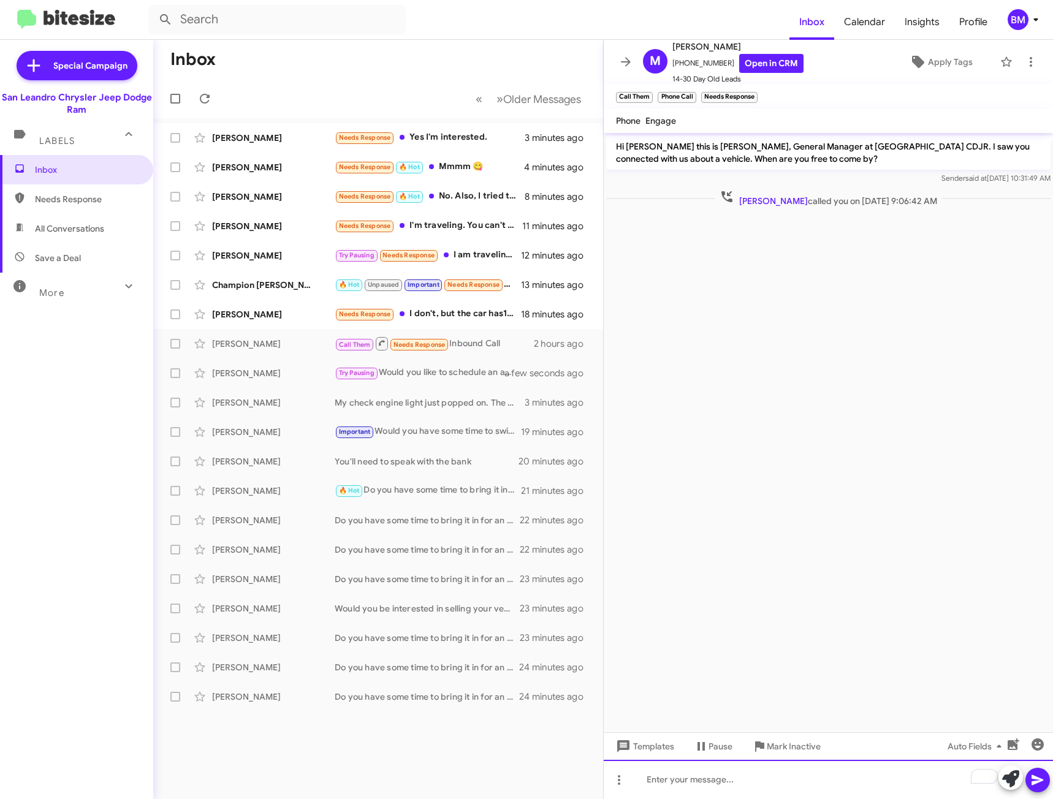
drag, startPoint x: 749, startPoint y: 784, endPoint x: 760, endPoint y: 787, distance: 11.4
click at [749, 784] on div "To enrich screen reader interactions, please activate Accessibility in Grammarl…" at bounding box center [828, 779] width 449 height 39
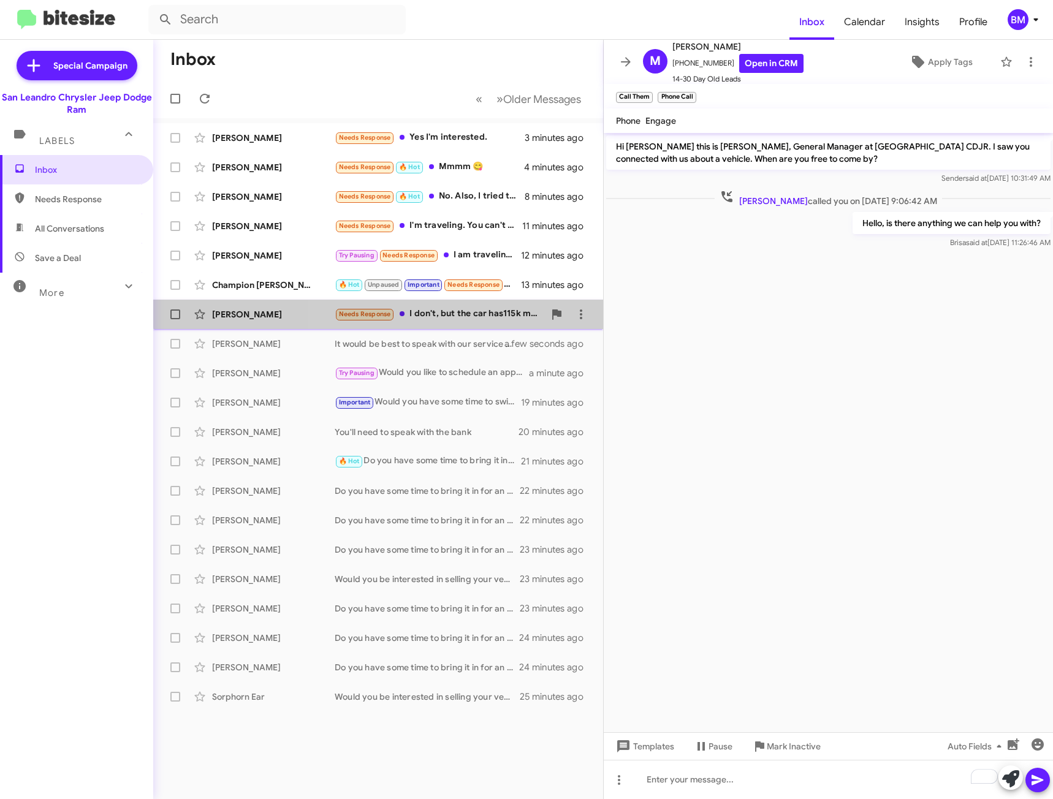
click at [474, 300] on span "[PERSON_NAME] Needs Response I don't, but the car has115k miles on it and still…" at bounding box center [378, 314] width 450 height 29
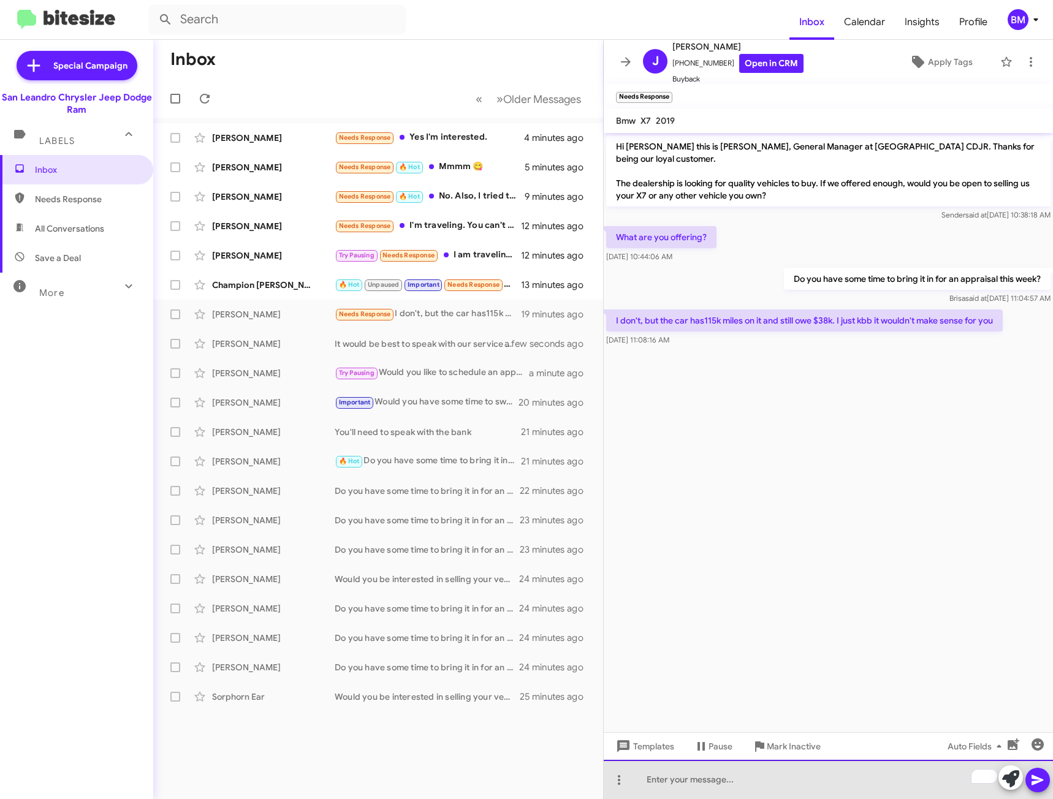
click at [766, 771] on div "To enrich screen reader interactions, please activate Accessibility in Grammarl…" at bounding box center [828, 779] width 449 height 39
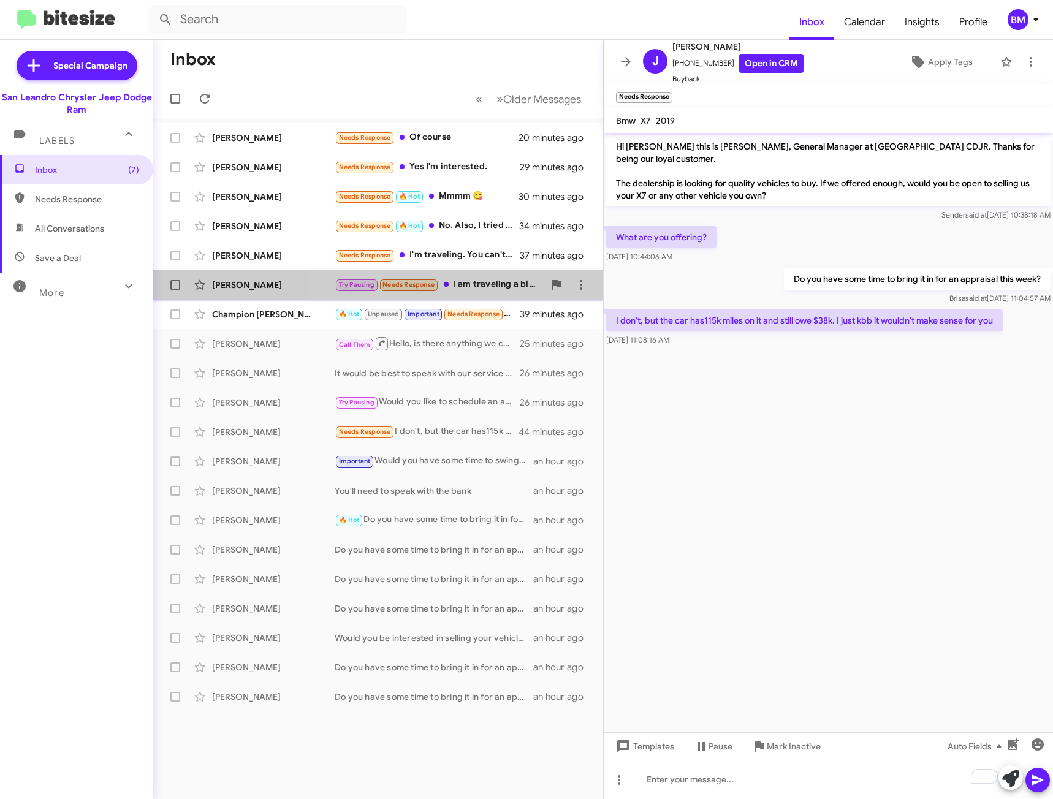
click at [491, 289] on div "Try Pausing Needs Response I am traveling a bit this week and next week but I w…" at bounding box center [440, 285] width 210 height 14
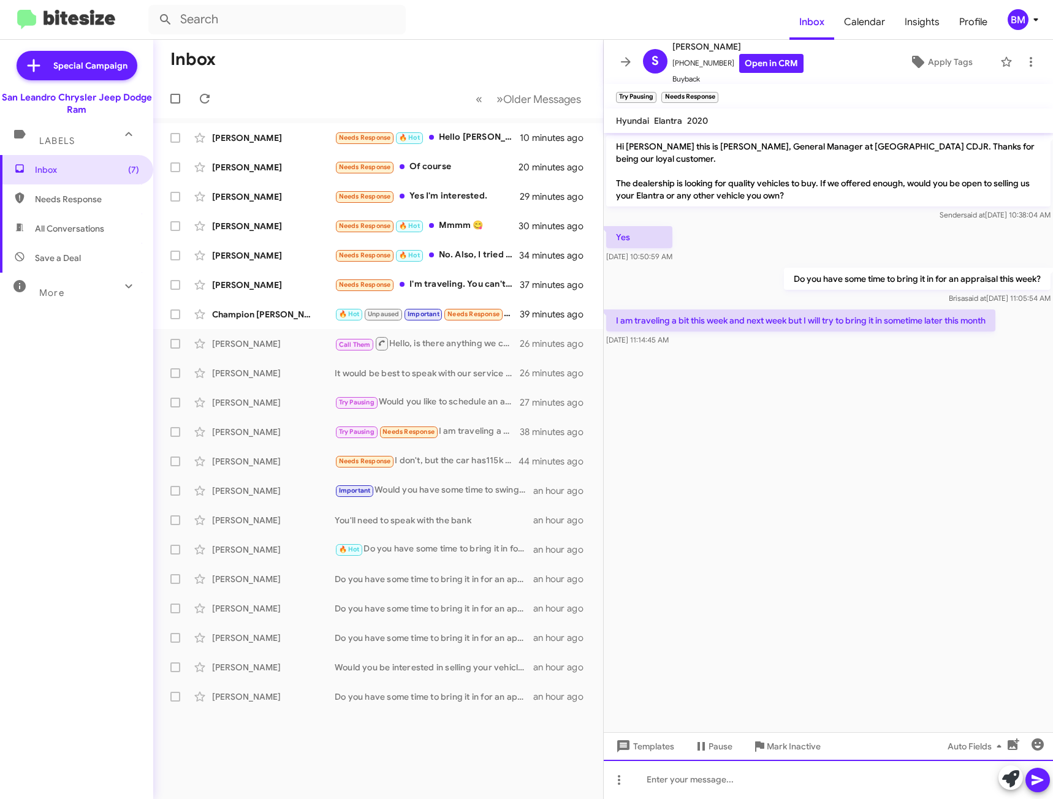
click at [790, 782] on div at bounding box center [828, 779] width 449 height 39
click at [492, 278] on div "Needs Response I'm traveling. You can't offer me enough" at bounding box center [440, 285] width 210 height 14
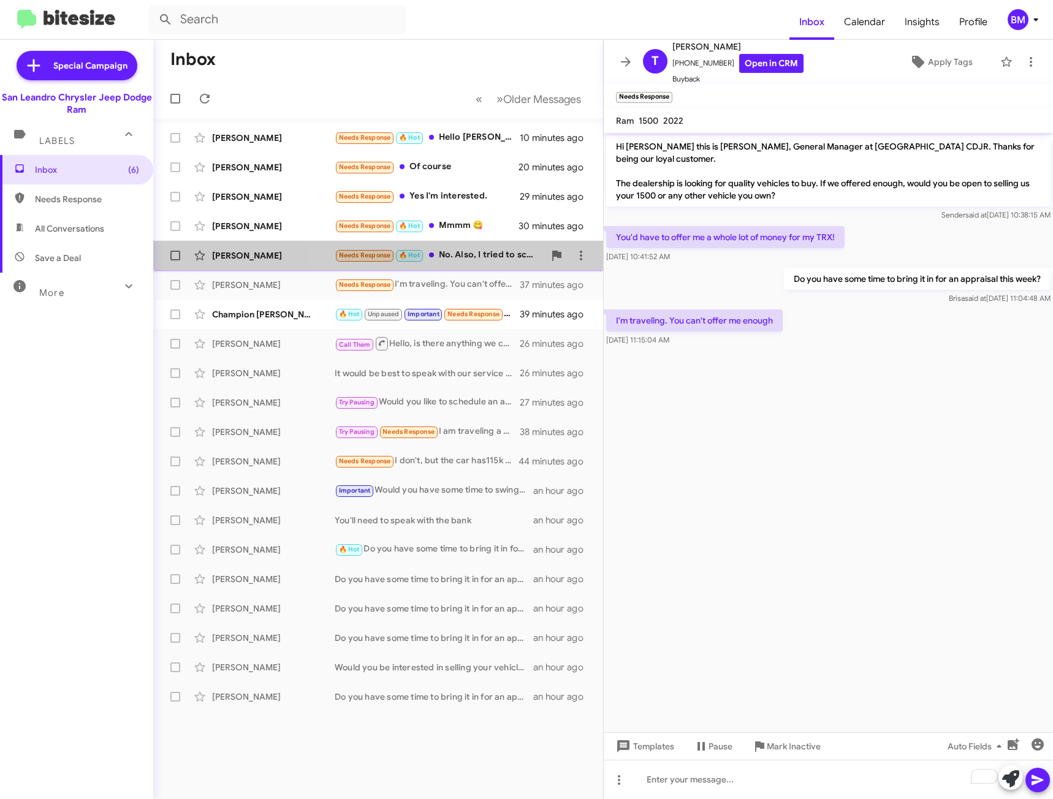
click at [495, 259] on div "Needs Response 🔥 Hot No. Also, I tried to schedule a an appointment and your au…" at bounding box center [440, 255] width 210 height 14
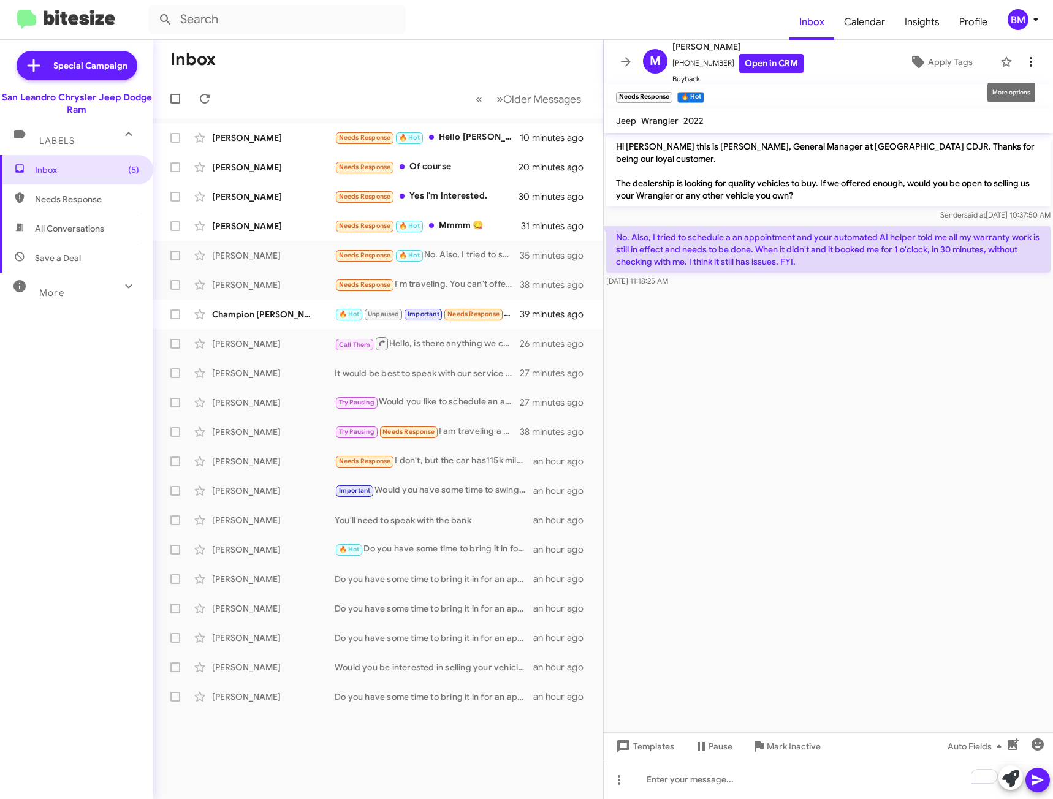
click at [1023, 60] on icon at bounding box center [1030, 62] width 15 height 15
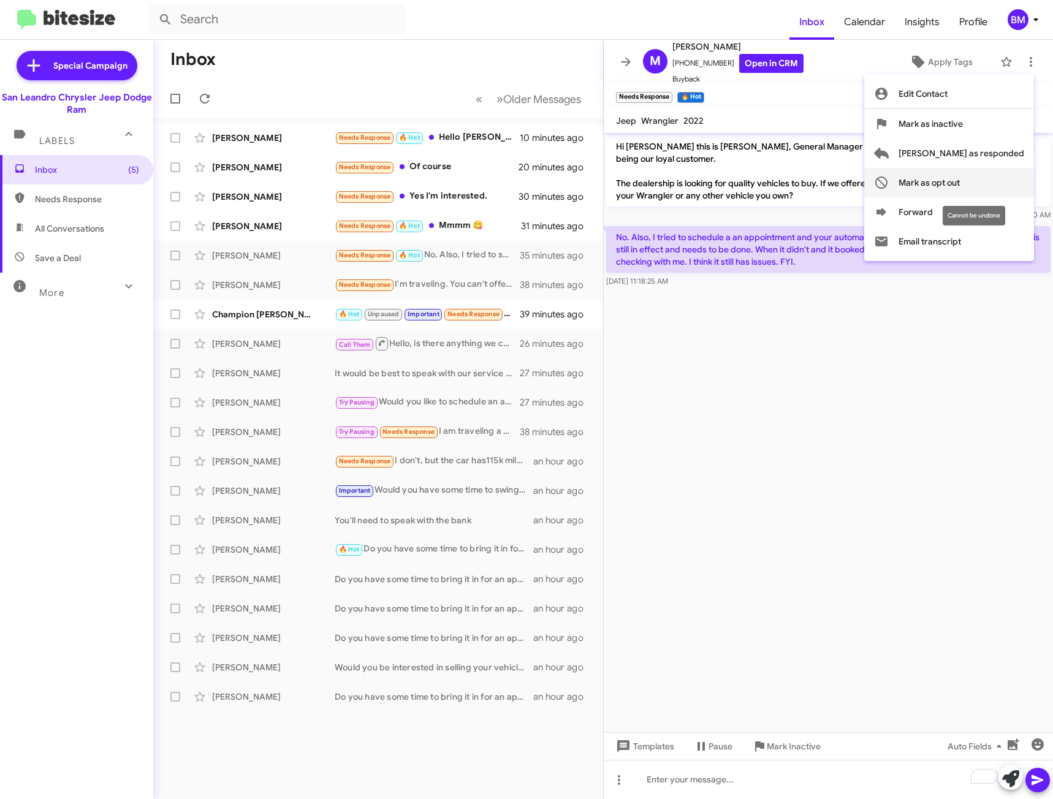
click at [958, 170] on div "Edit Contact Mark as inactive Mark as responded Mark as opt out Forward Email t…" at bounding box center [949, 167] width 170 height 177
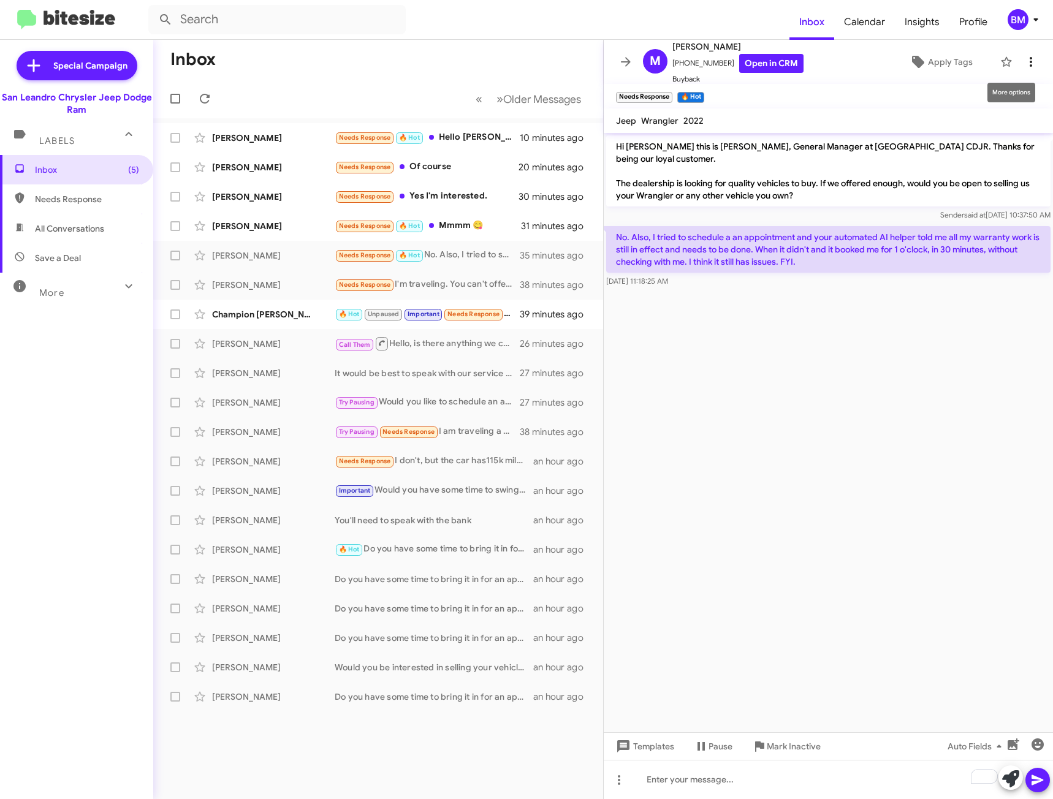
click at [1023, 55] on icon at bounding box center [1030, 62] width 15 height 15
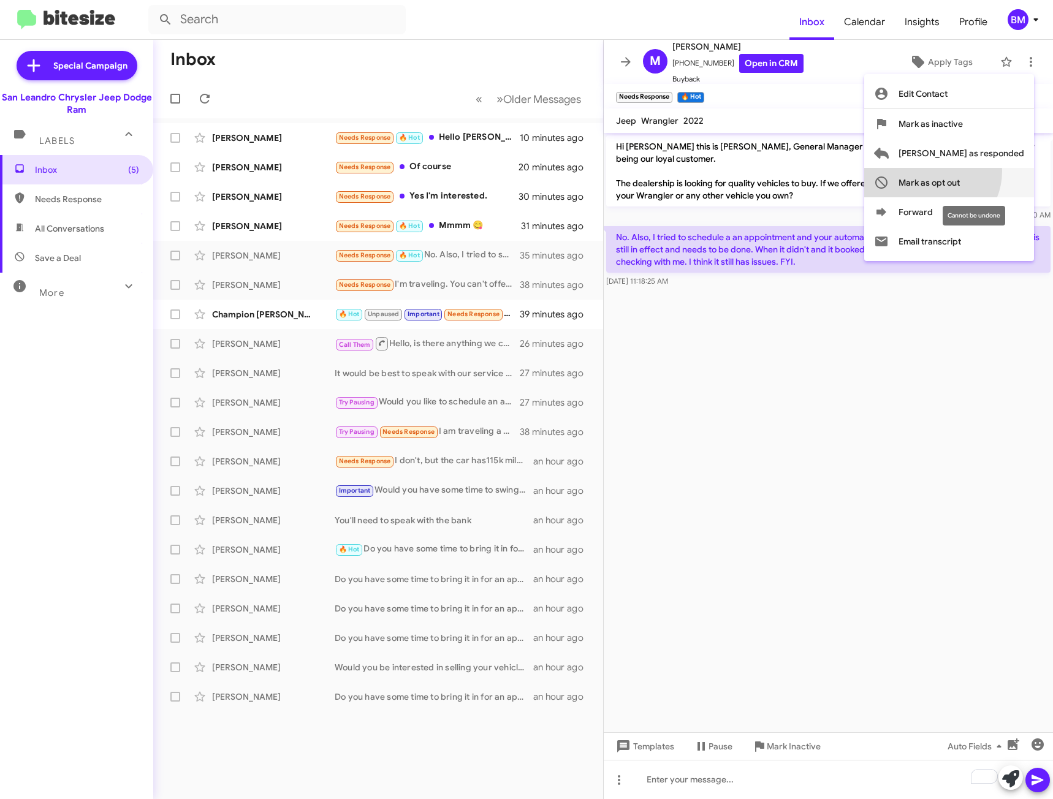
click at [960, 171] on span "Mark as opt out" at bounding box center [928, 182] width 61 height 29
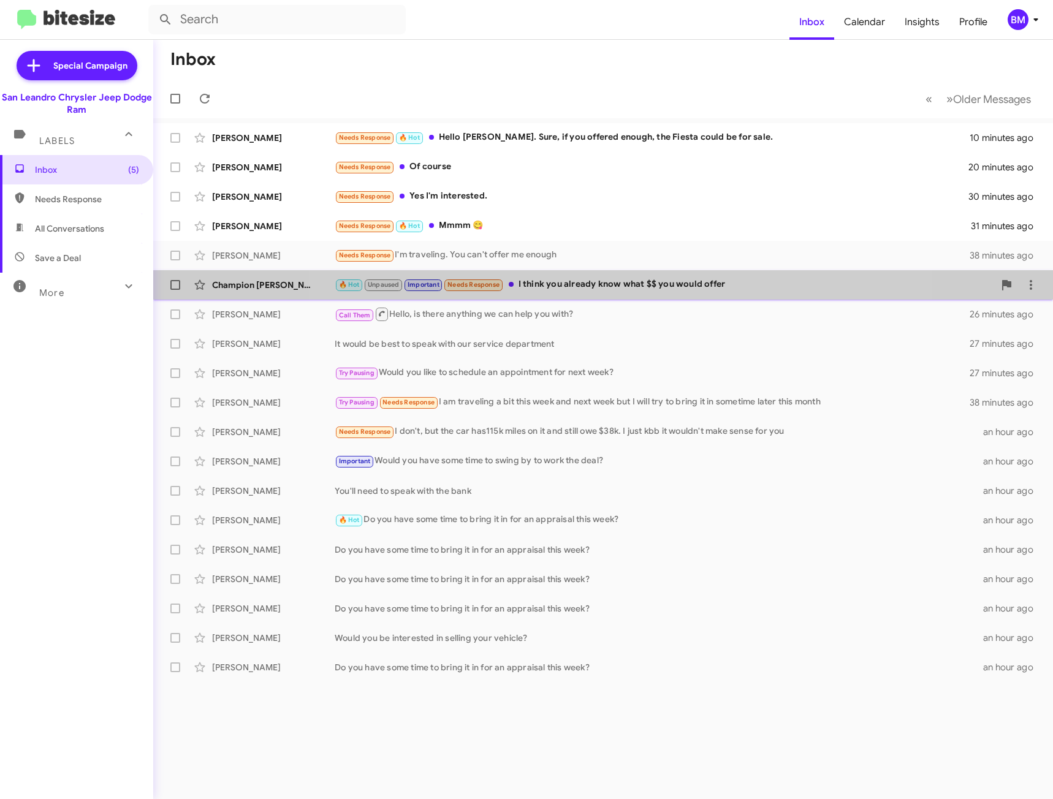
click at [626, 280] on div "🔥 Hot Unpaused Important Needs Response I think you already know what $$ you wo…" at bounding box center [664, 285] width 659 height 14
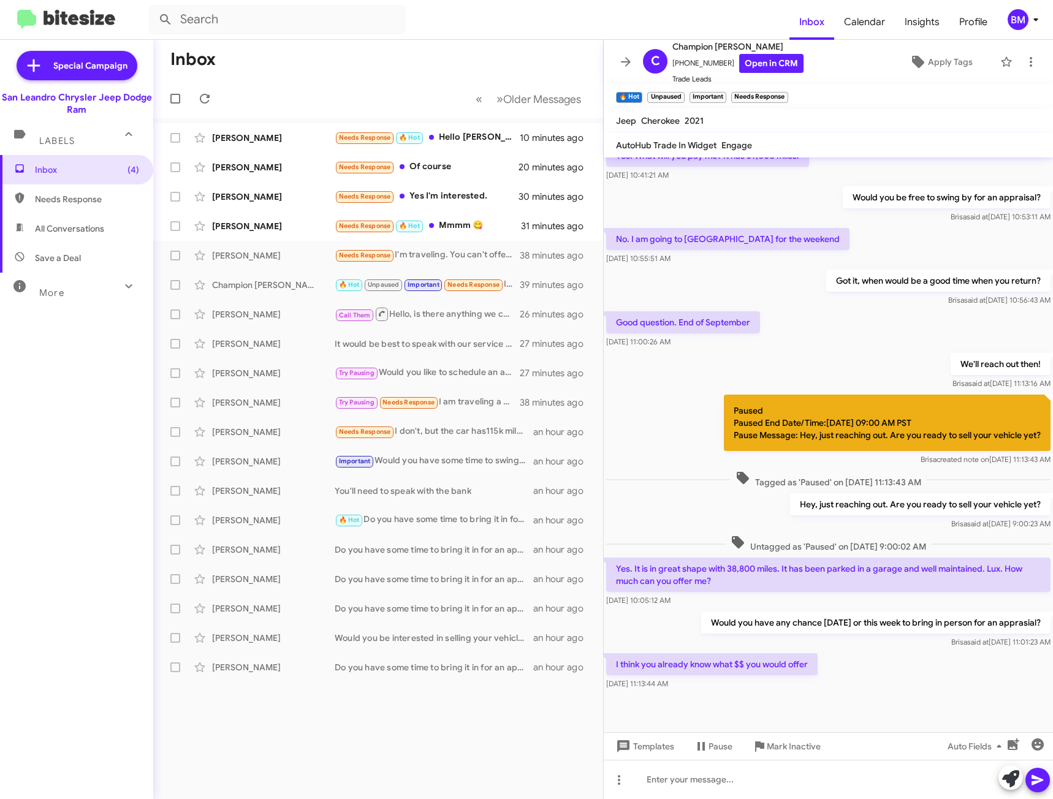
scroll to position [85, 0]
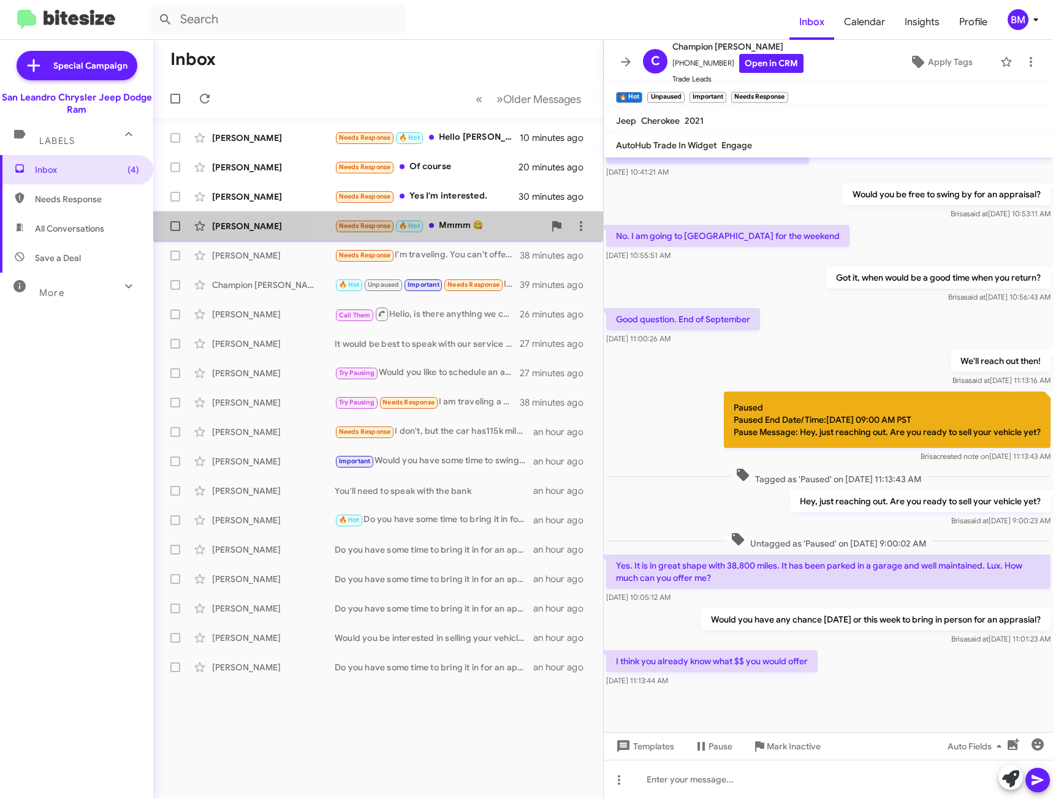
click at [475, 224] on div "Needs Response 🔥 Hot Mmmm 😋" at bounding box center [440, 226] width 210 height 14
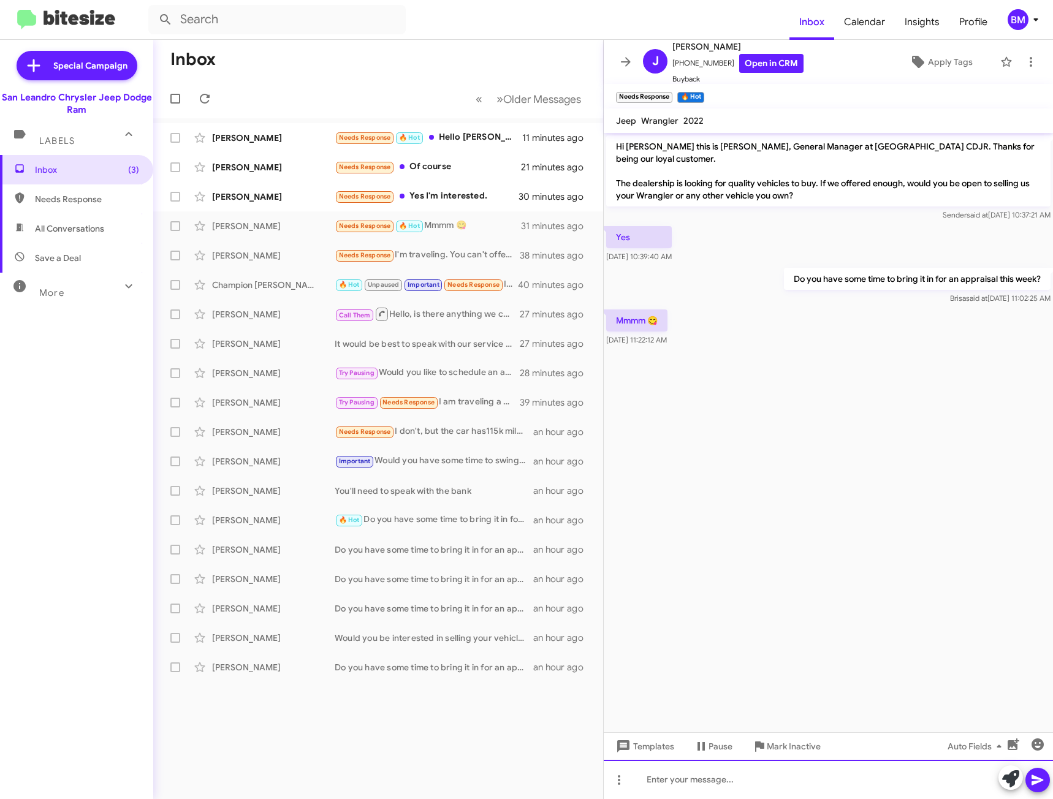
click at [677, 778] on div at bounding box center [828, 779] width 449 height 39
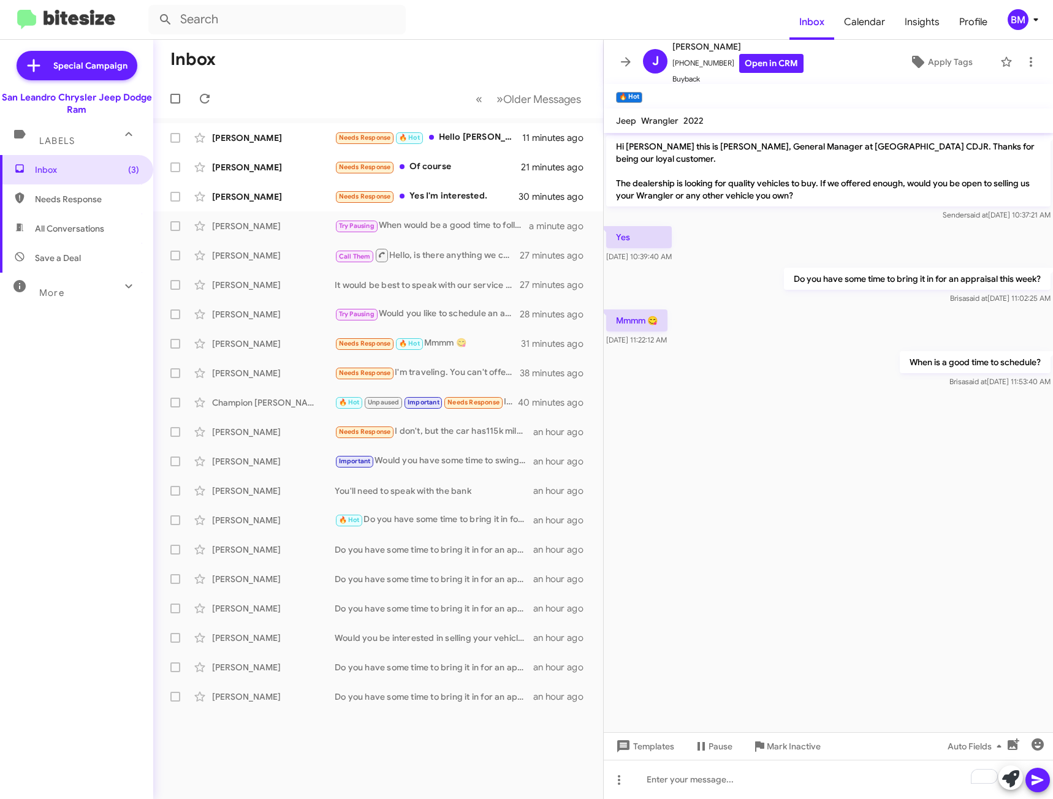
drag, startPoint x: 477, startPoint y: 129, endPoint x: 476, endPoint y: 119, distance: 9.2
click at [477, 121] on mat-action-list "Christopher Spooner Needs Response 🔥 Hot Hello Carlos. Sure, if you offered eno…" at bounding box center [378, 414] width 450 height 593
click at [475, 133] on div "Needs Response 🔥 Hot Hello Carlos. Sure, if you offered enough, the Fiesta coul…" at bounding box center [440, 138] width 210 height 14
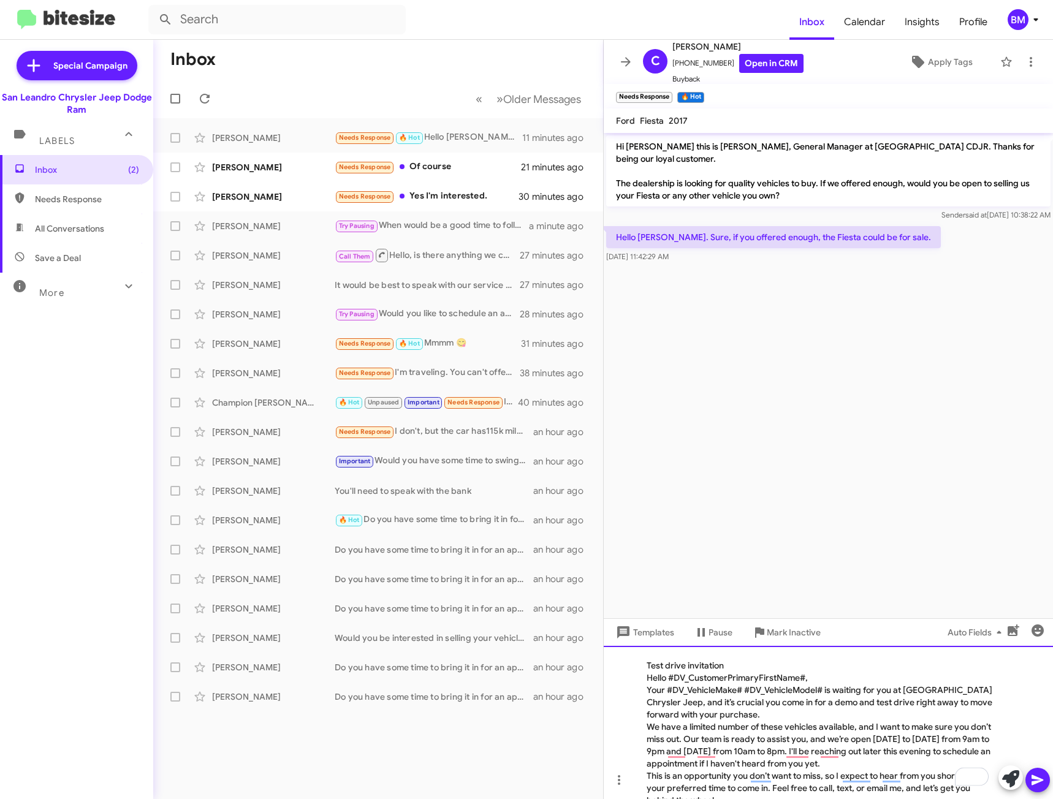
click at [739, 695] on div "Your #DV_VehicleMake# #DV_VehicleModel# is waiting for you at San Leandro Chrys…" at bounding box center [821, 702] width 351 height 37
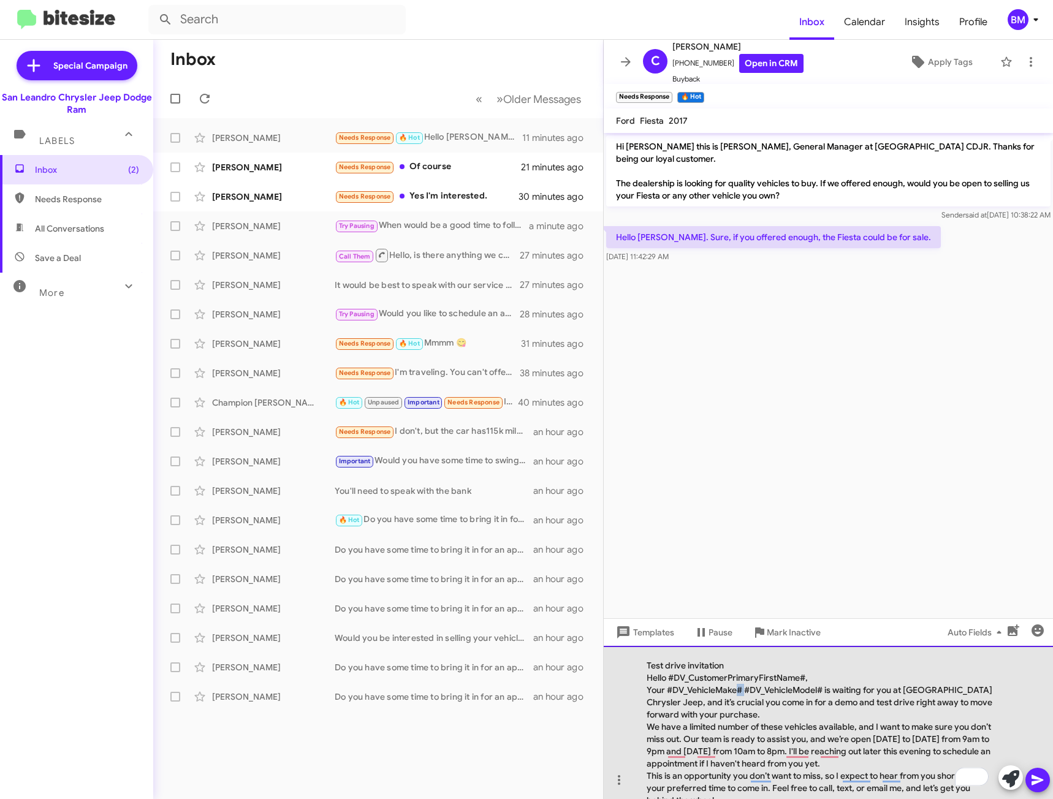
click at [739, 695] on div "Your #DV_VehicleMake# #DV_VehicleModel# is waiting for you at San Leandro Chrys…" at bounding box center [821, 702] width 351 height 37
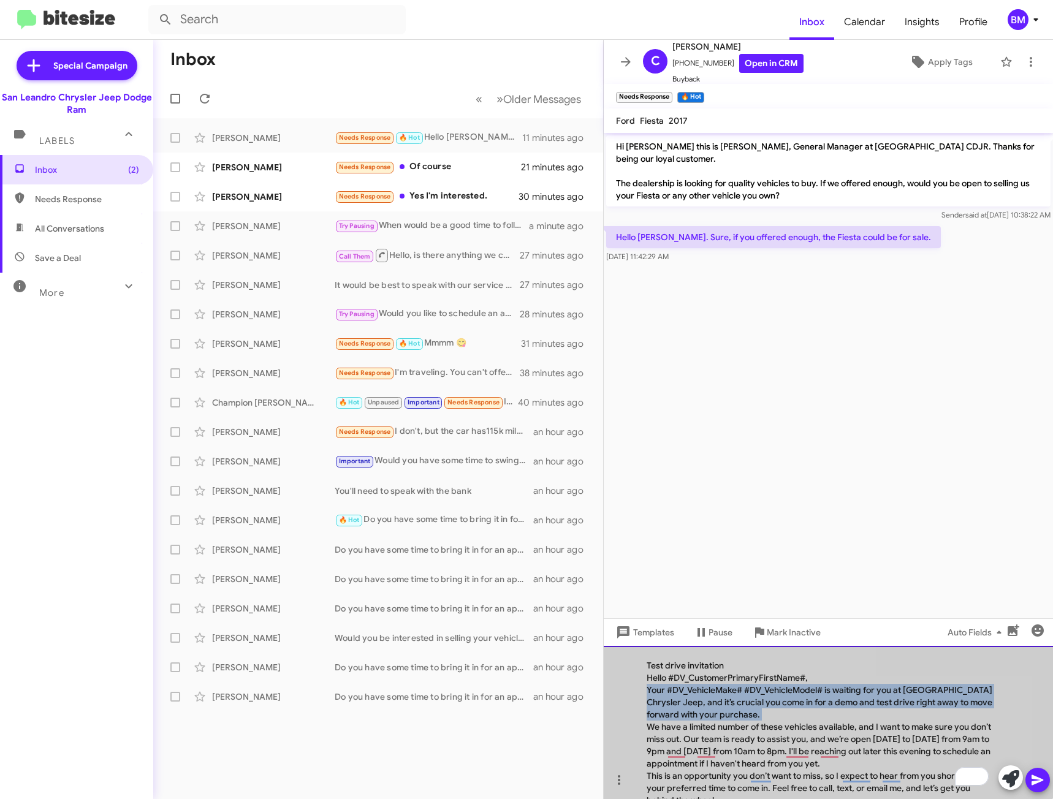
click at [739, 695] on div "Your #DV_VehicleMake# #DV_VehicleModel# is waiting for you at San Leandro Chrys…" at bounding box center [821, 702] width 351 height 37
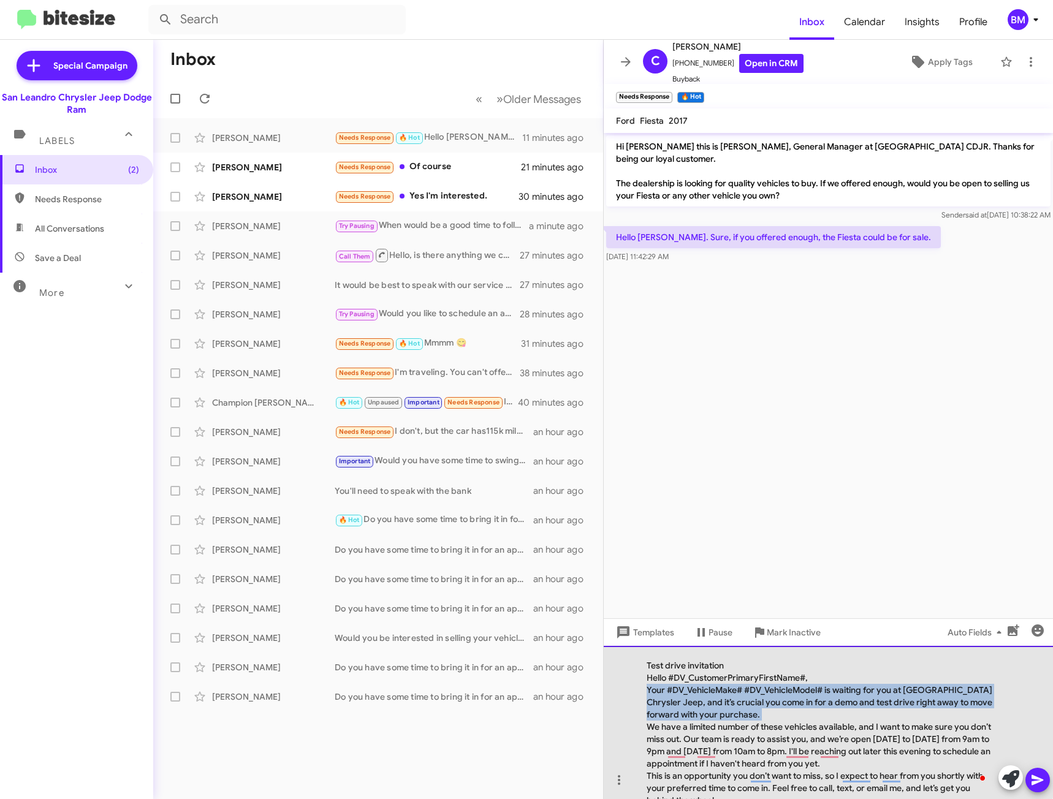
click at [739, 695] on div "Your #DV_VehicleMake# #DV_VehicleModel# is waiting for you at San Leandro Chrys…" at bounding box center [821, 702] width 351 height 37
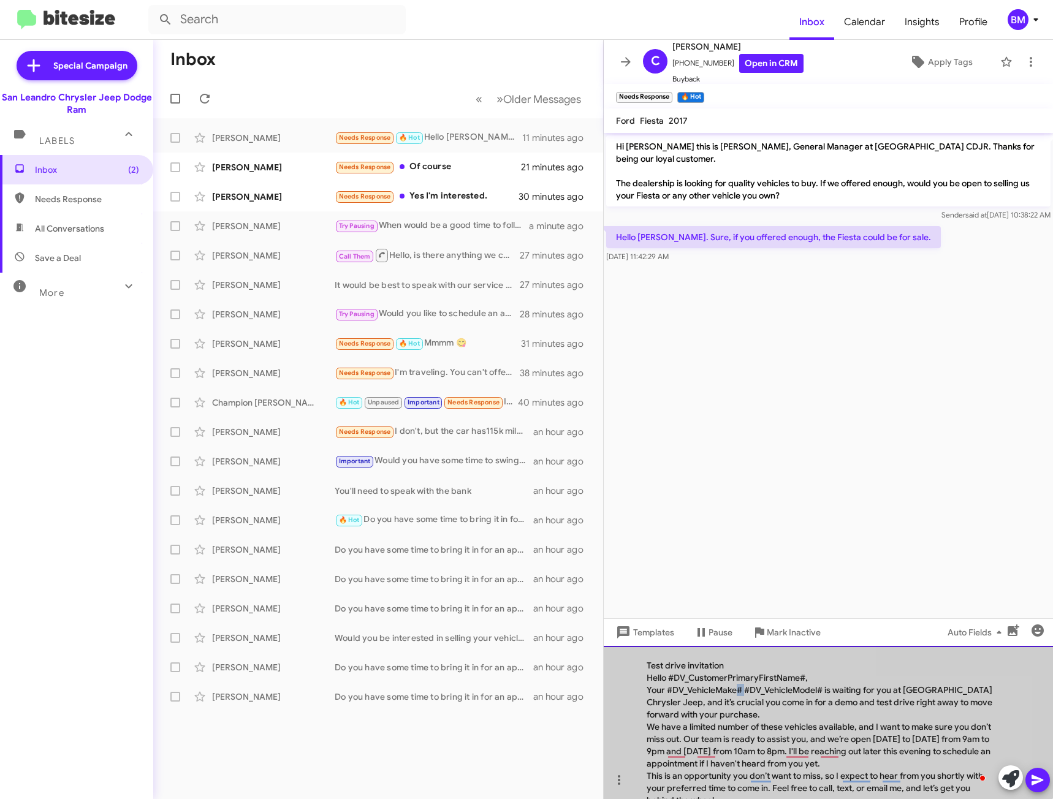
click at [739, 695] on div "Your #DV_VehicleMake# #DV_VehicleModel# is waiting for you at San Leandro Chrys…" at bounding box center [821, 702] width 351 height 37
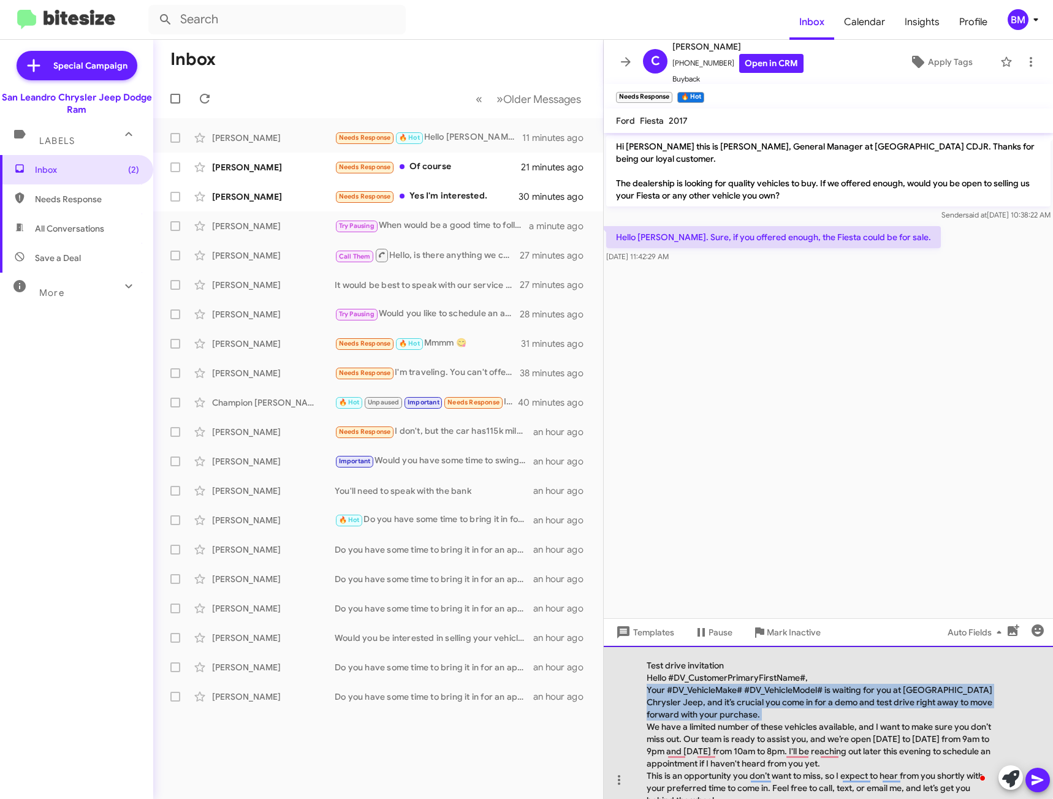
click at [739, 695] on div "Your #DV_VehicleMake# #DV_VehicleModel# is waiting for you at San Leandro Chrys…" at bounding box center [821, 702] width 351 height 37
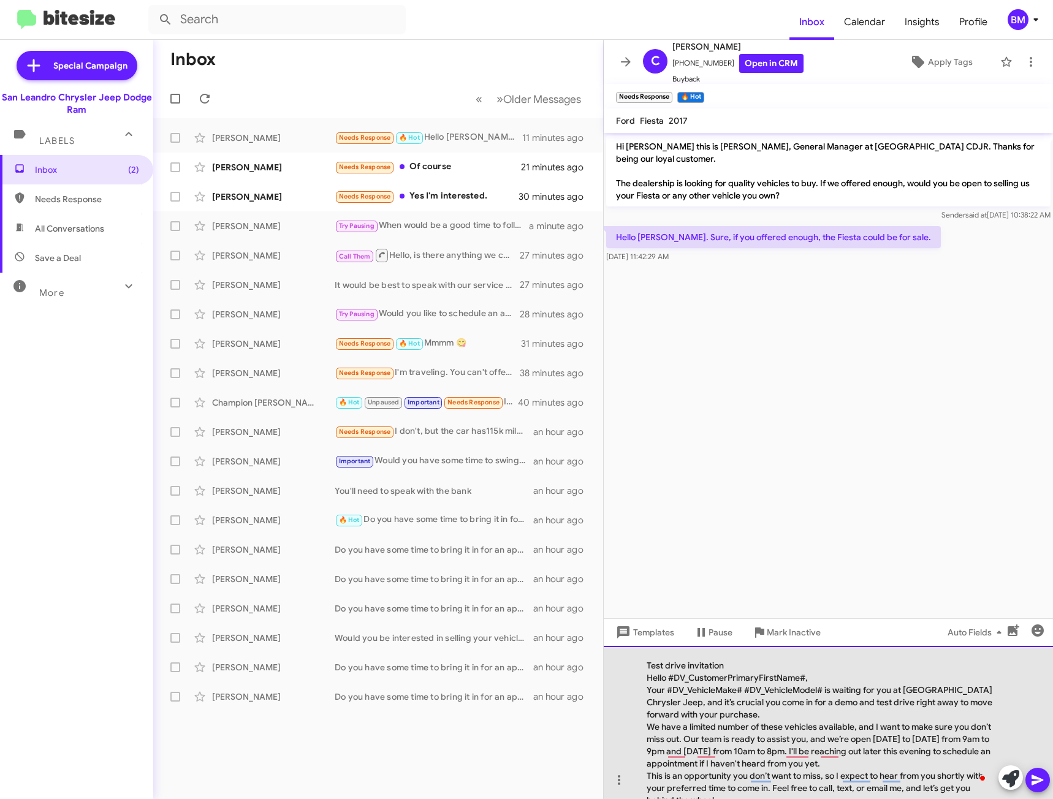
click at [722, 757] on div "We have a limited number of these vehicles available, and I want to make sure y…" at bounding box center [821, 745] width 351 height 49
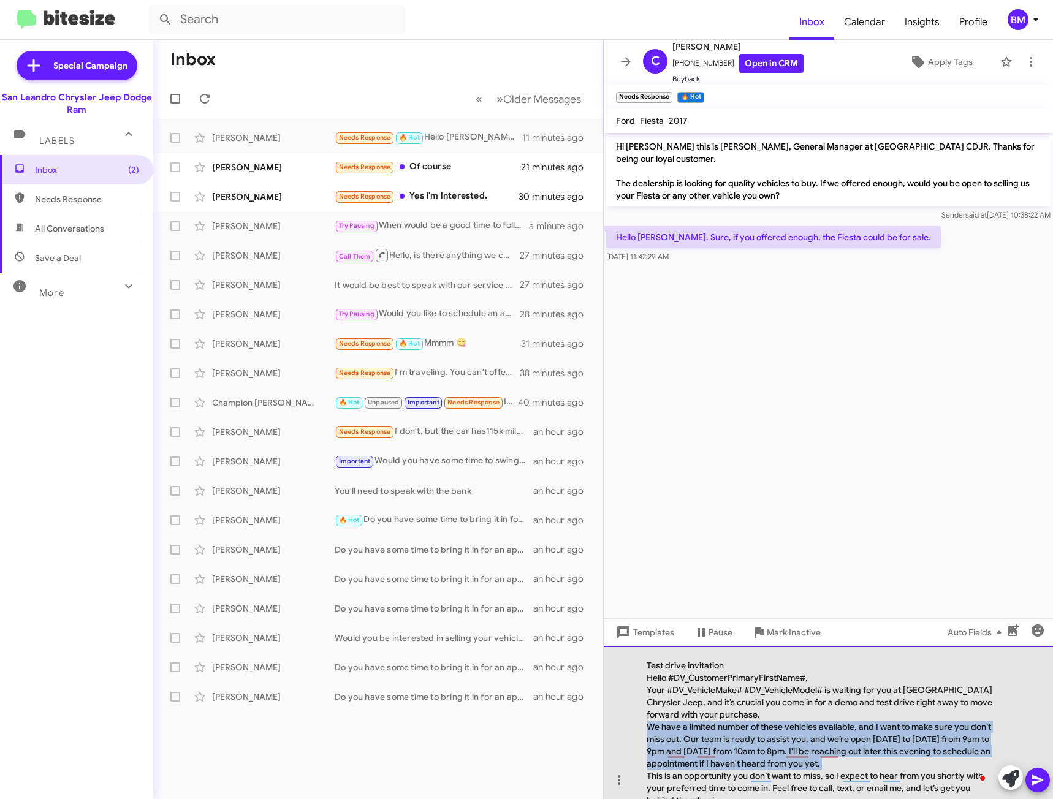
click at [722, 757] on div "We have a limited number of these vehicles available, and I want to make sure y…" at bounding box center [821, 745] width 351 height 49
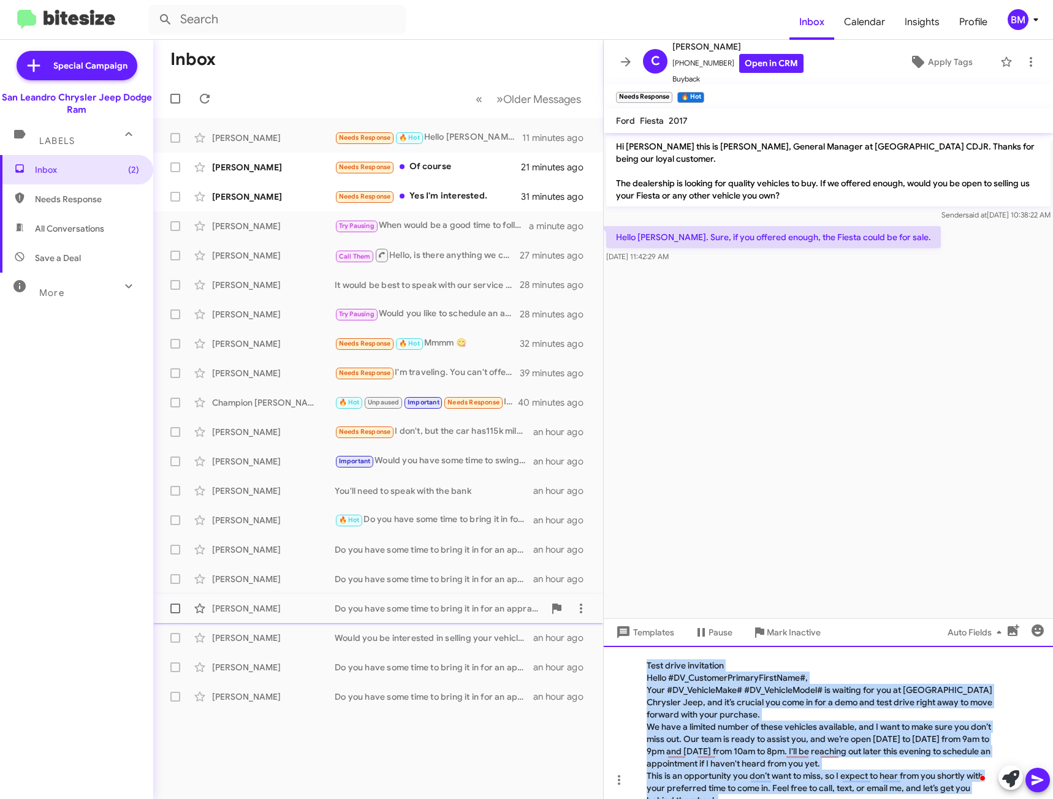
drag, startPoint x: 792, startPoint y: 768, endPoint x: 600, endPoint y: 606, distance: 251.3
click at [600, 606] on div "Inbox « Previous » Next Older Messages Christopher Spooner Needs Response 🔥 Hot…" at bounding box center [602, 419] width 899 height 759
